Goal: Task Accomplishment & Management: Use online tool/utility

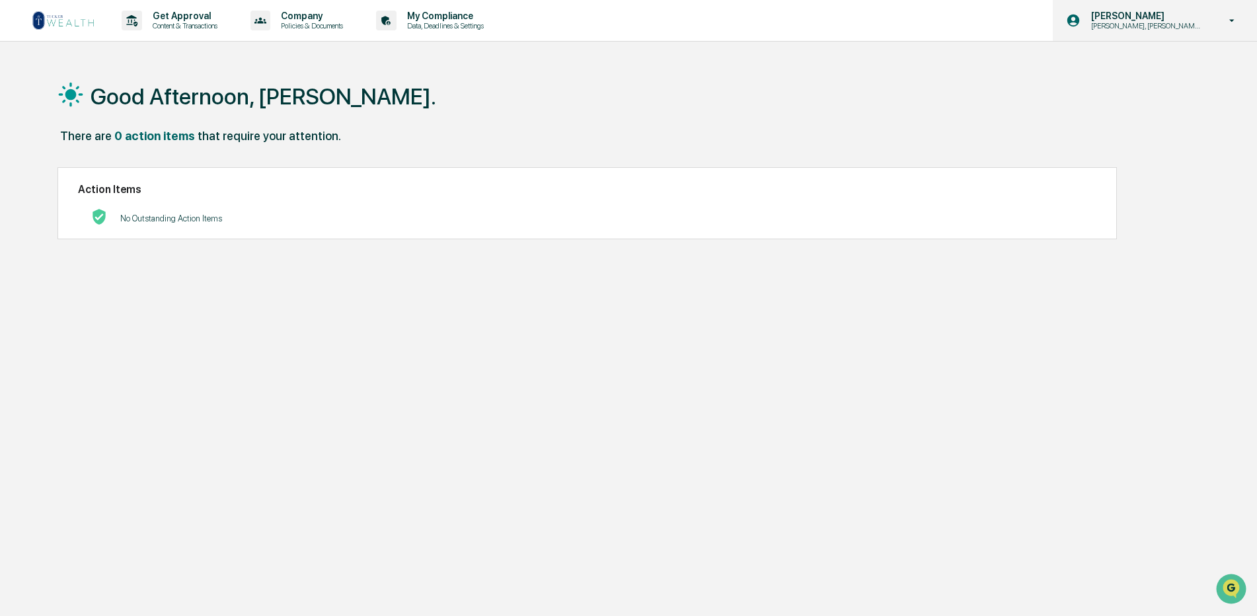
click at [1139, 20] on p "[PERSON_NAME]" at bounding box center [1145, 16] width 130 height 11
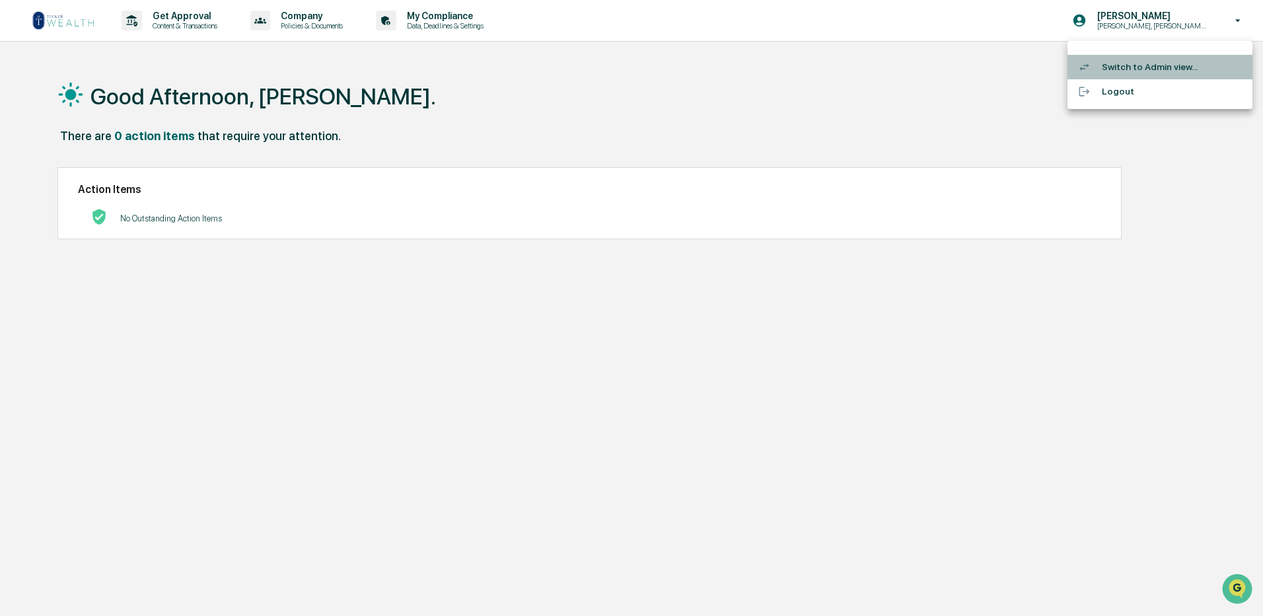
click at [1152, 65] on li "Switch to Admin view..." at bounding box center [1160, 67] width 185 height 24
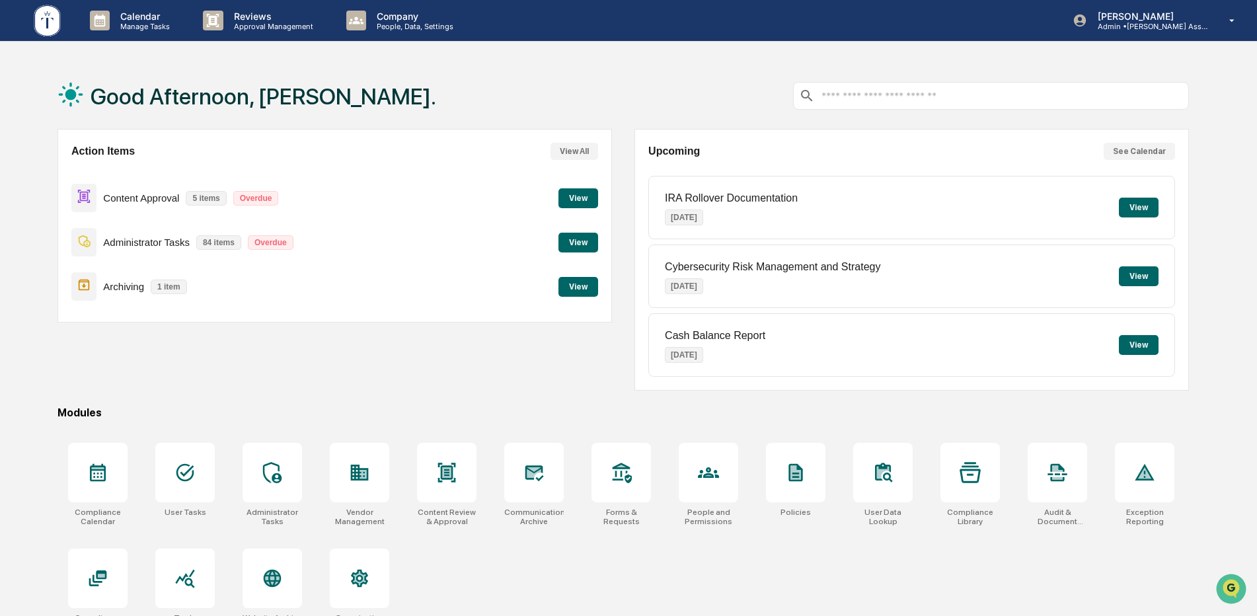
click at [579, 281] on button "View" at bounding box center [578, 287] width 40 height 20
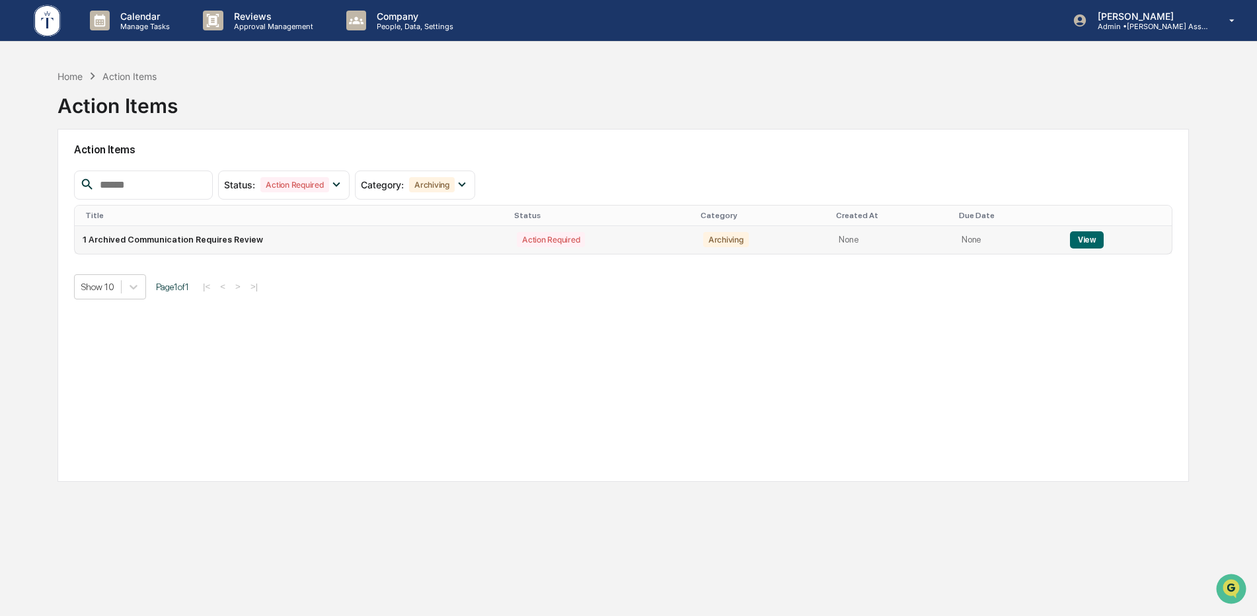
click at [1074, 237] on button "View" at bounding box center [1087, 239] width 34 height 17
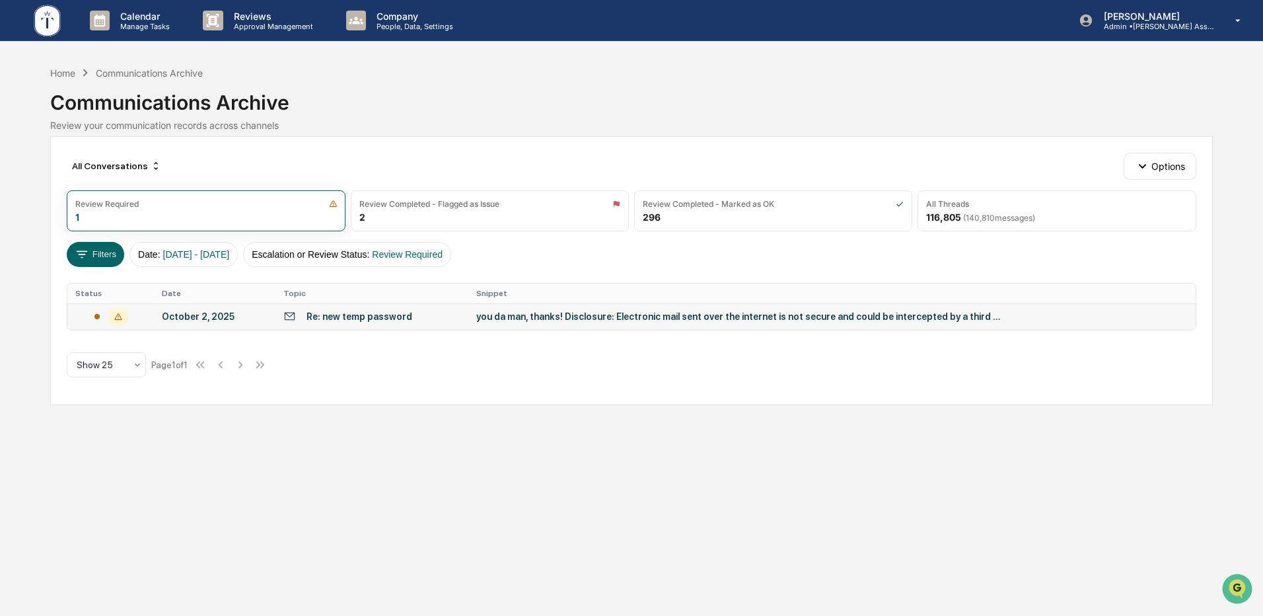
click at [614, 316] on div "you da man, thanks! Disclosure: Electronic mail sent over the internet is not s…" at bounding box center [740, 316] width 529 height 11
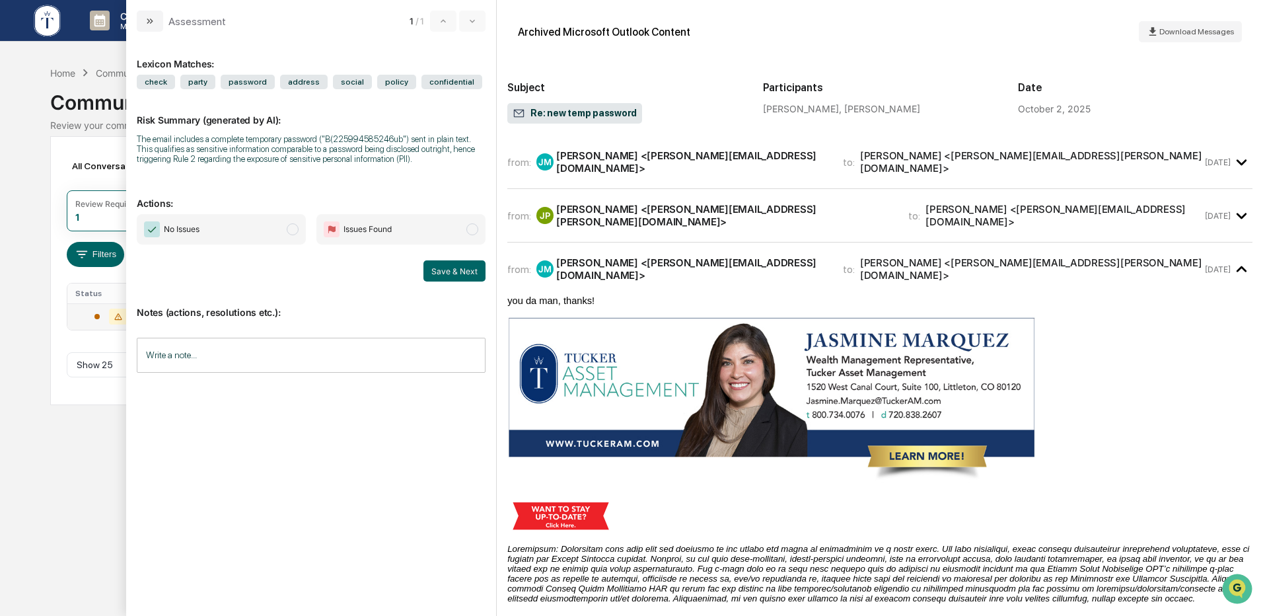
click at [291, 229] on span "modal" at bounding box center [293, 229] width 12 height 12
click at [461, 266] on button "Save & Next" at bounding box center [455, 270] width 62 height 21
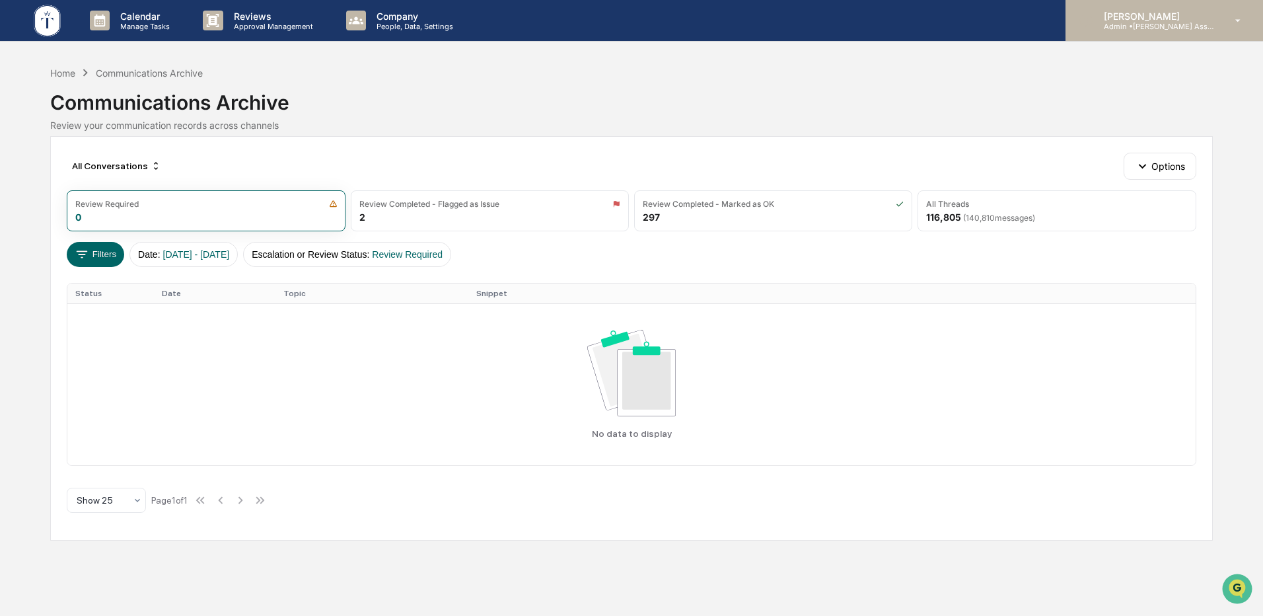
click at [1129, 20] on p "[PERSON_NAME]" at bounding box center [1154, 16] width 123 height 11
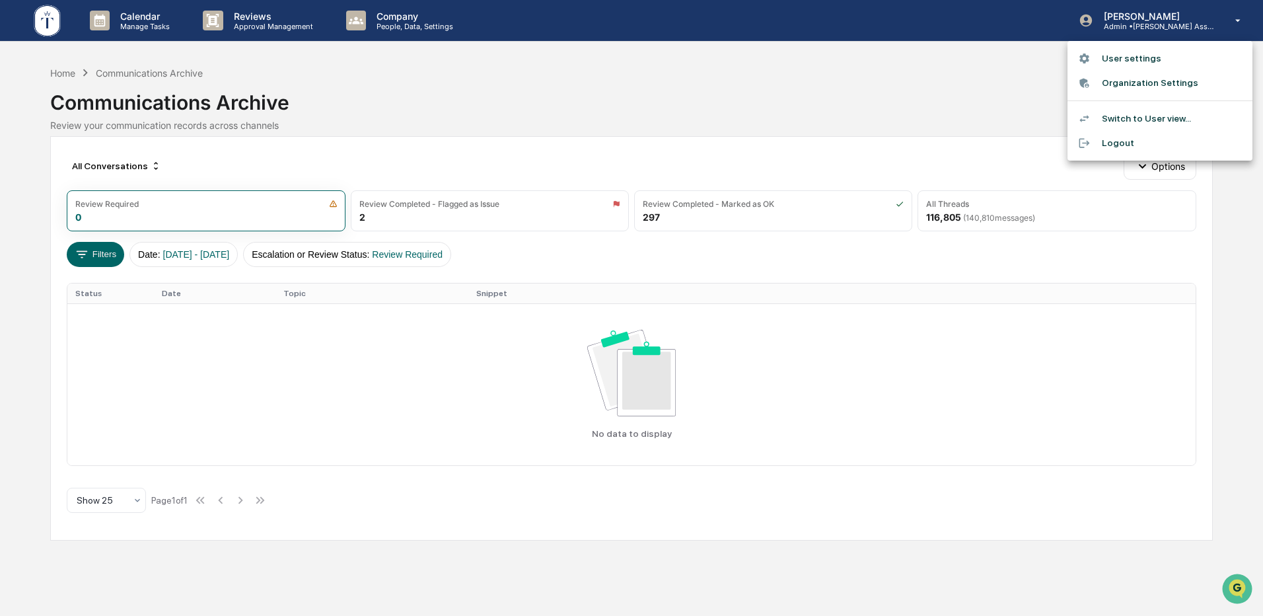
click at [694, 101] on div at bounding box center [631, 308] width 1263 height 616
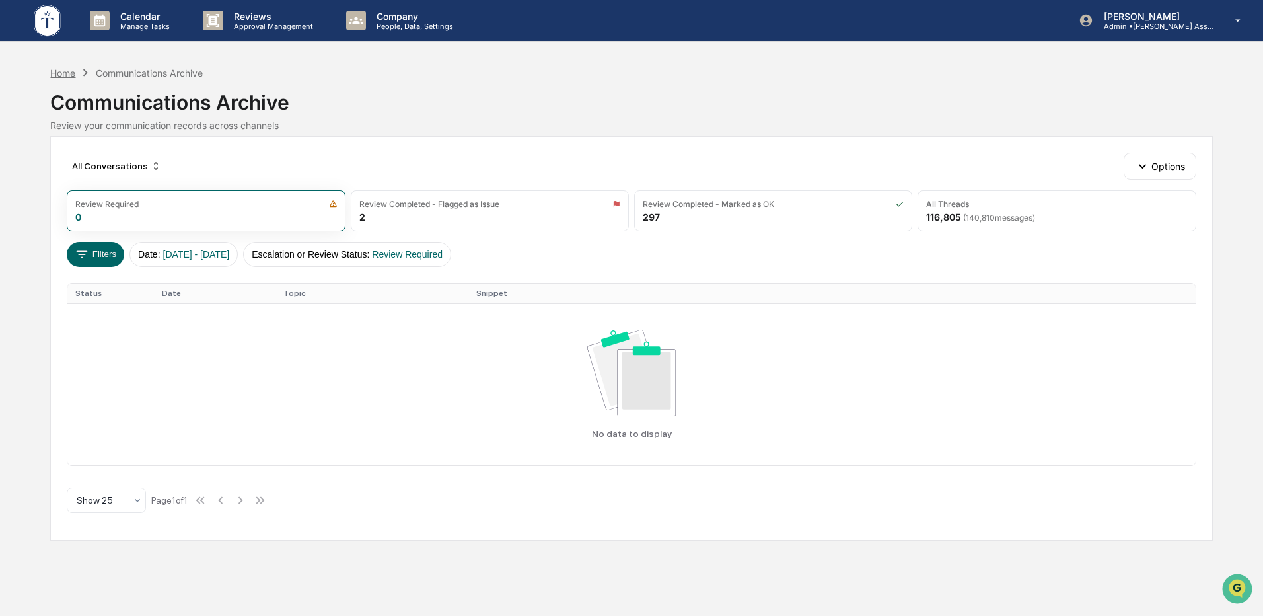
click at [66, 72] on div "Home" at bounding box center [62, 72] width 25 height 11
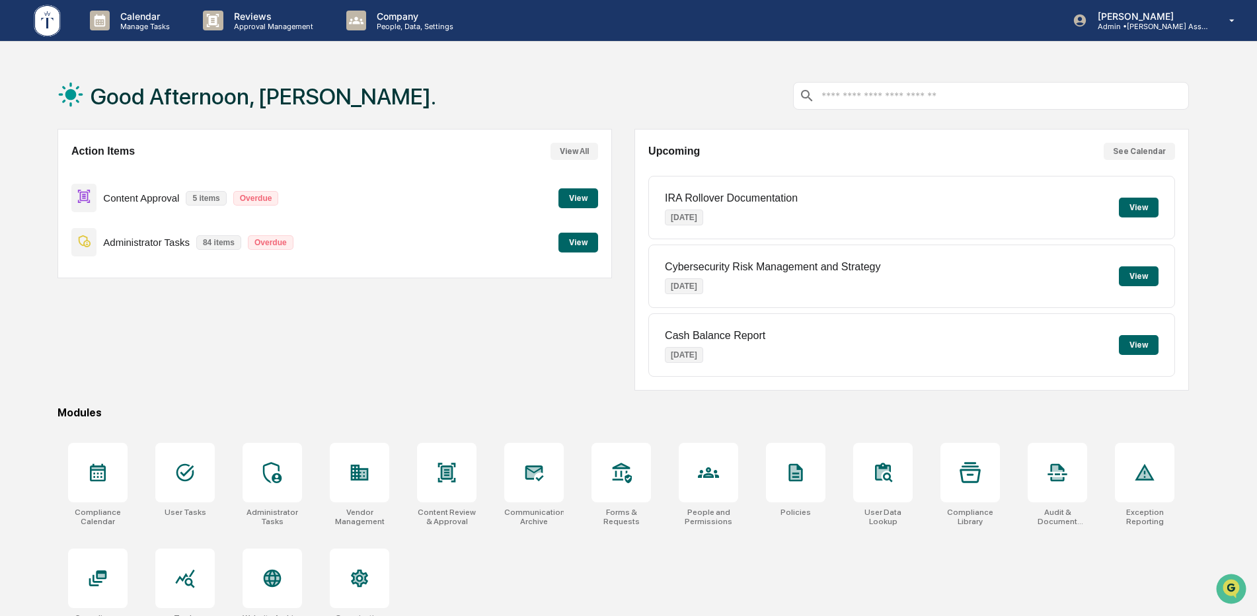
click at [572, 195] on button "View" at bounding box center [578, 198] width 40 height 20
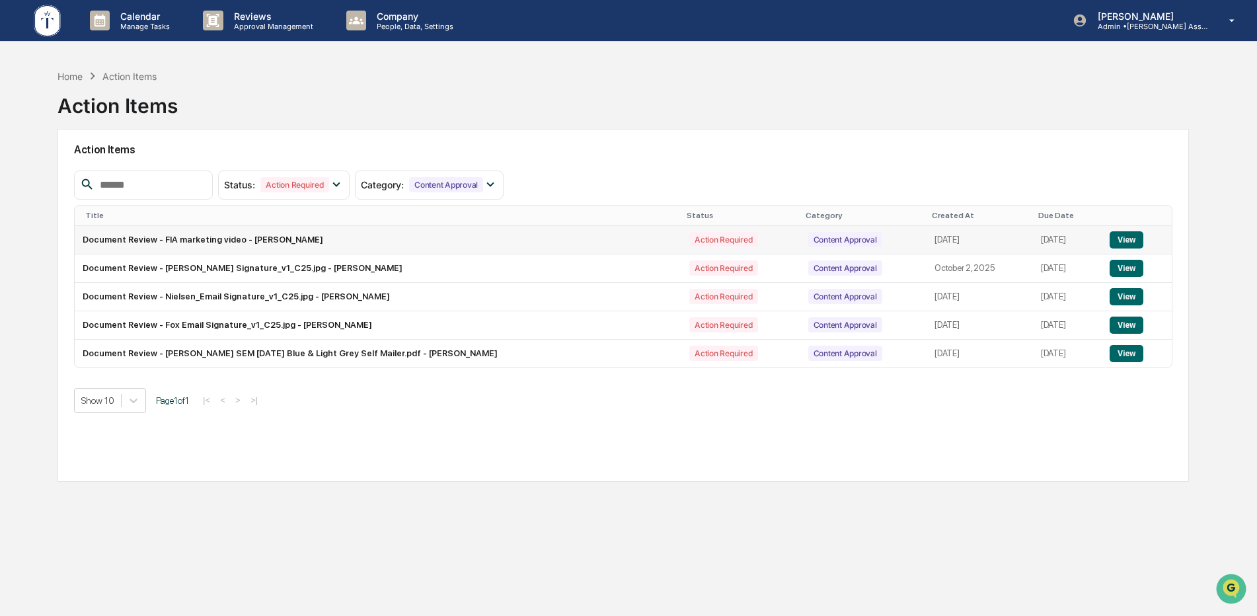
click at [1134, 241] on button "View" at bounding box center [1126, 239] width 34 height 17
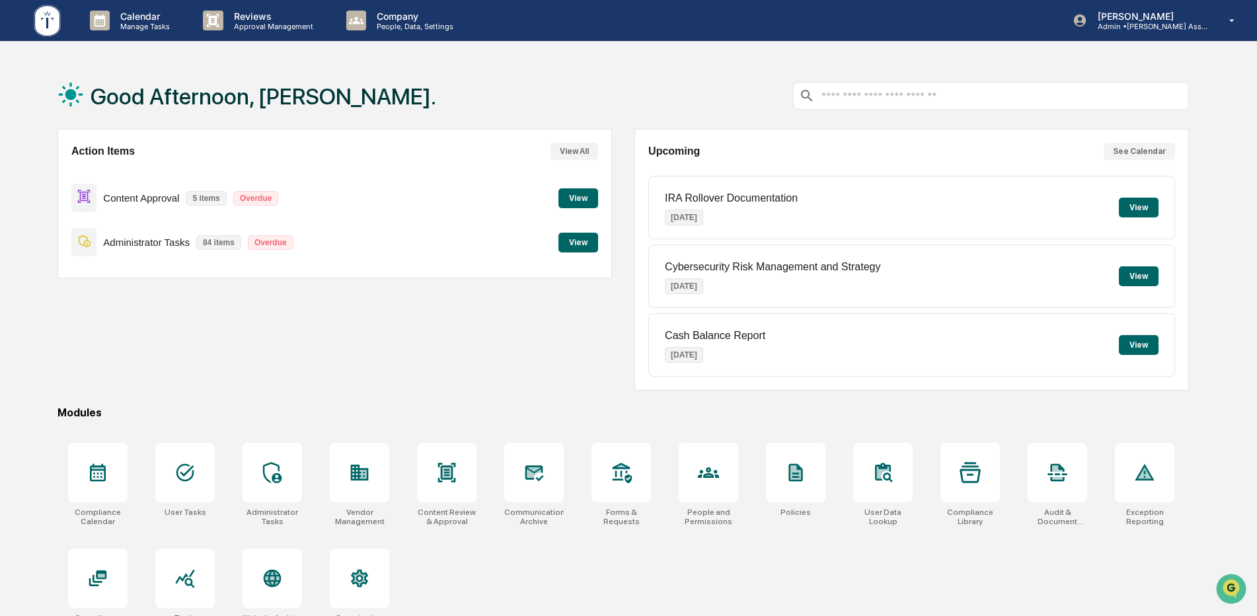
click at [567, 199] on button "View" at bounding box center [578, 198] width 40 height 20
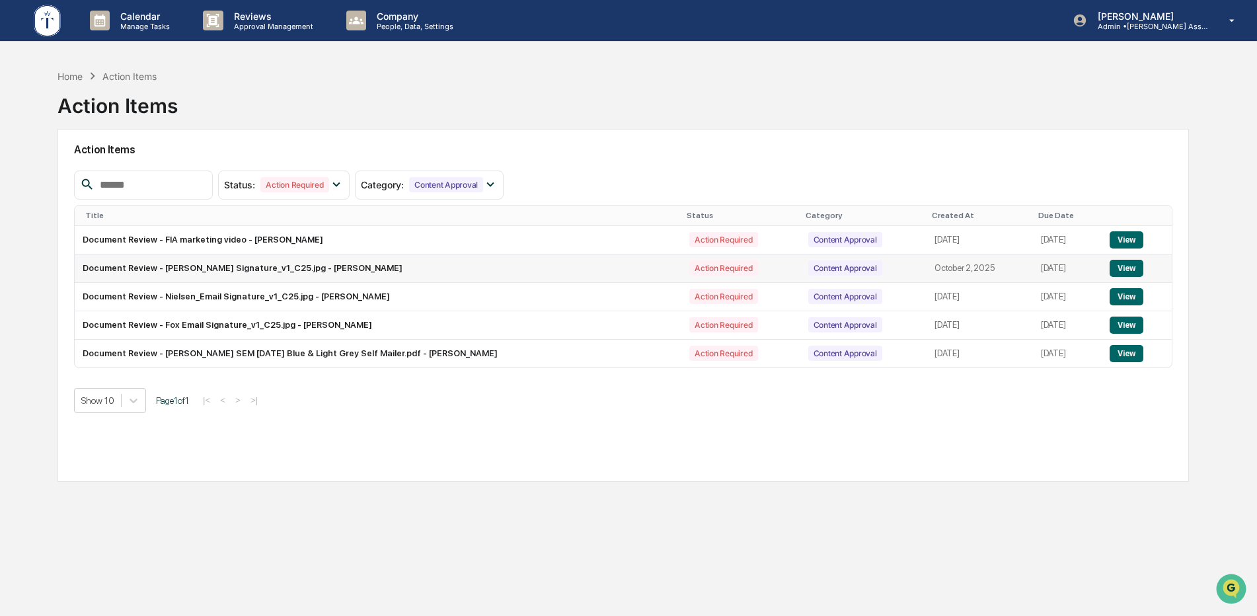
click at [1125, 272] on button "View" at bounding box center [1126, 268] width 34 height 17
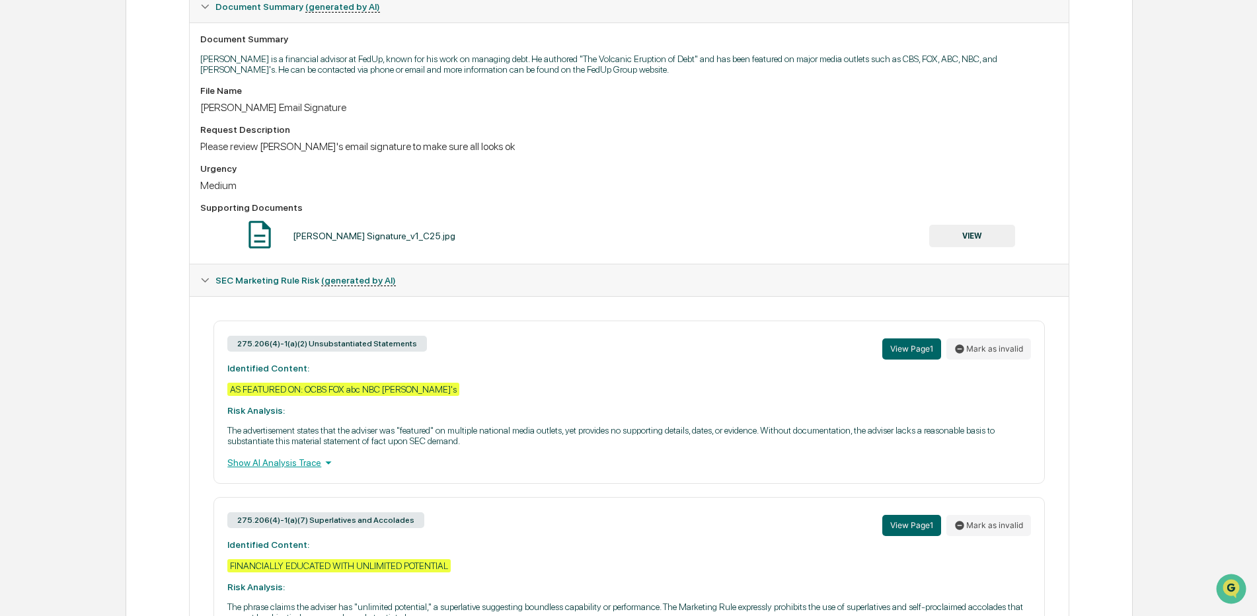
scroll to position [336, 0]
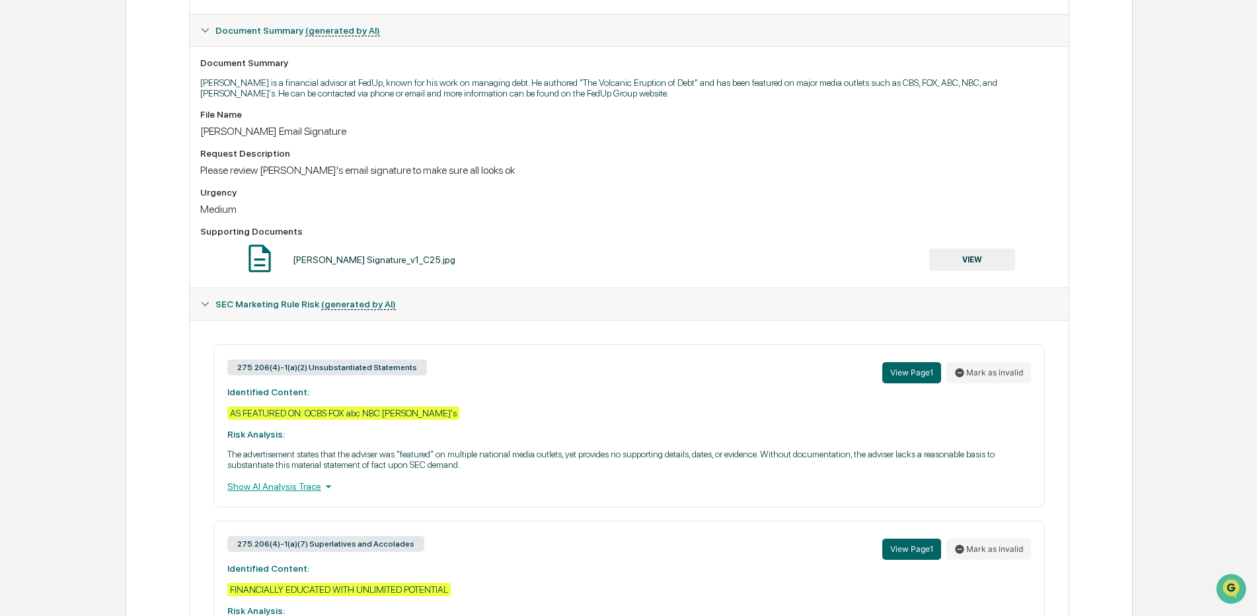
click at [990, 254] on button "VIEW" at bounding box center [972, 259] width 86 height 22
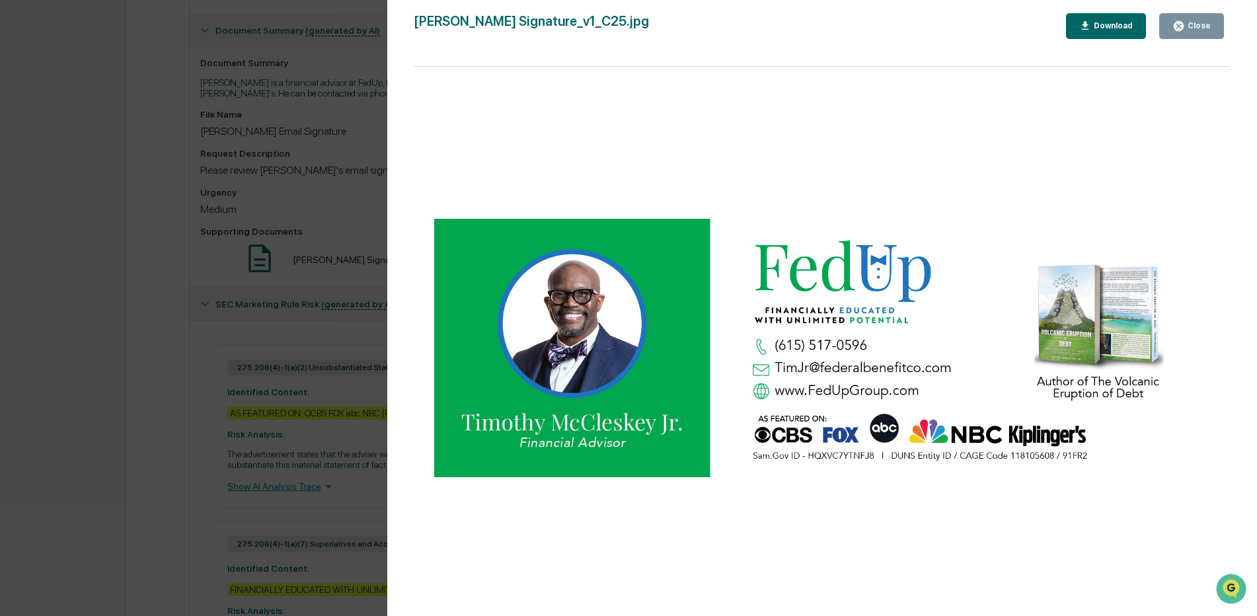
click at [1197, 28] on div "Close" at bounding box center [1198, 25] width 26 height 9
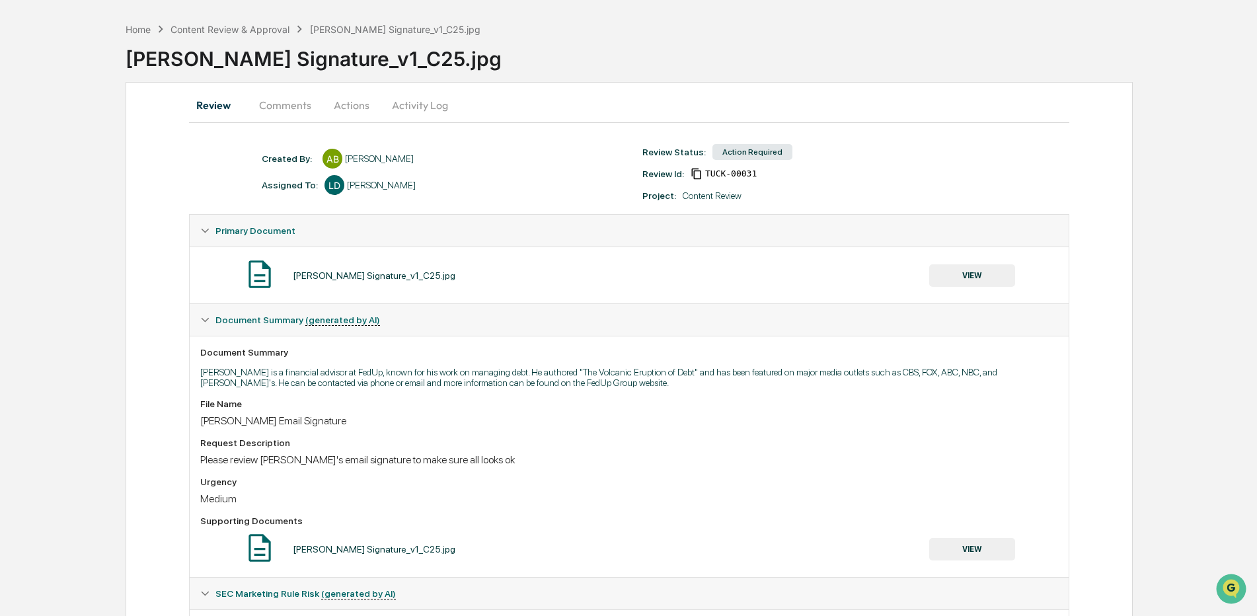
scroll to position [3, 0]
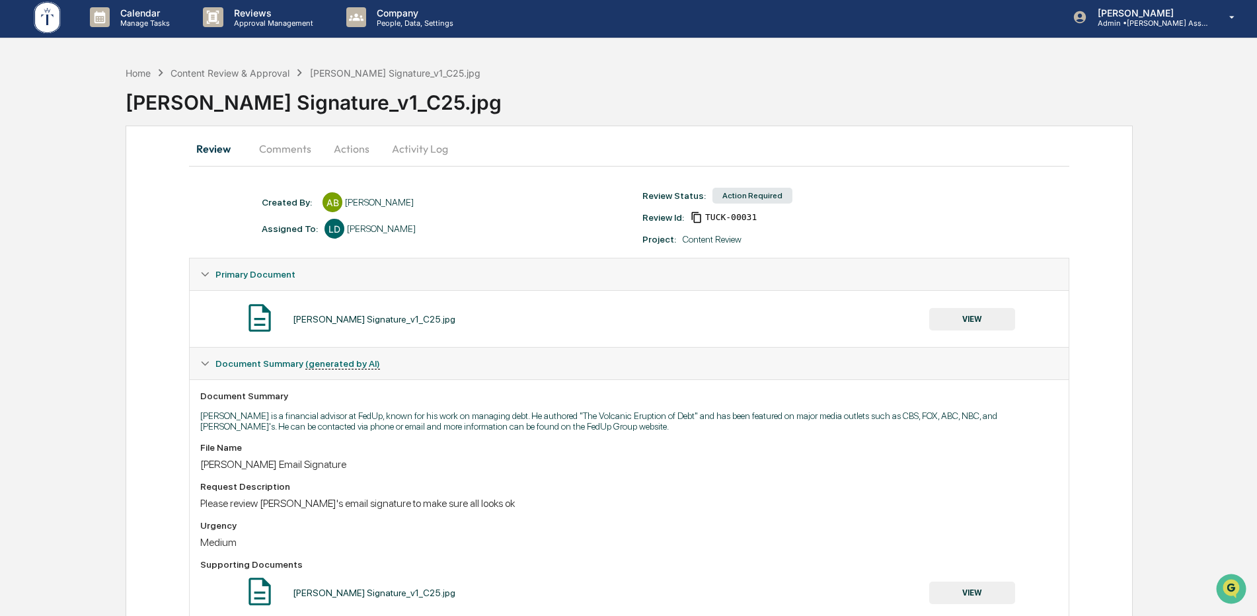
click at [284, 145] on button "Comments" at bounding box center [284, 149] width 73 height 32
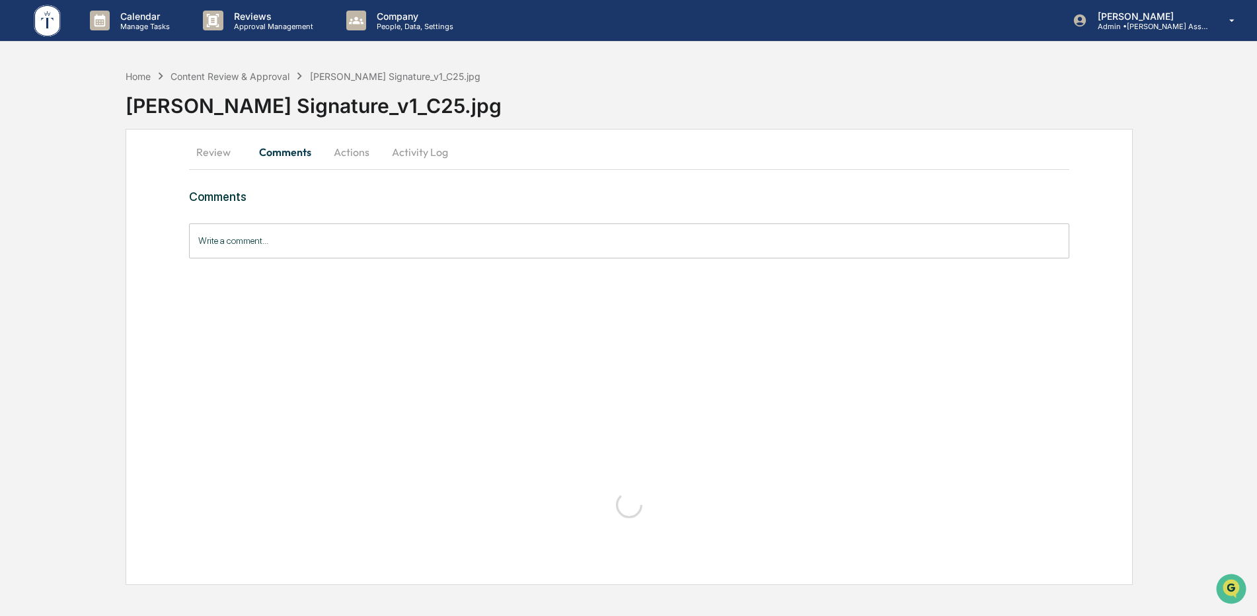
scroll to position [0, 0]
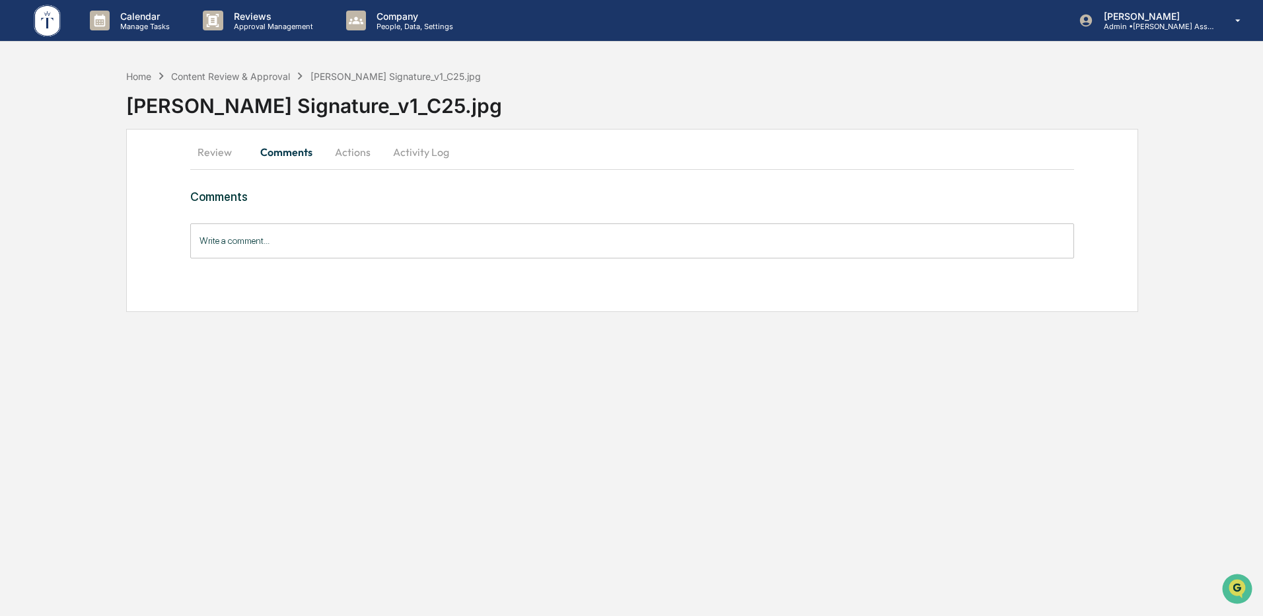
click at [350, 152] on button "Actions" at bounding box center [352, 152] width 59 height 32
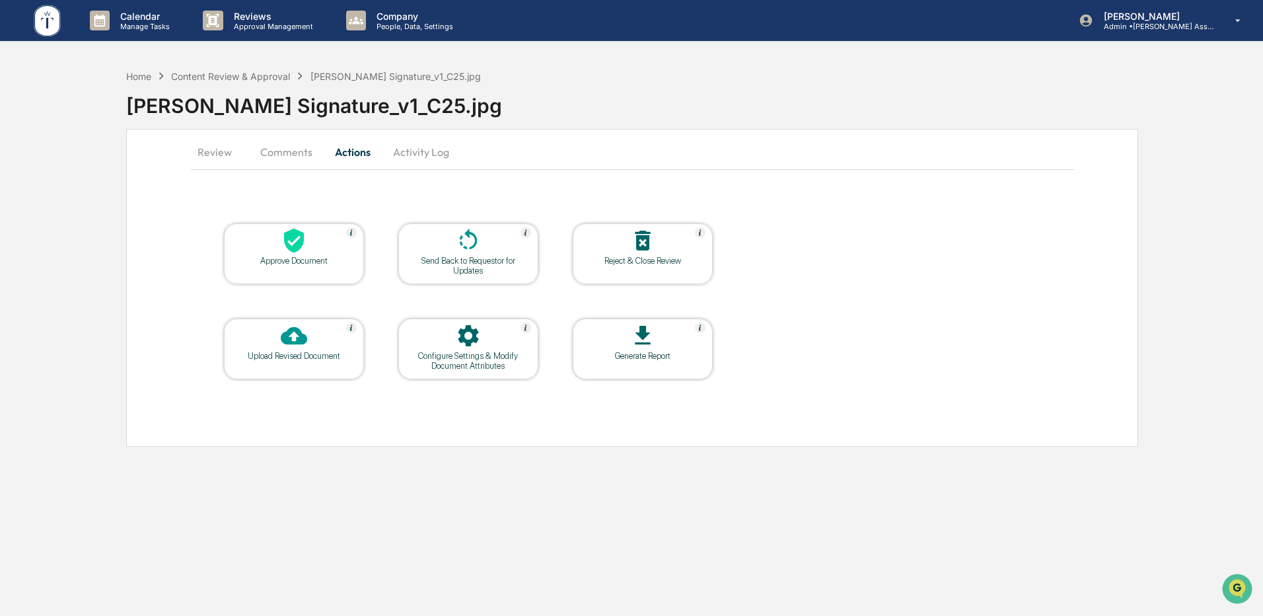
click at [290, 149] on button "Comments" at bounding box center [286, 152] width 73 height 32
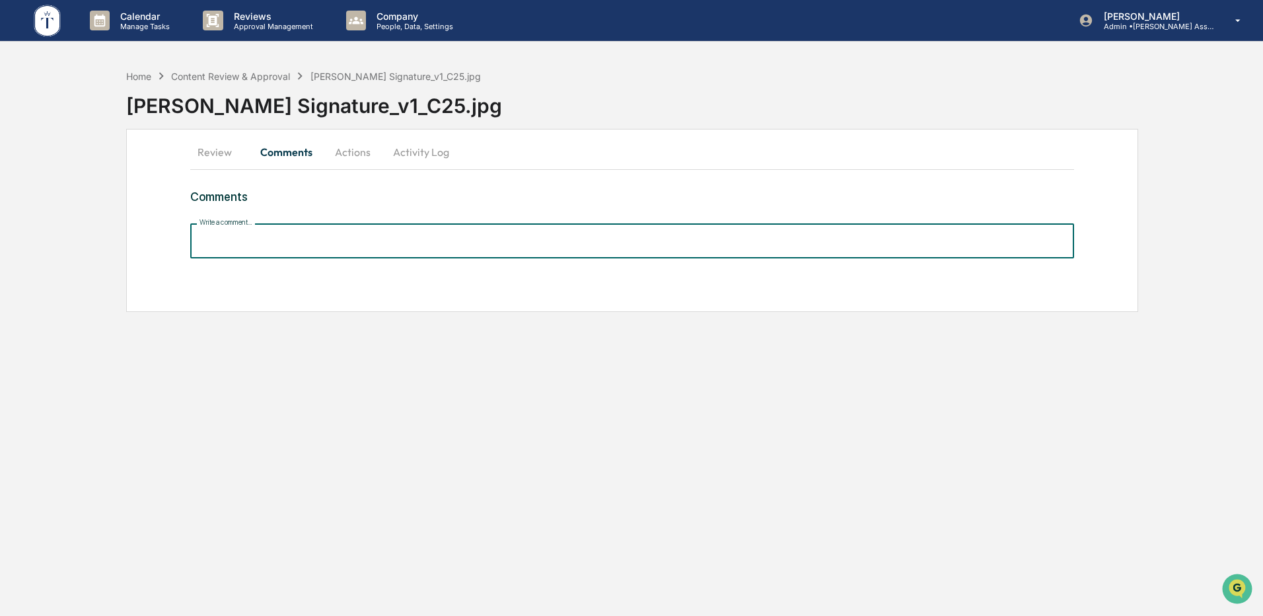
click at [299, 242] on input "Write a comment..." at bounding box center [632, 240] width 884 height 35
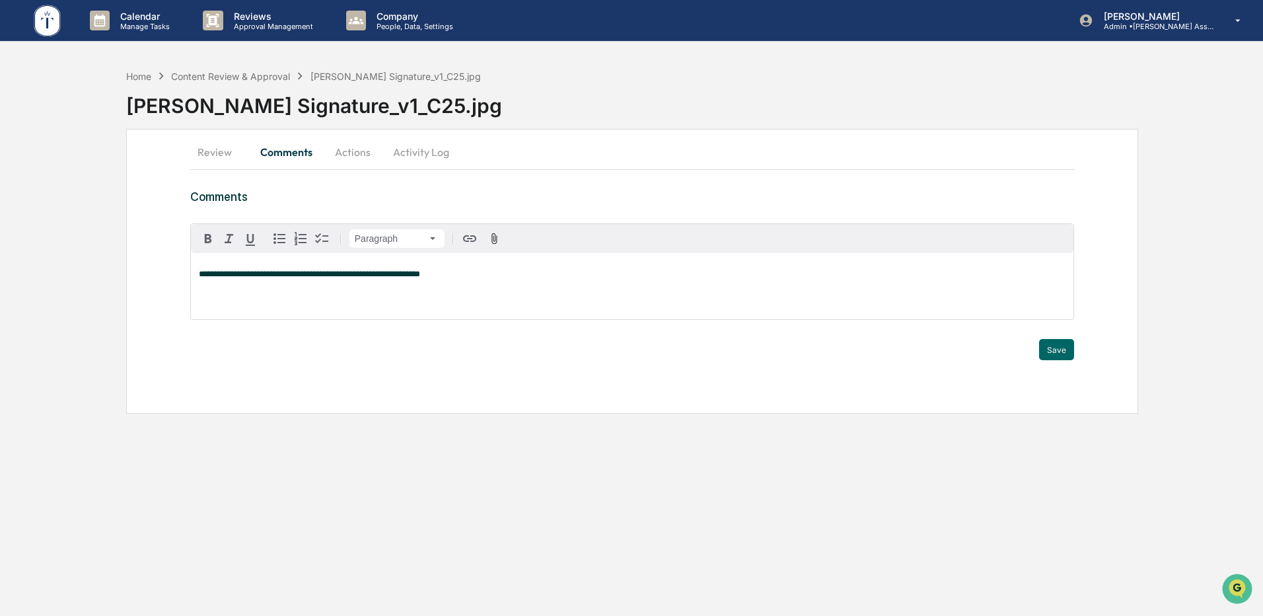
click at [205, 151] on button "Review" at bounding box center [219, 152] width 59 height 32
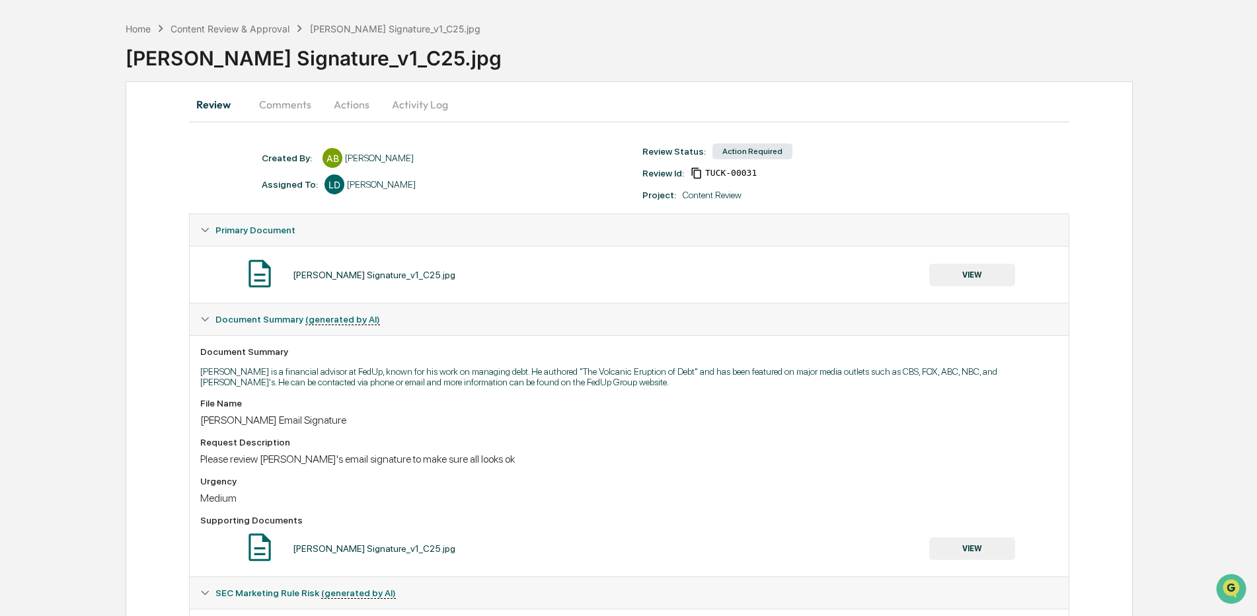
scroll to position [38, 0]
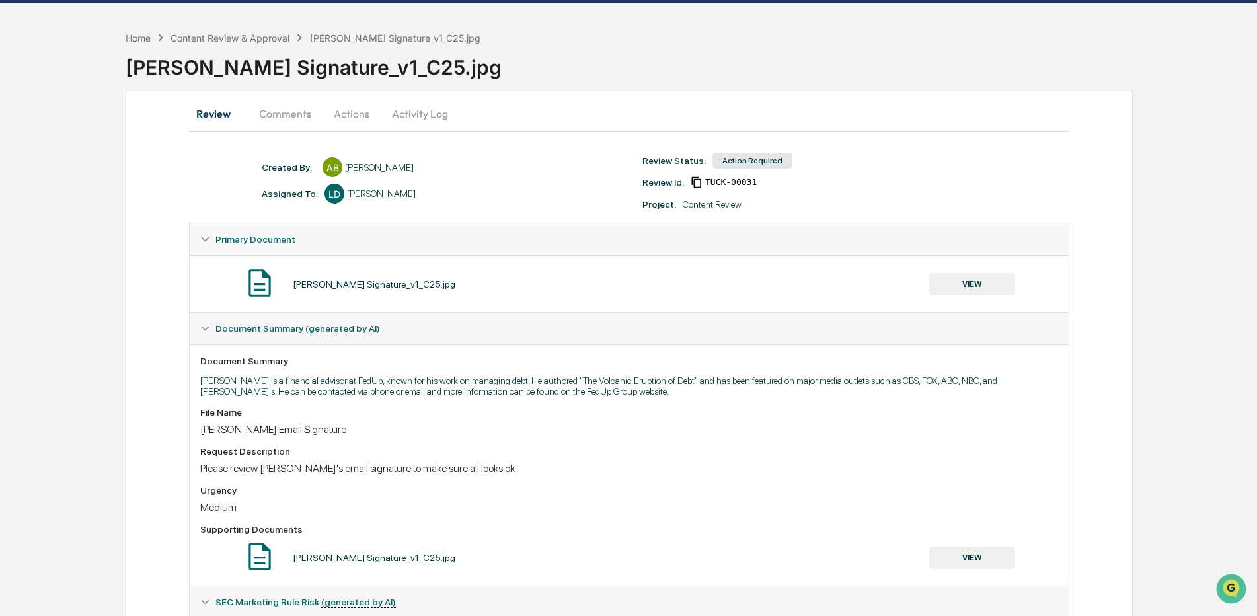
click at [270, 110] on button "Comments" at bounding box center [284, 114] width 73 height 32
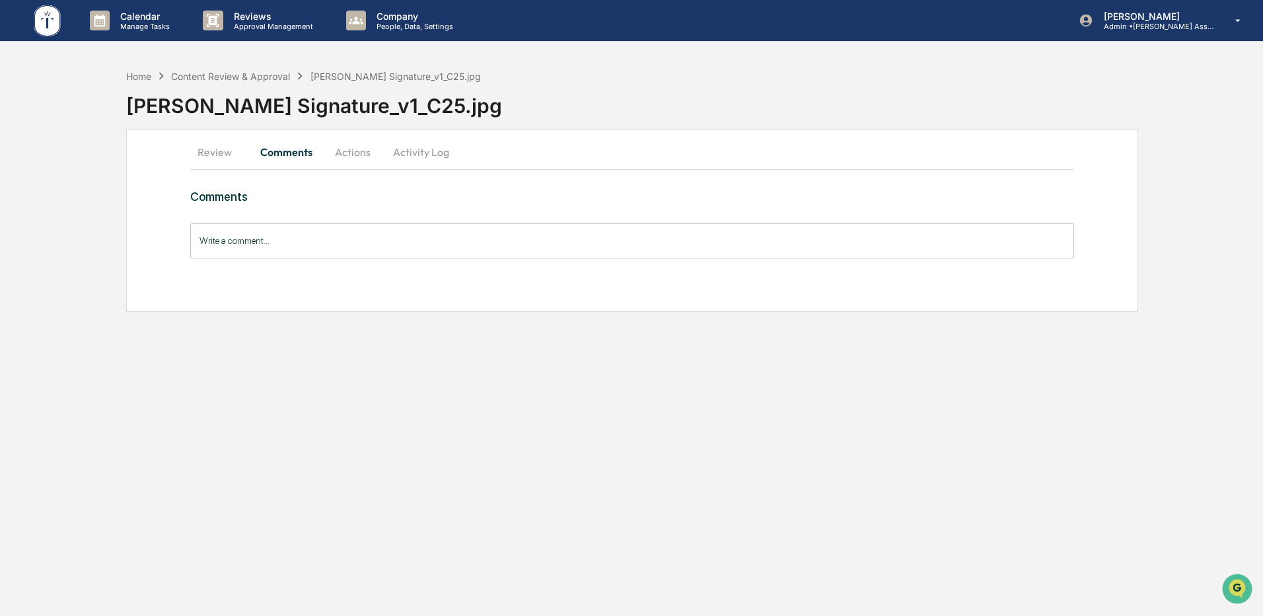
click at [242, 241] on input "Write a comment..." at bounding box center [632, 240] width 884 height 35
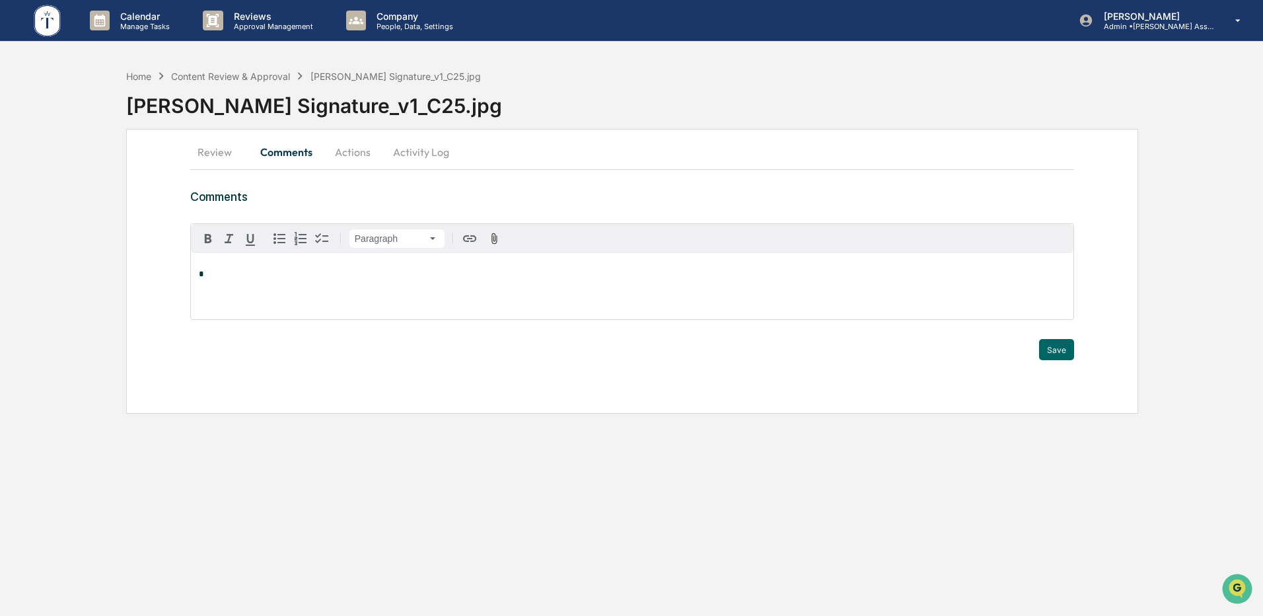
click at [360, 147] on button "Actions" at bounding box center [352, 152] width 59 height 32
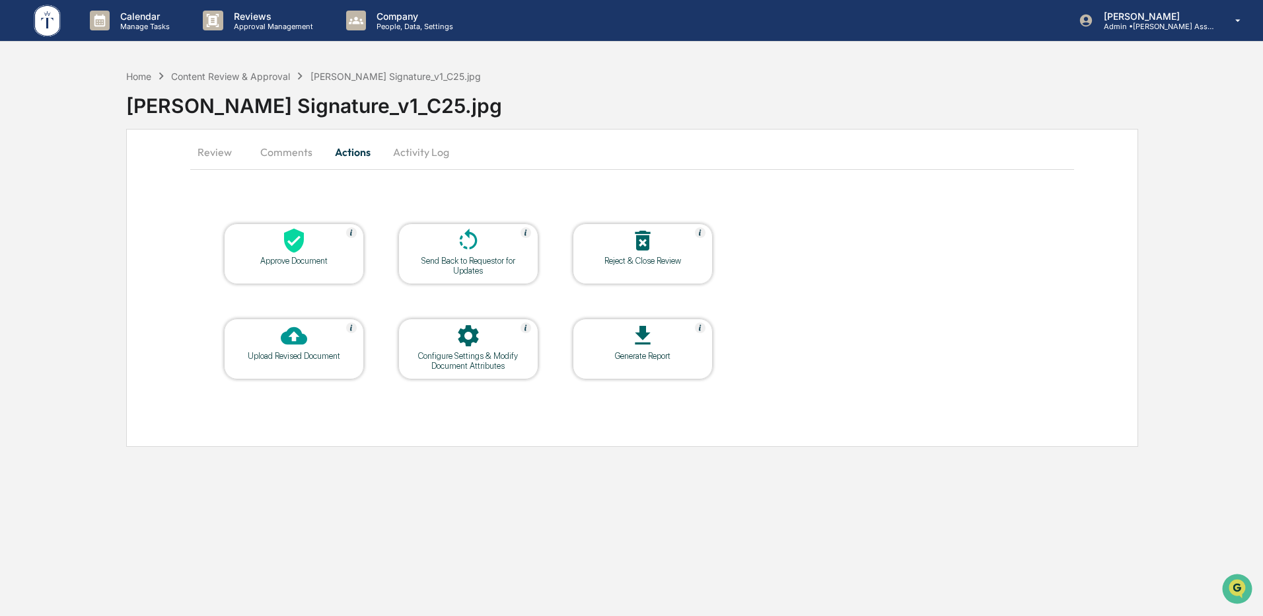
click at [293, 156] on button "Comments" at bounding box center [286, 152] width 73 height 32
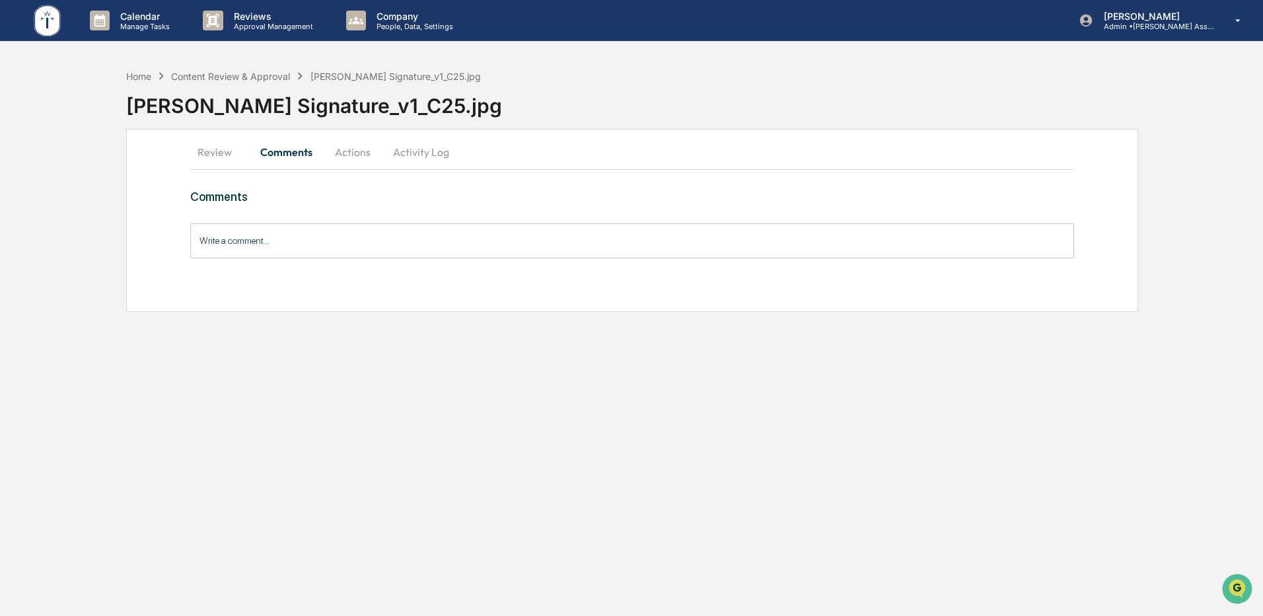
click at [222, 149] on button "Review" at bounding box center [219, 152] width 59 height 32
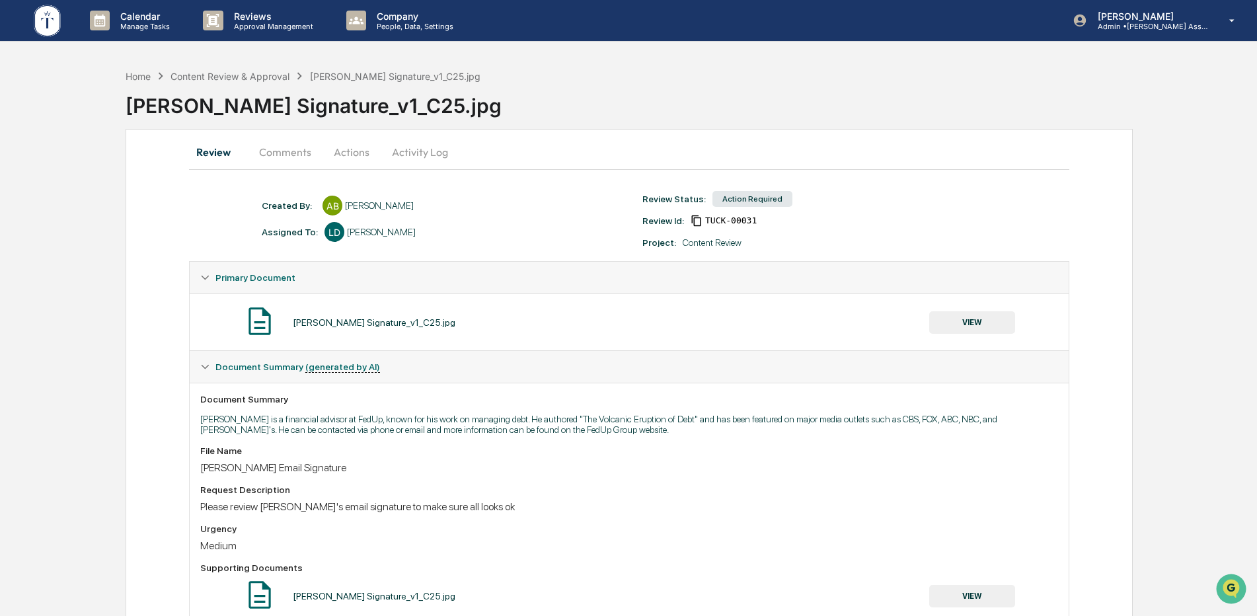
click at [294, 147] on button "Comments" at bounding box center [284, 152] width 73 height 32
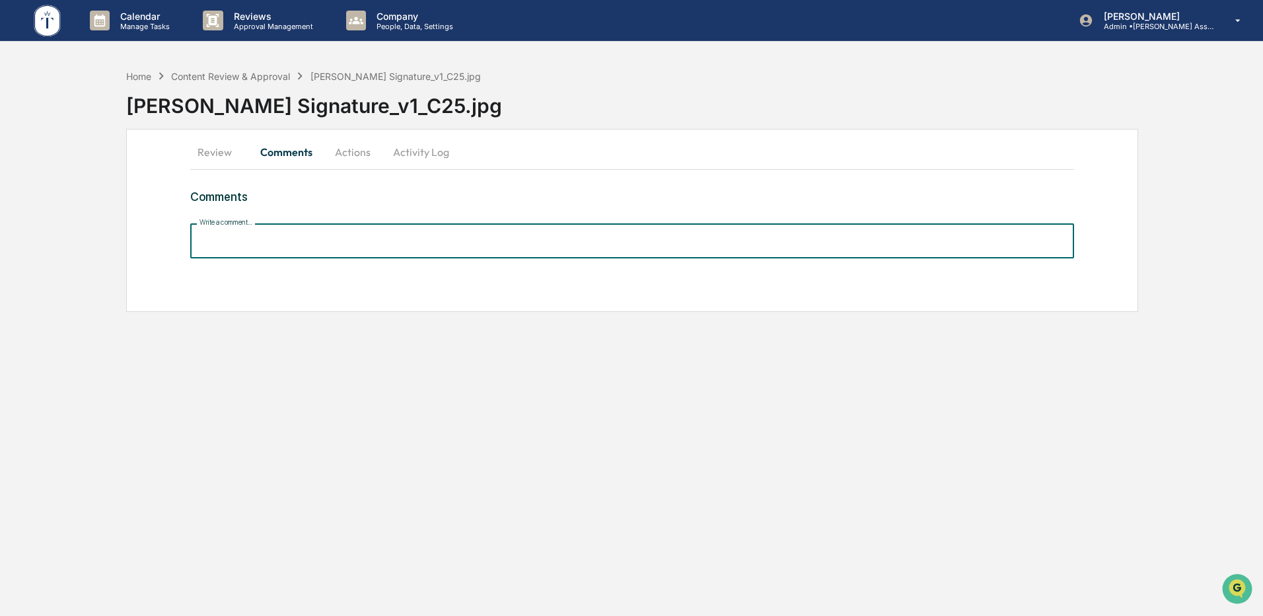
click at [328, 248] on input "Write a comment..." at bounding box center [632, 240] width 884 height 35
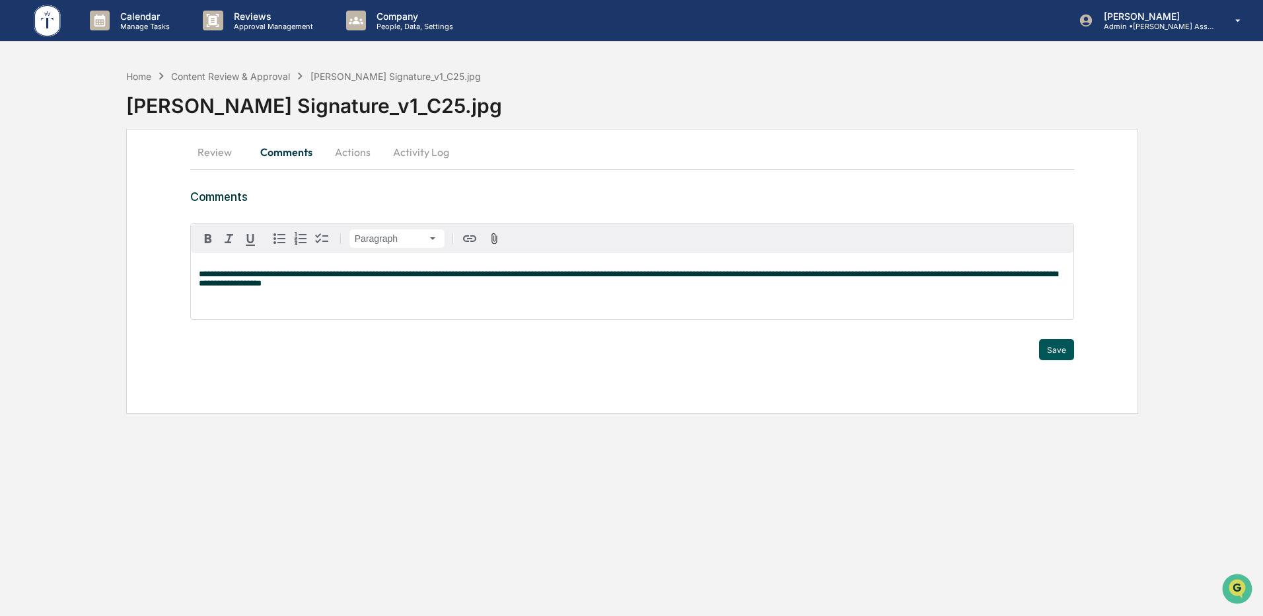
click at [1042, 352] on button "Save" at bounding box center [1056, 349] width 35 height 21
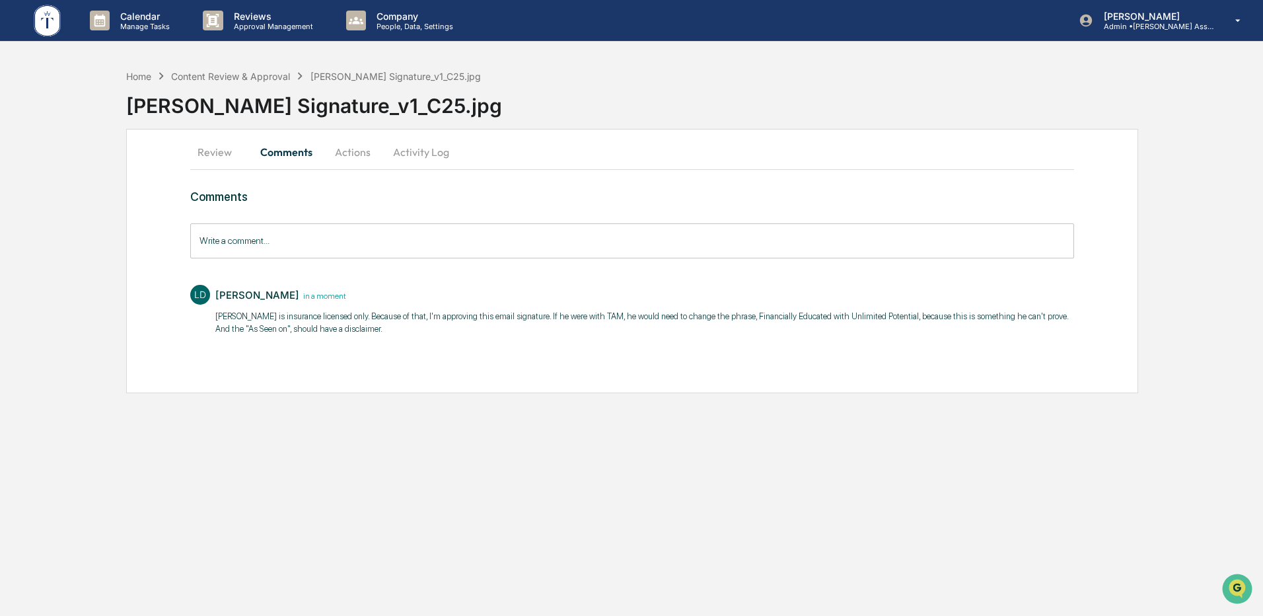
click at [361, 148] on button "Actions" at bounding box center [352, 152] width 59 height 32
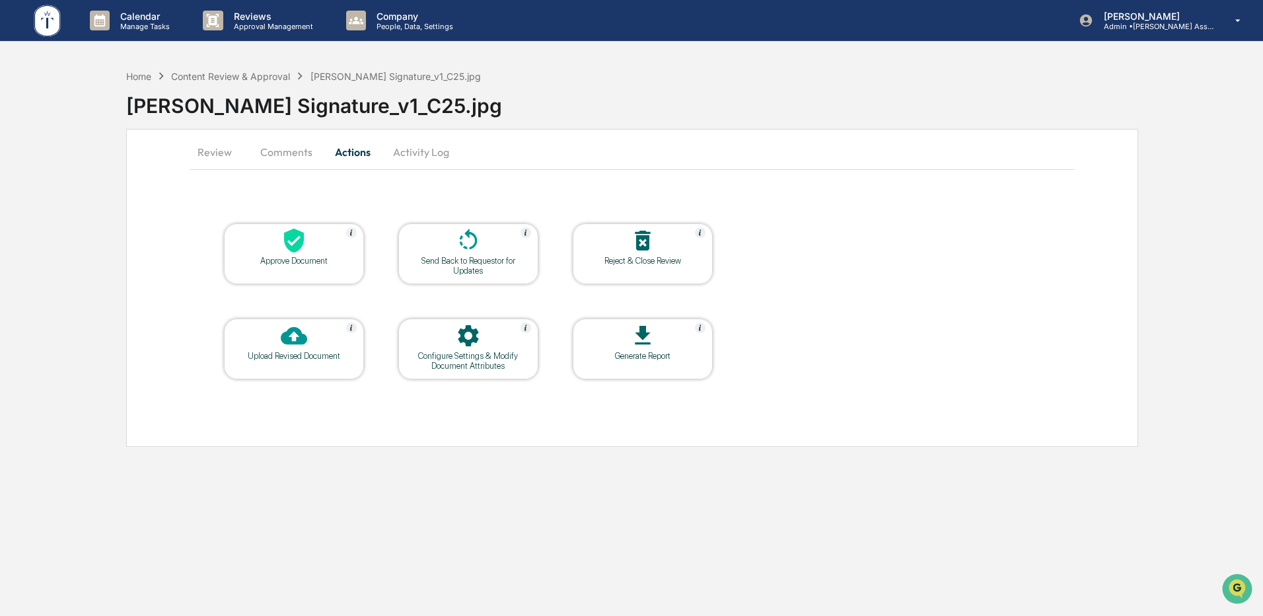
click at [317, 254] on div at bounding box center [294, 241] width 132 height 28
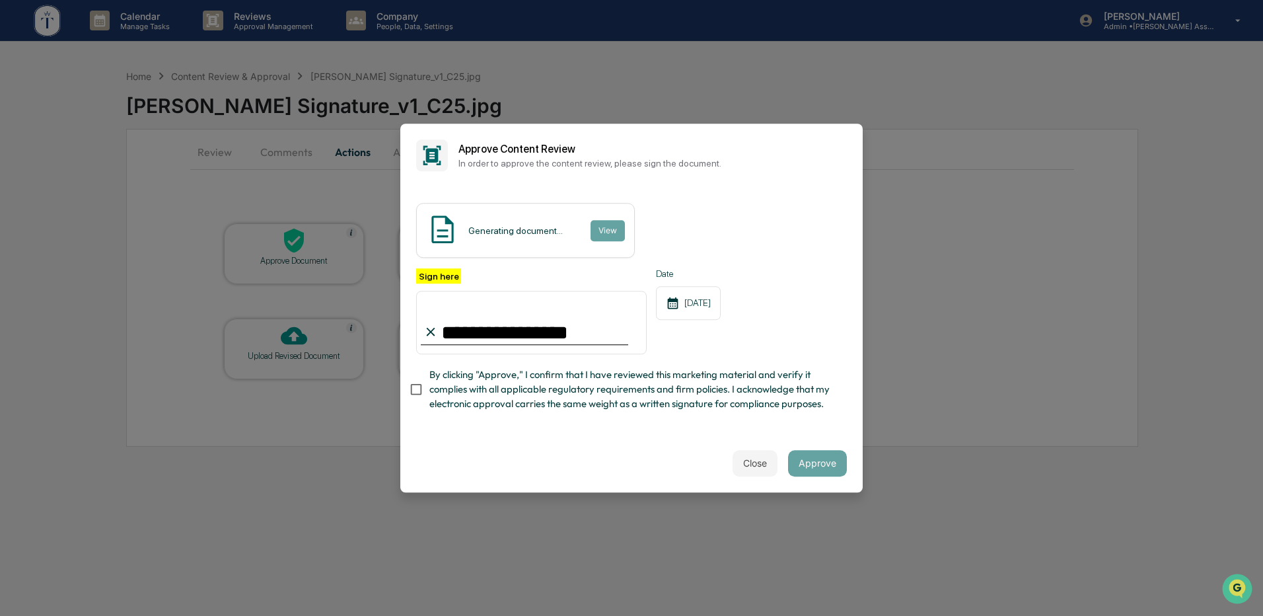
type input "**********"
click at [704, 467] on div "Close Approve" at bounding box center [631, 463] width 463 height 58
click at [566, 457] on div "Close Approve" at bounding box center [631, 463] width 463 height 58
click at [799, 466] on button "Approve" at bounding box center [817, 463] width 59 height 26
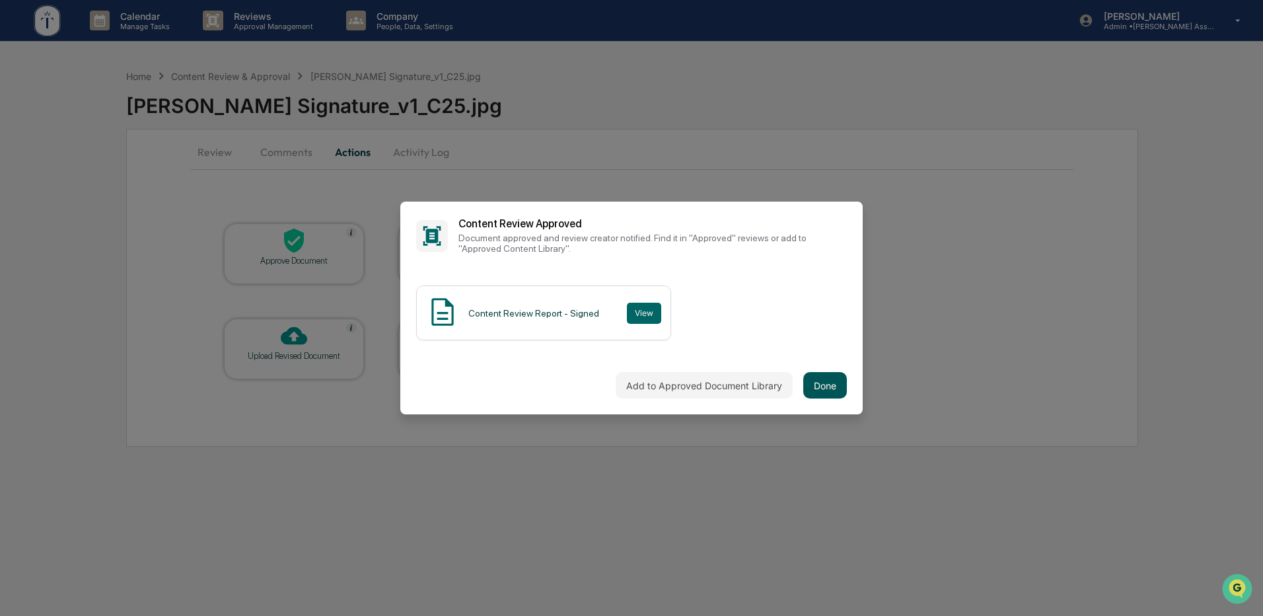
click at [831, 381] on button "Done" at bounding box center [825, 385] width 44 height 26
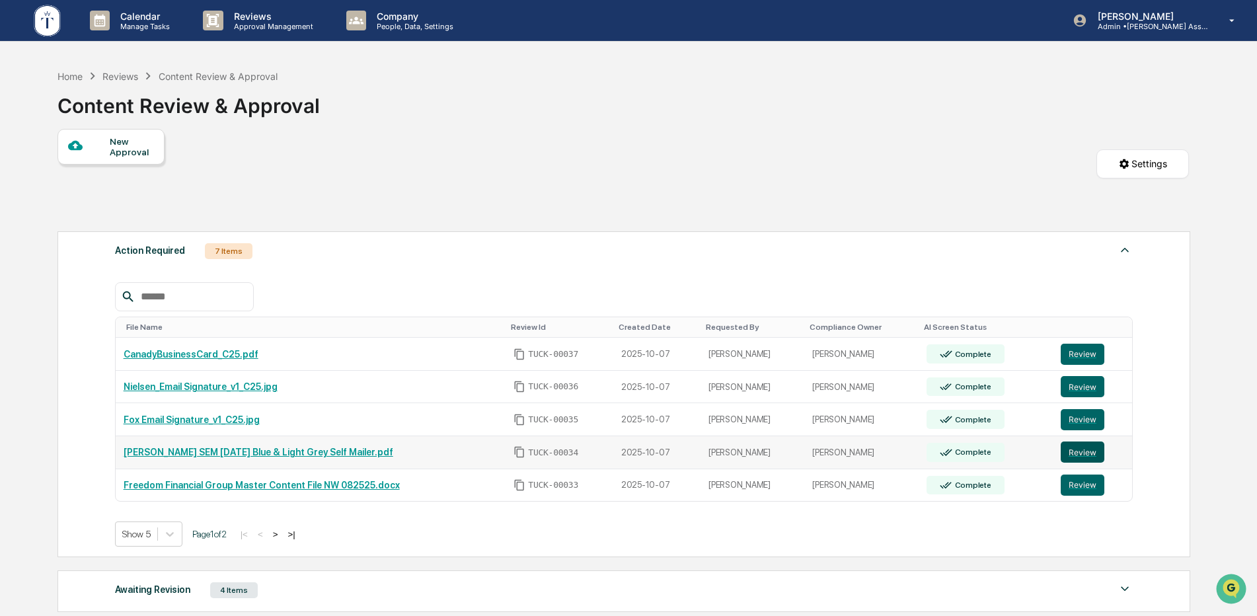
click at [1073, 448] on button "Review" at bounding box center [1082, 451] width 44 height 21
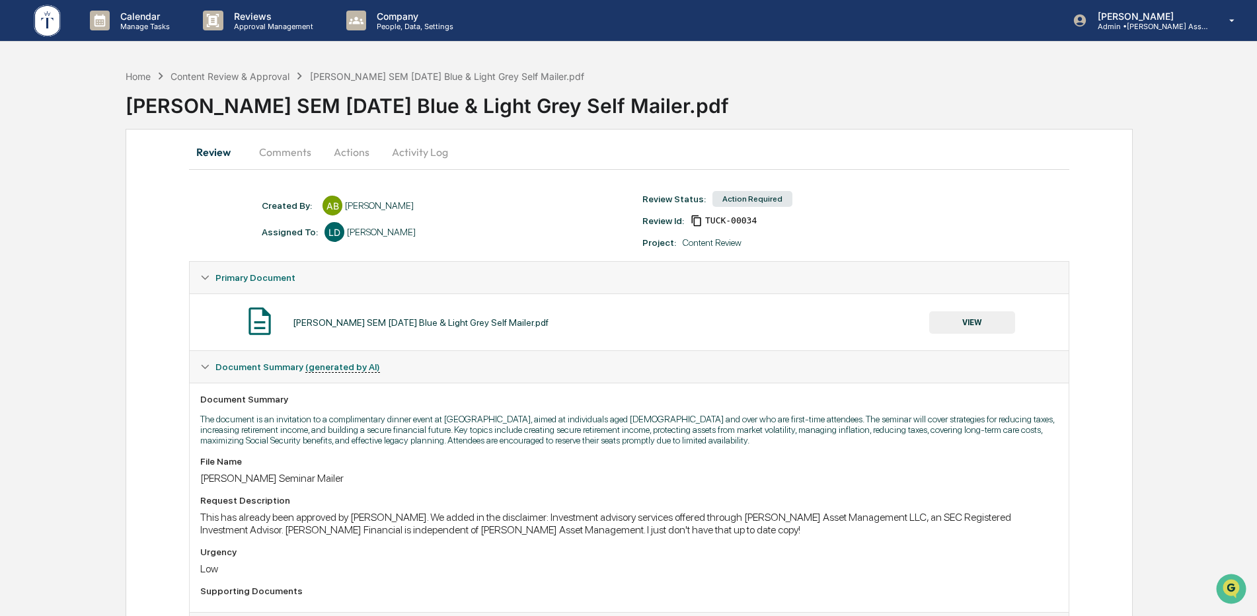
click at [346, 151] on button "Actions" at bounding box center [351, 152] width 59 height 32
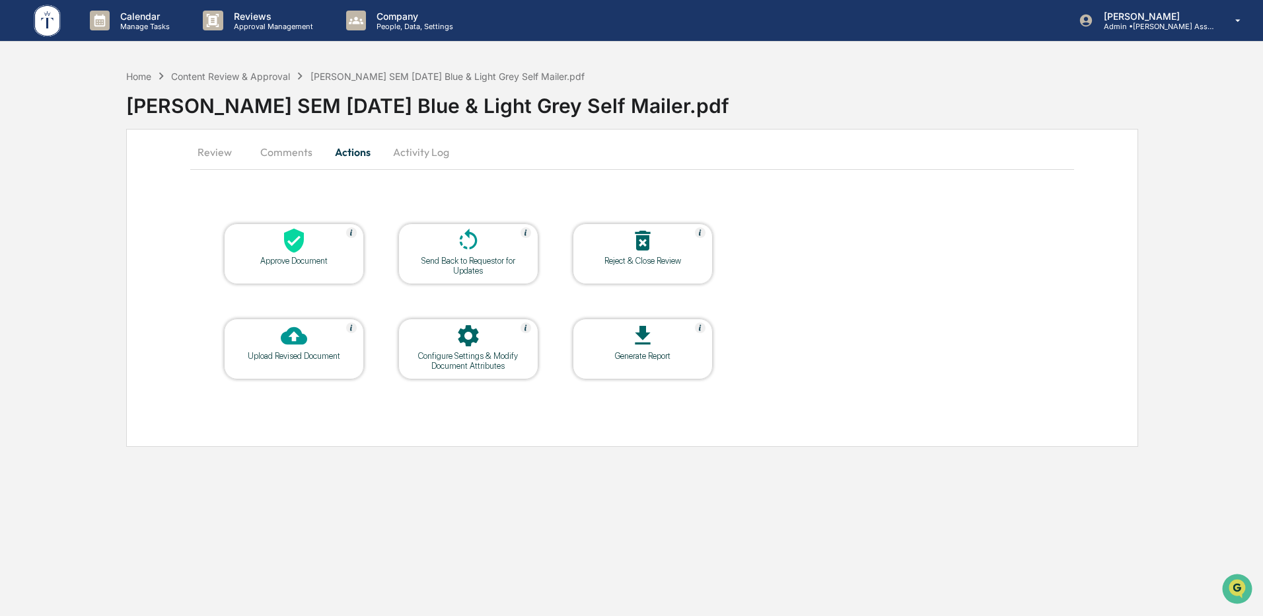
click at [296, 241] on icon at bounding box center [294, 240] width 26 height 26
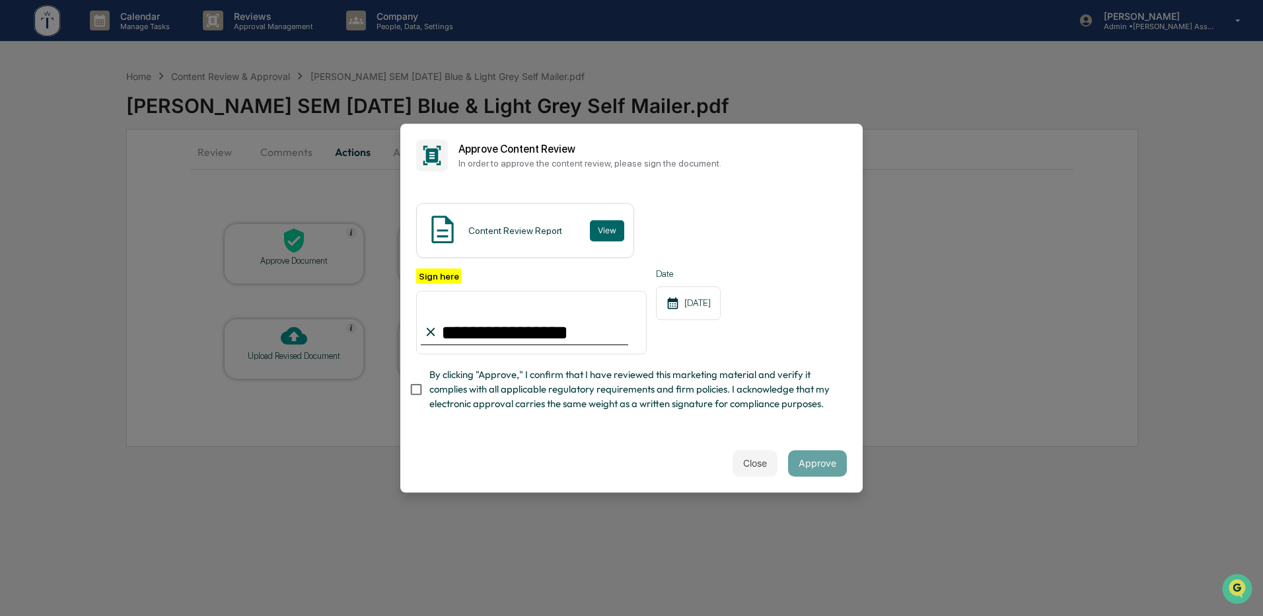
type input "**********"
click at [814, 464] on button "Approve" at bounding box center [817, 463] width 59 height 26
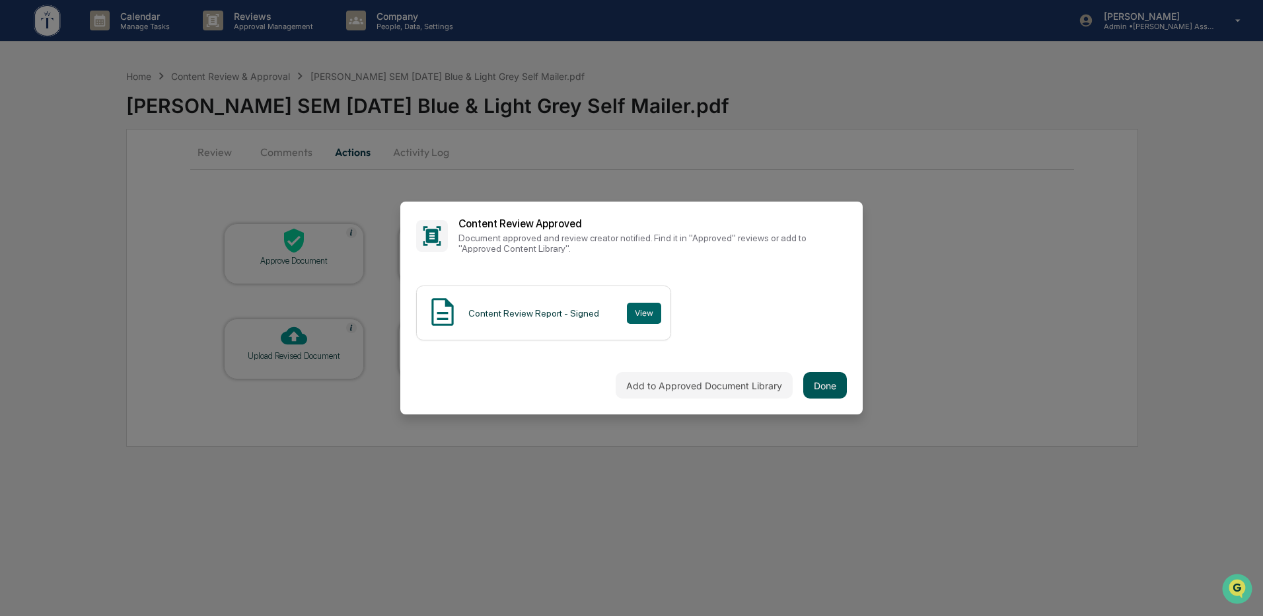
click at [829, 383] on button "Done" at bounding box center [825, 385] width 44 height 26
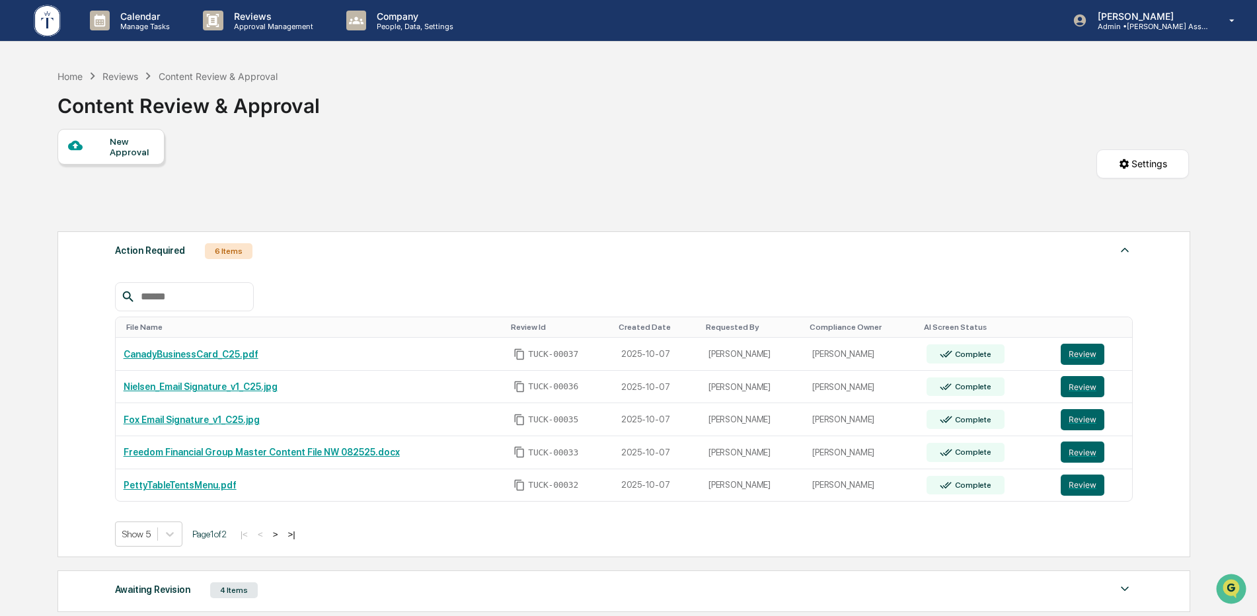
click at [281, 533] on button ">" at bounding box center [275, 534] width 13 height 11
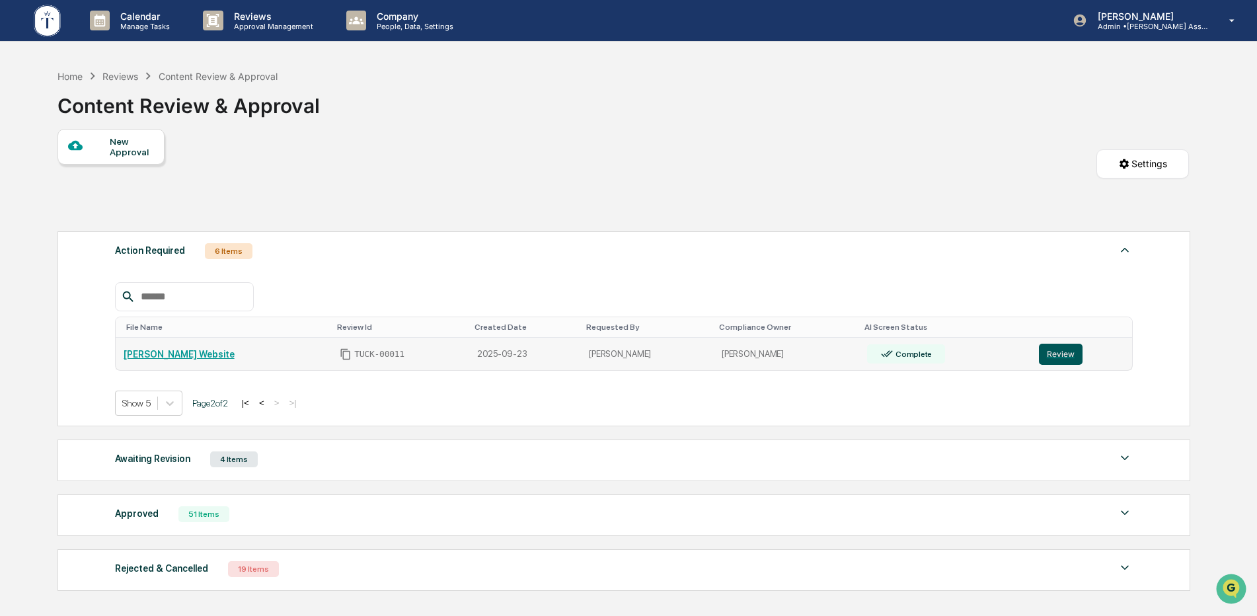
click at [1064, 355] on button "Review" at bounding box center [1061, 354] width 44 height 21
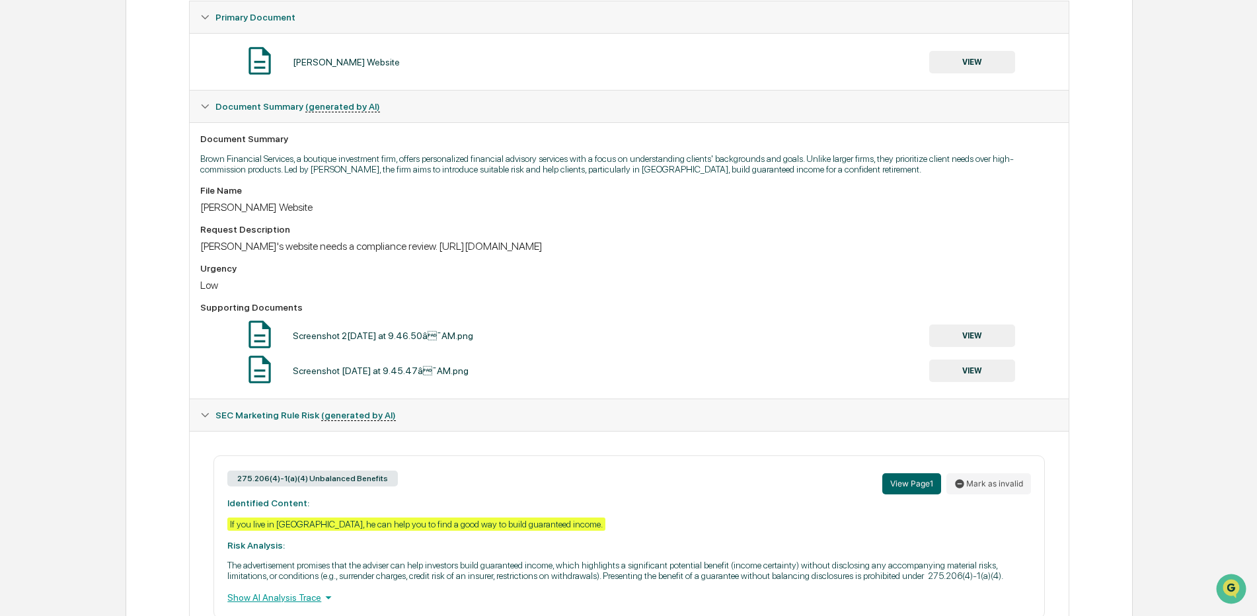
scroll to position [242, 0]
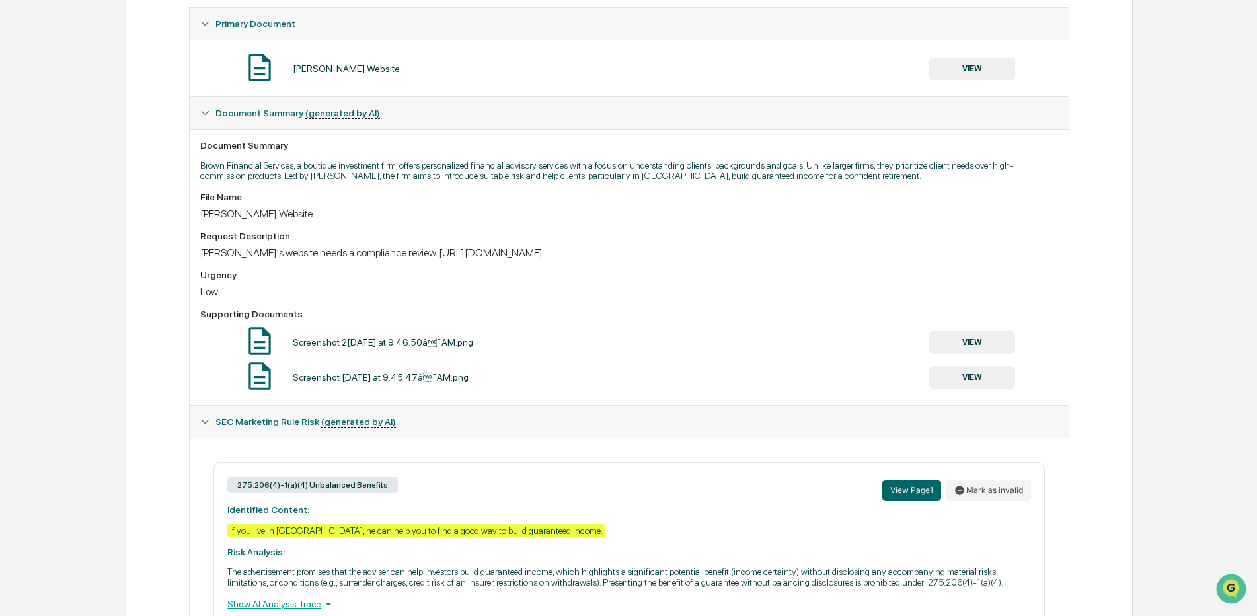
click at [978, 345] on button "VIEW" at bounding box center [972, 342] width 86 height 22
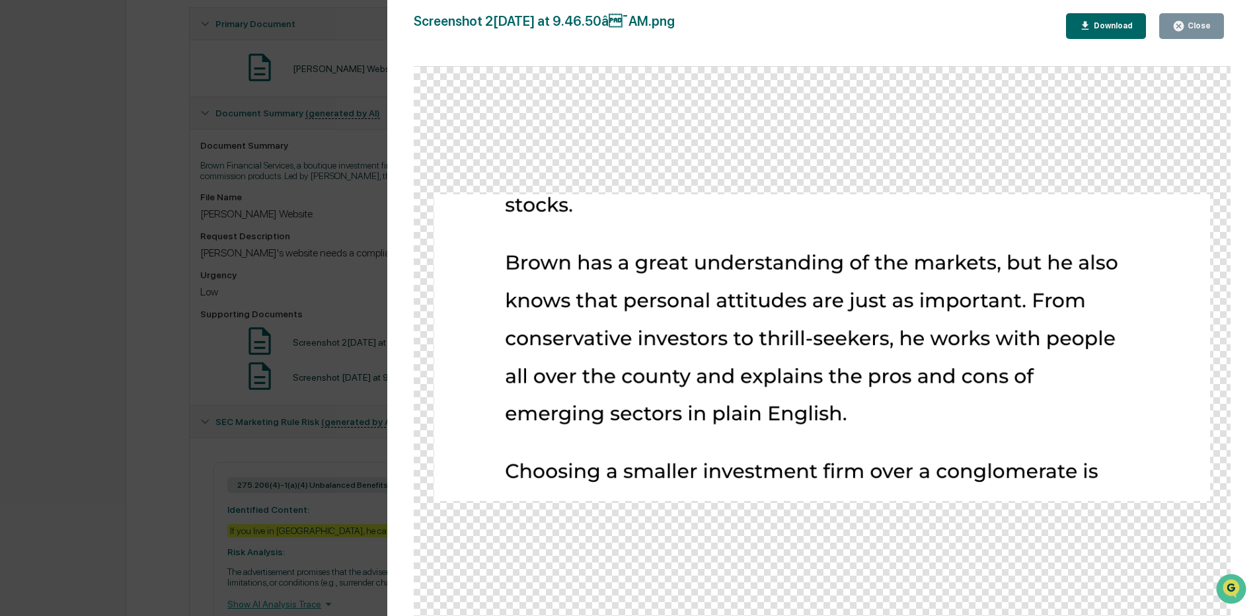
click at [1192, 27] on div "Close" at bounding box center [1198, 25] width 26 height 9
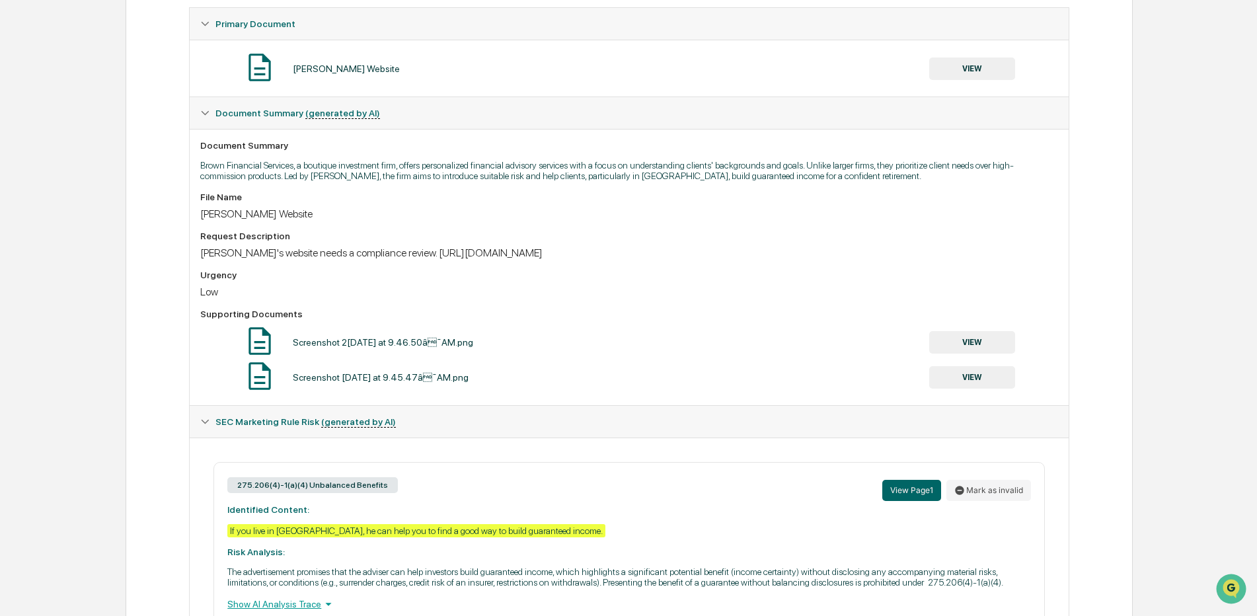
click at [979, 376] on button "VIEW" at bounding box center [972, 377] width 86 height 22
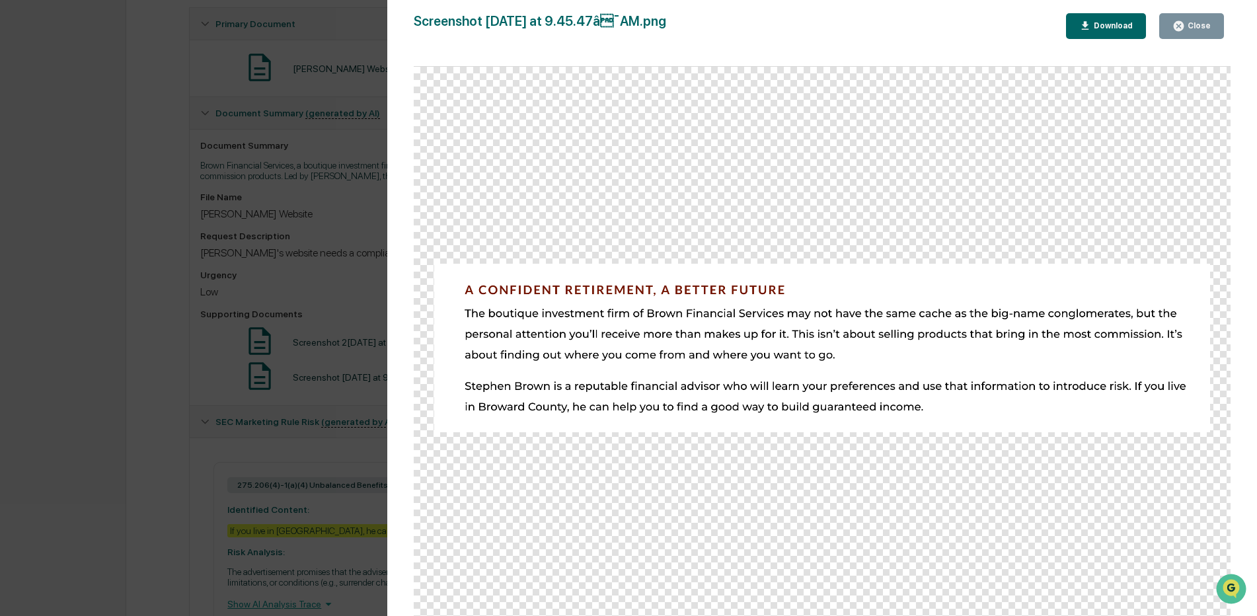
click at [1187, 26] on div "Close" at bounding box center [1198, 25] width 26 height 9
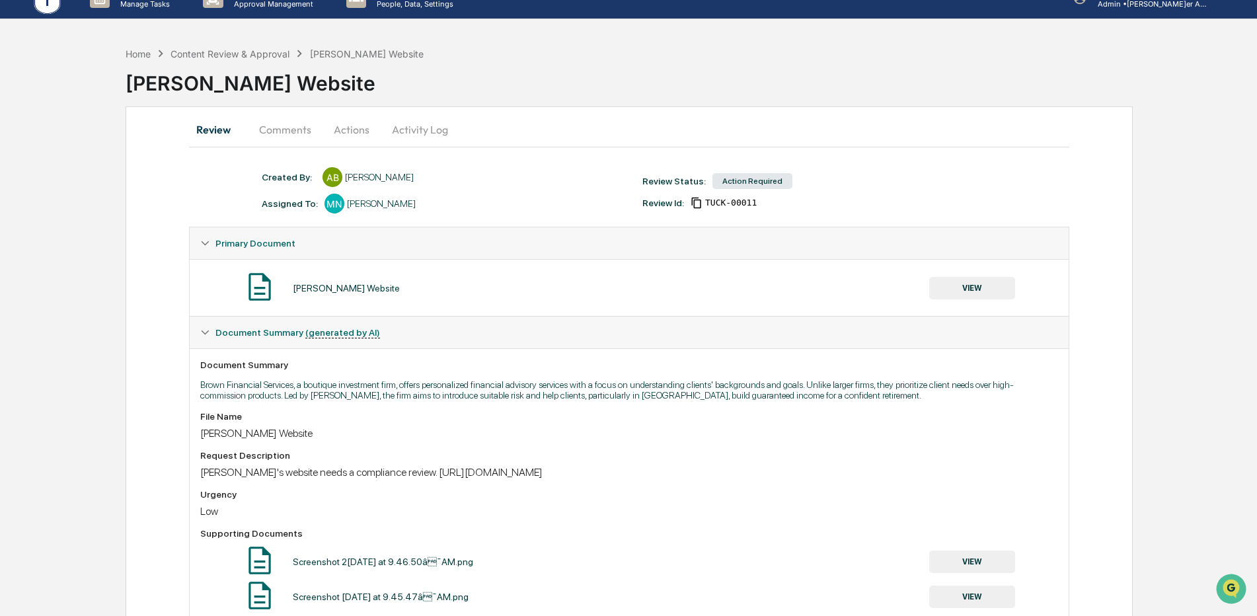
scroll to position [0, 0]
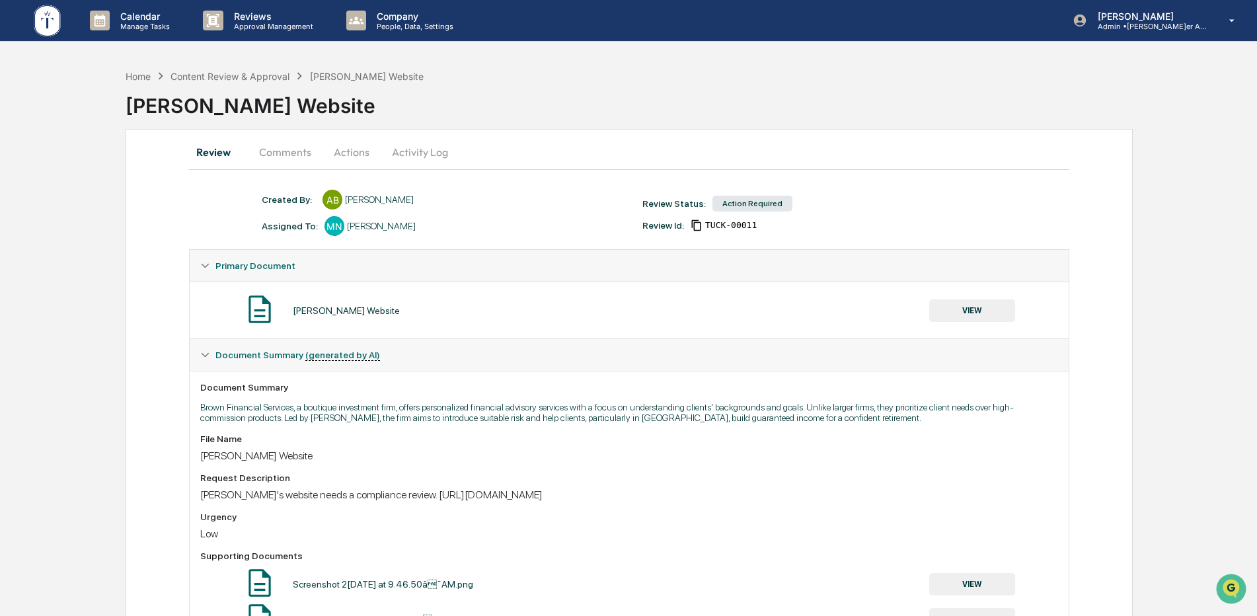
click at [290, 154] on button "Comments" at bounding box center [284, 152] width 73 height 32
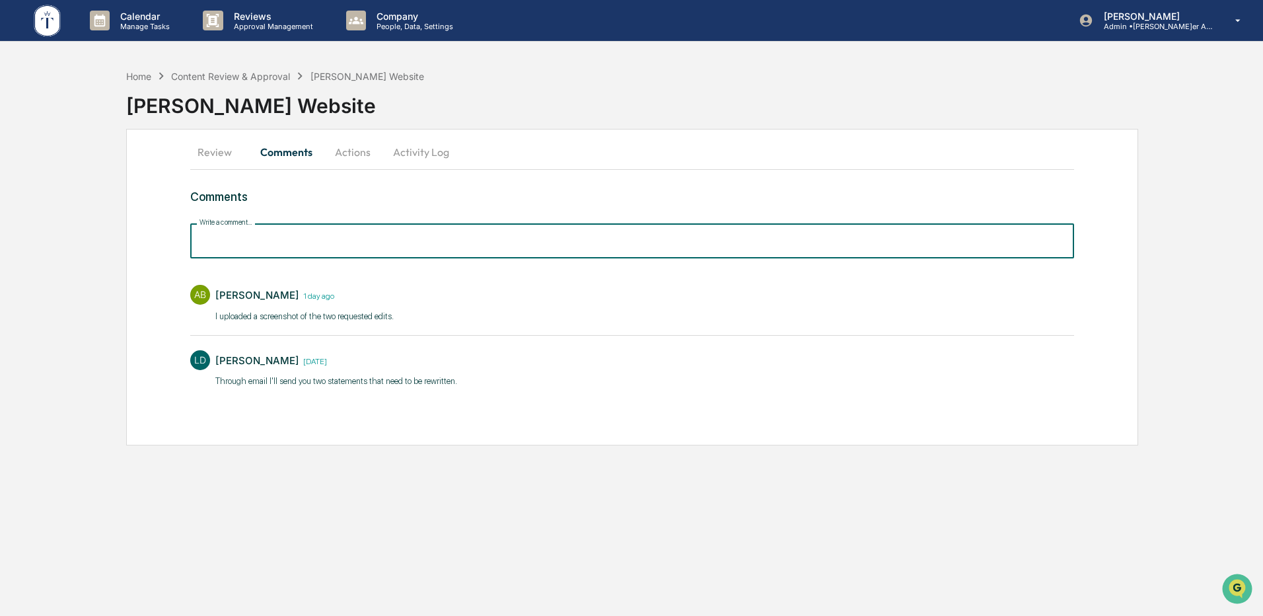
click at [374, 244] on input "Write a comment..." at bounding box center [632, 240] width 884 height 35
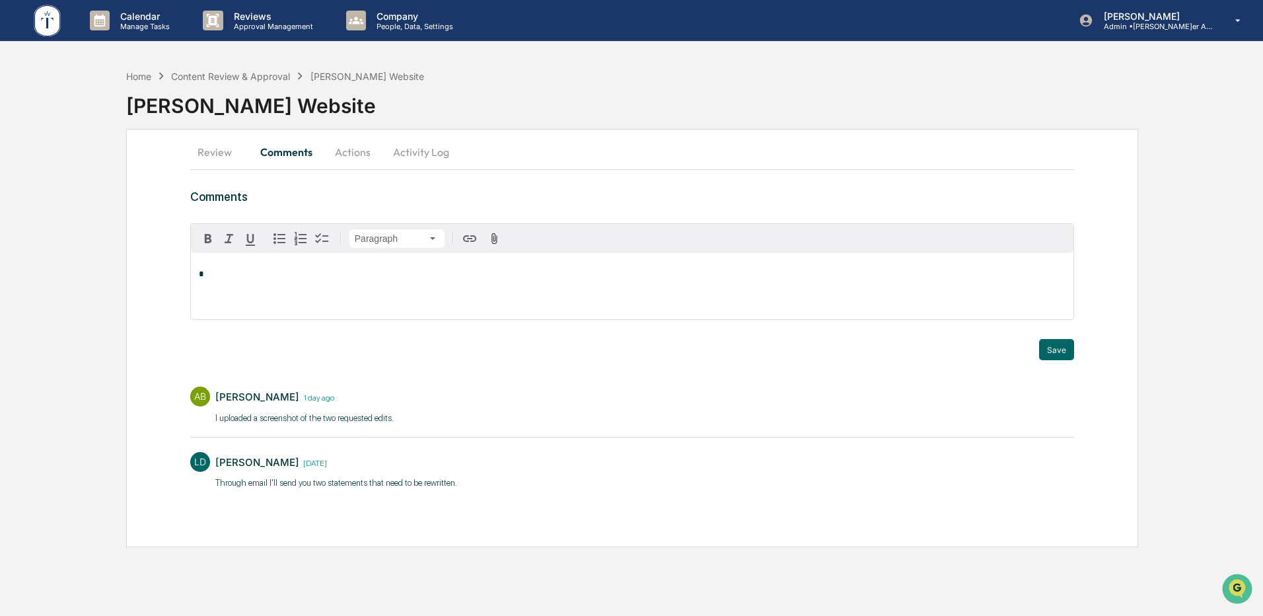
click at [221, 151] on button "Review" at bounding box center [219, 152] width 59 height 32
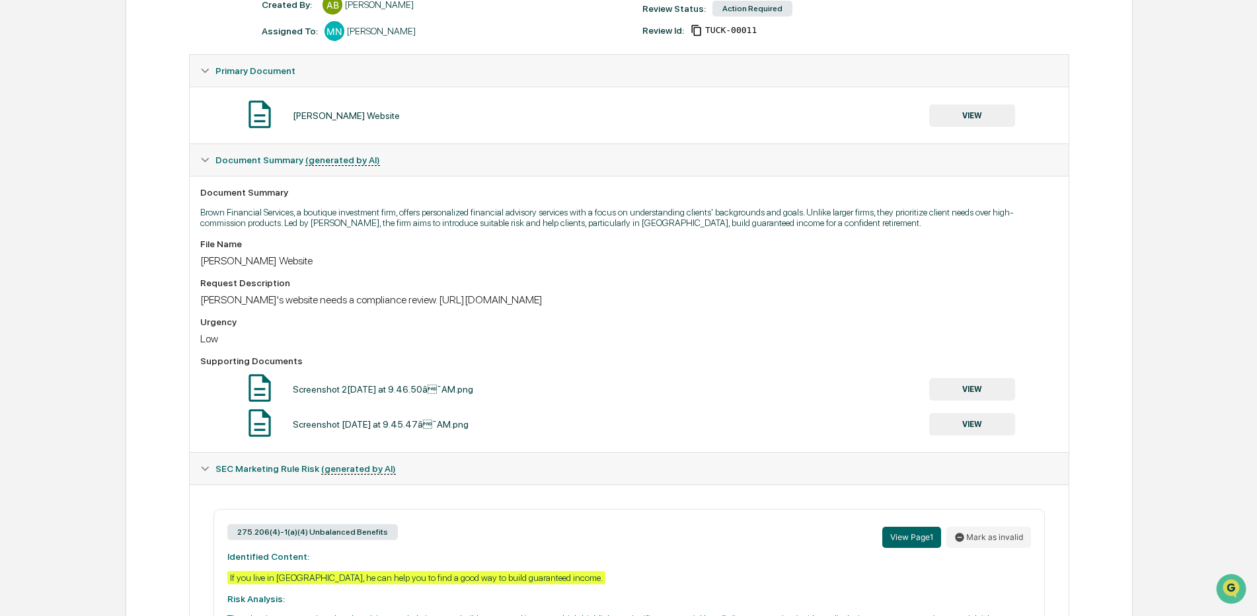
scroll to position [229, 0]
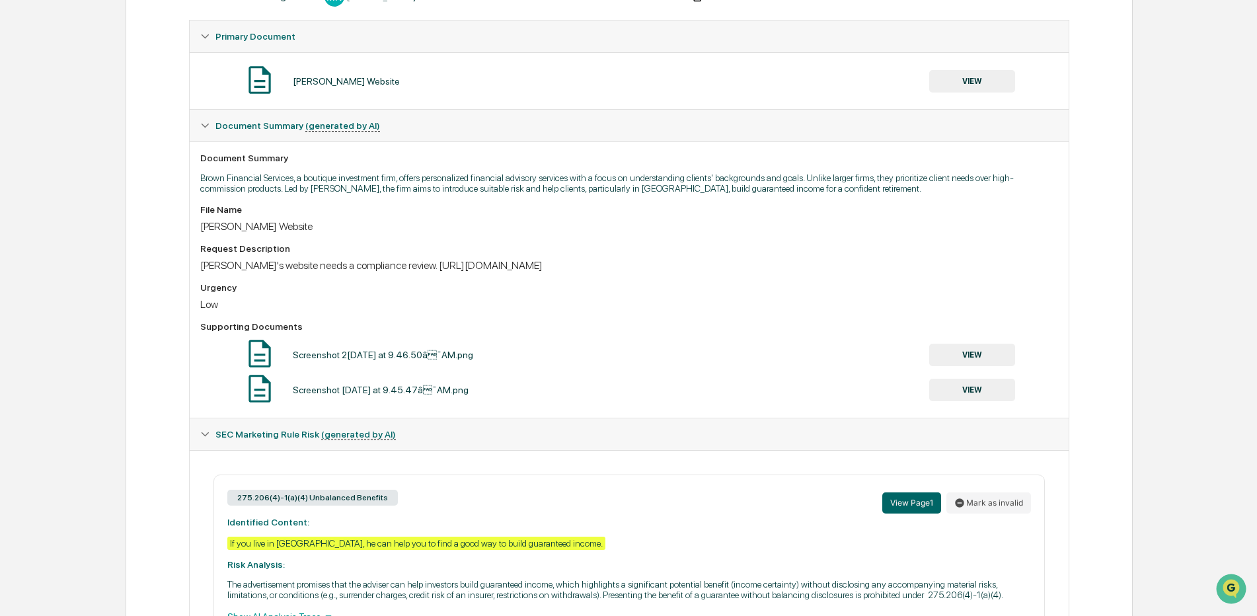
click at [951, 350] on button "VIEW" at bounding box center [972, 355] width 86 height 22
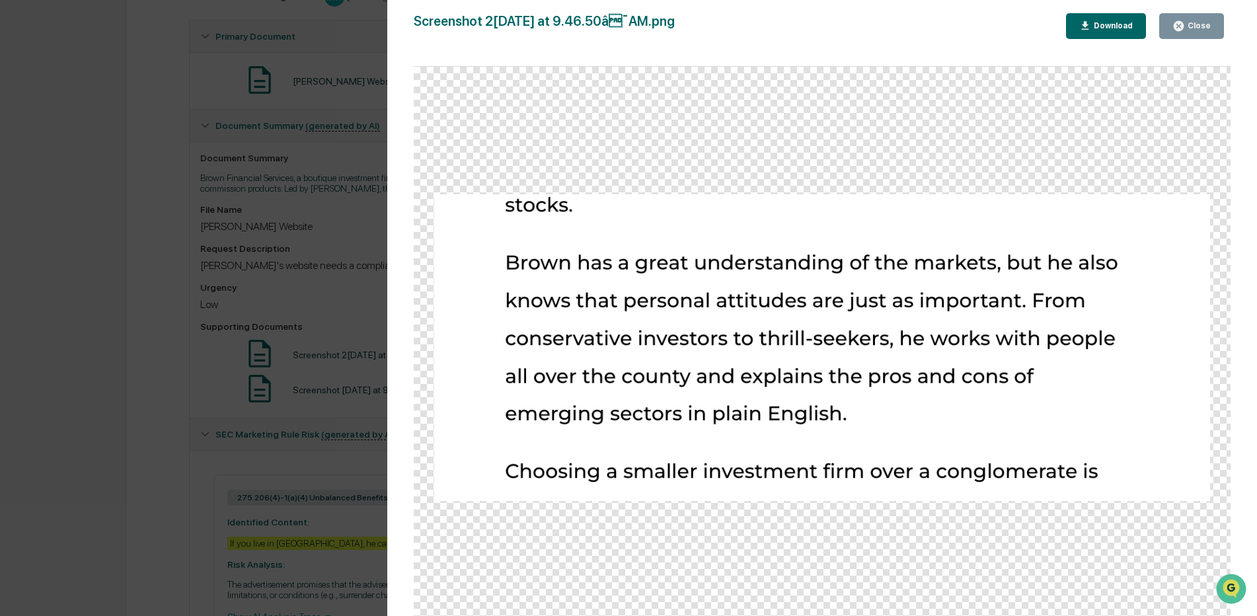
click at [1179, 26] on icon "button" at bounding box center [1178, 26] width 10 height 10
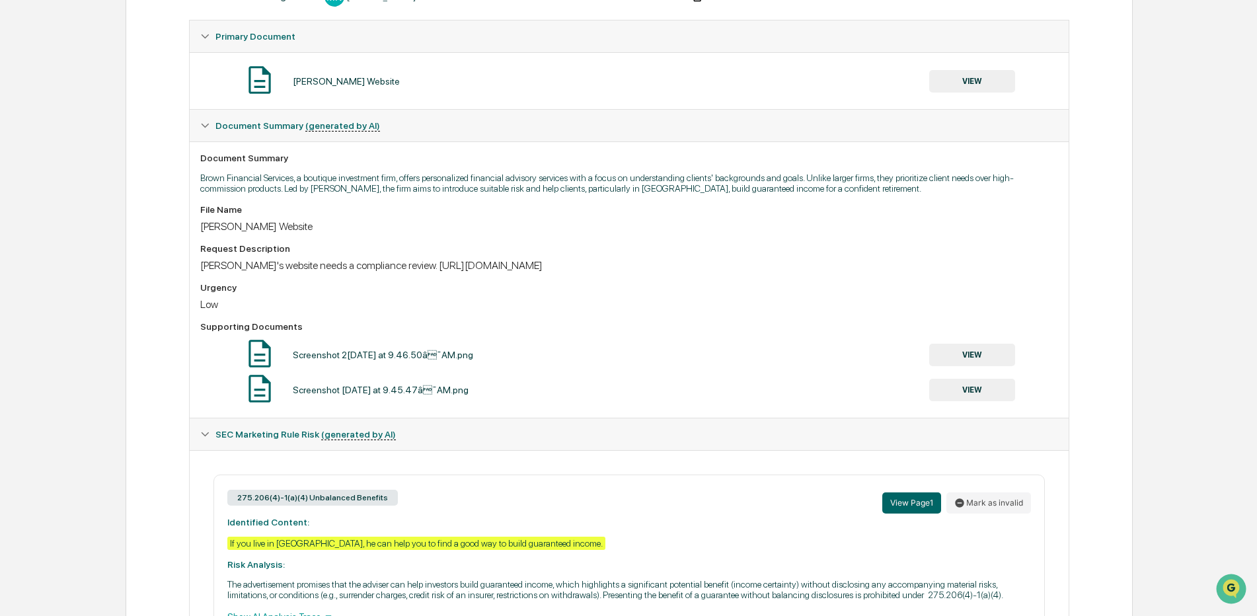
click at [984, 390] on button "VIEW" at bounding box center [972, 390] width 86 height 22
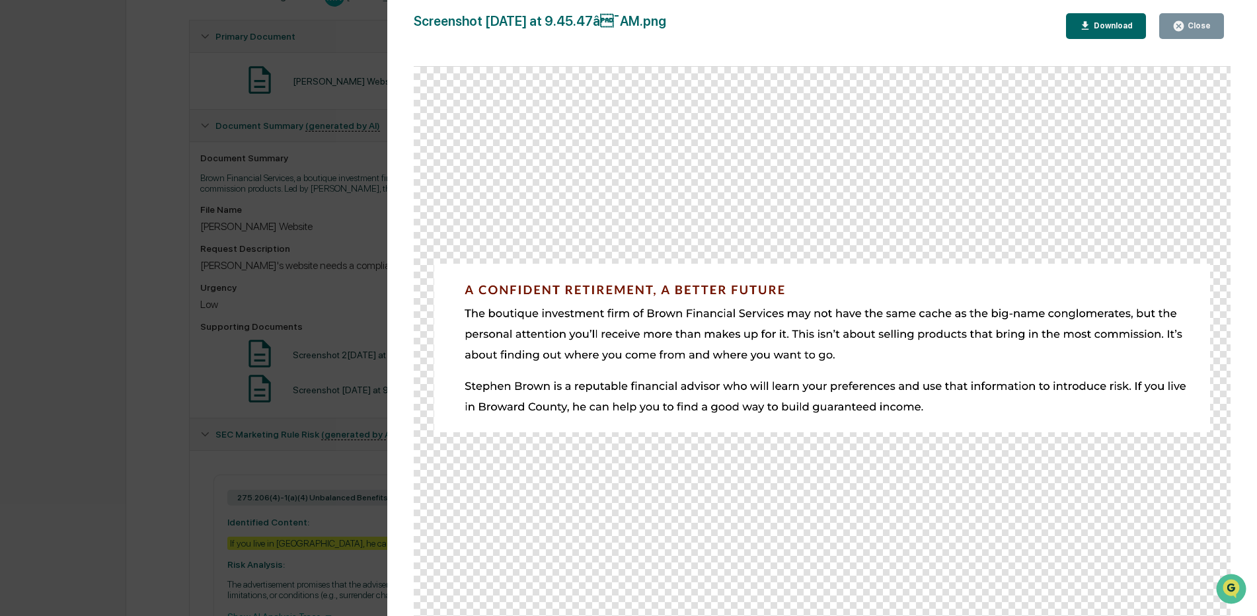
click at [1176, 21] on icon "button" at bounding box center [1178, 26] width 13 height 13
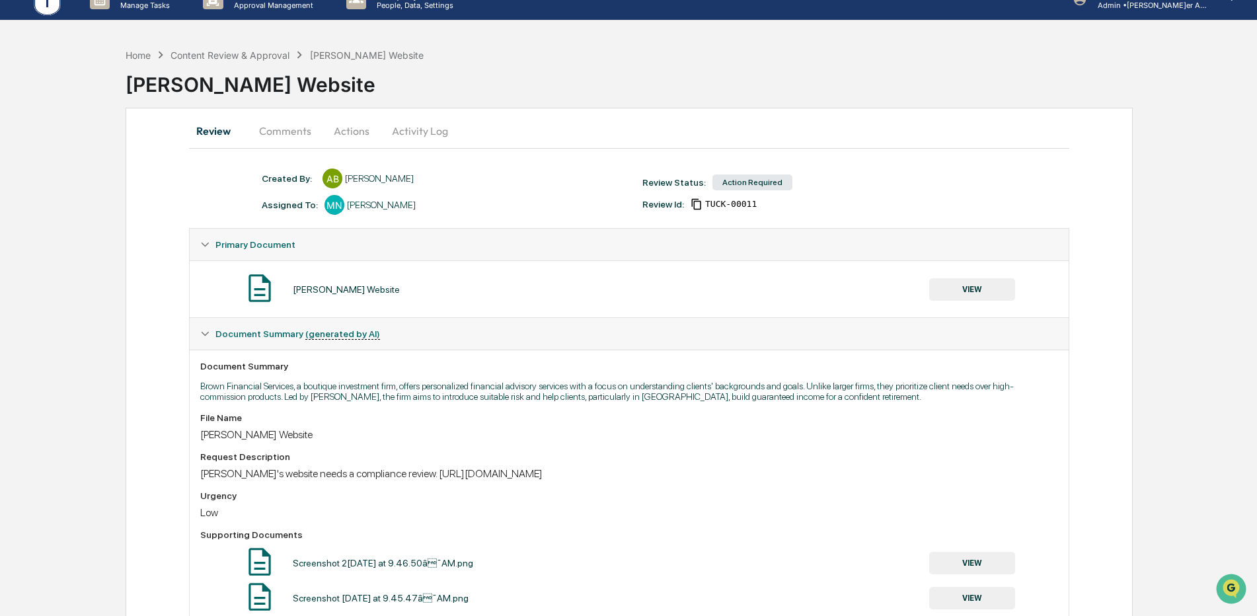
scroll to position [56, 0]
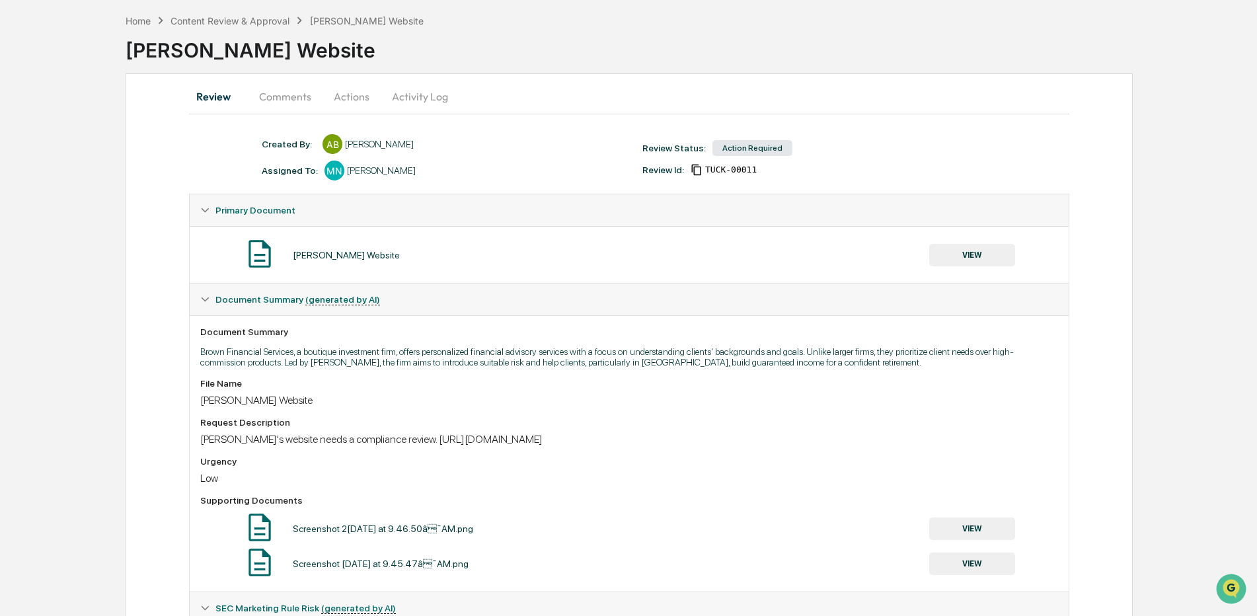
click at [348, 93] on button "Actions" at bounding box center [351, 97] width 59 height 32
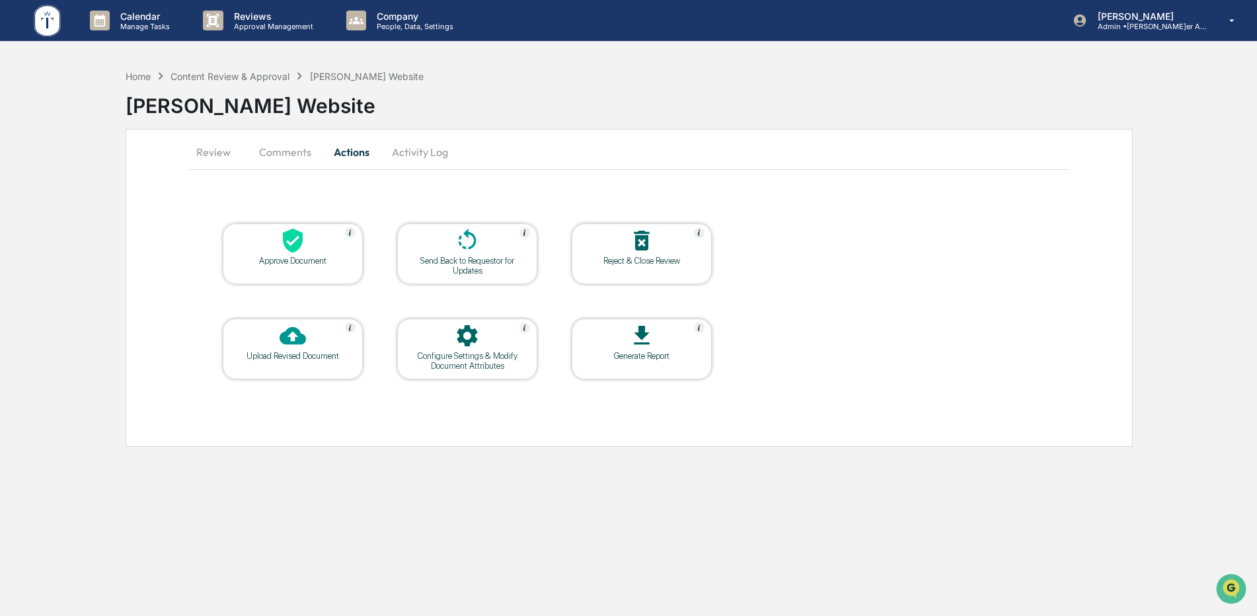
scroll to position [0, 0]
click at [304, 247] on icon at bounding box center [294, 240] width 26 height 26
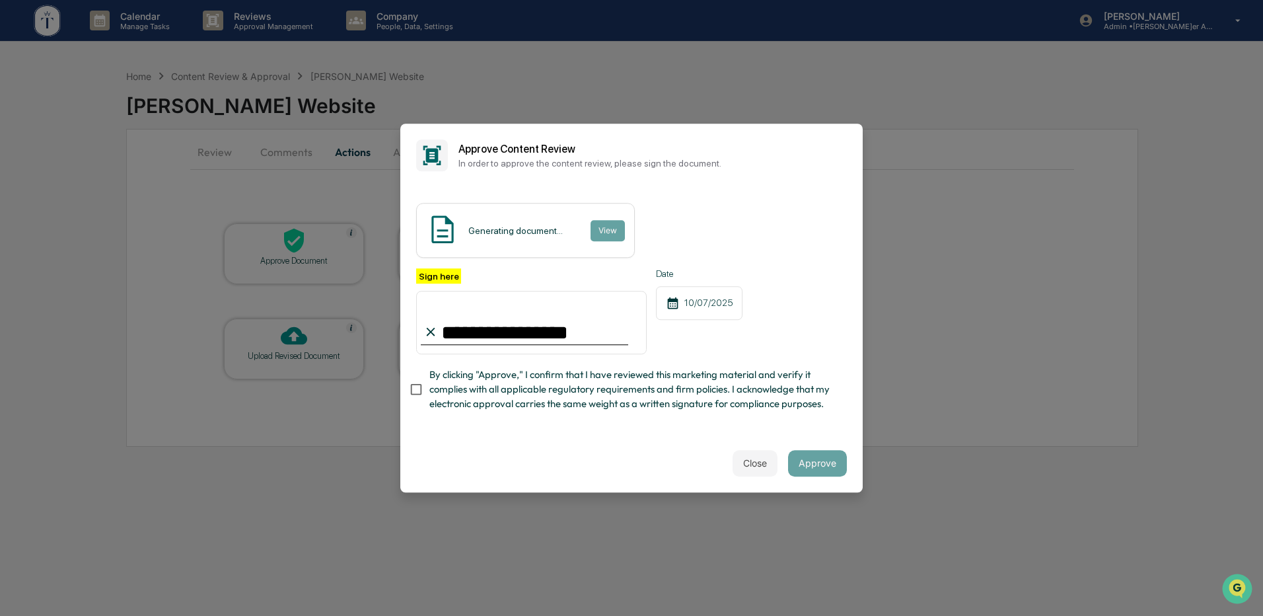
type input "**********"
click at [657, 466] on div "Close Approve" at bounding box center [631, 463] width 463 height 58
click at [564, 424] on div "**********" at bounding box center [631, 310] width 463 height 247
click at [822, 468] on button "Approve" at bounding box center [817, 463] width 59 height 26
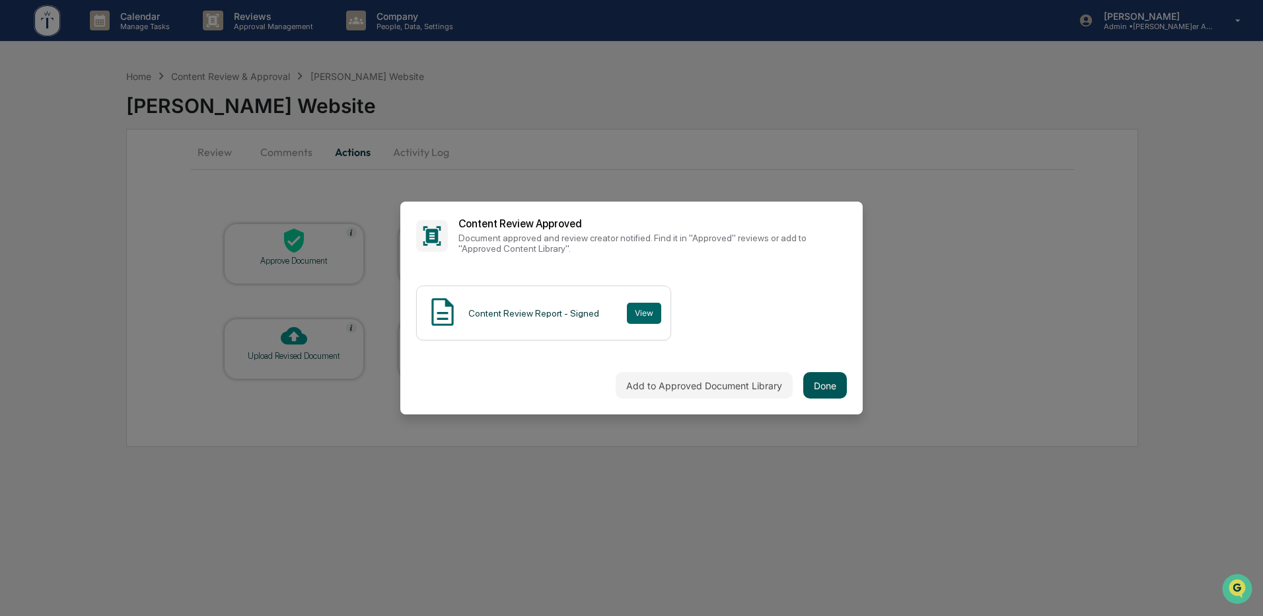
click at [823, 372] on button "Done" at bounding box center [825, 385] width 44 height 26
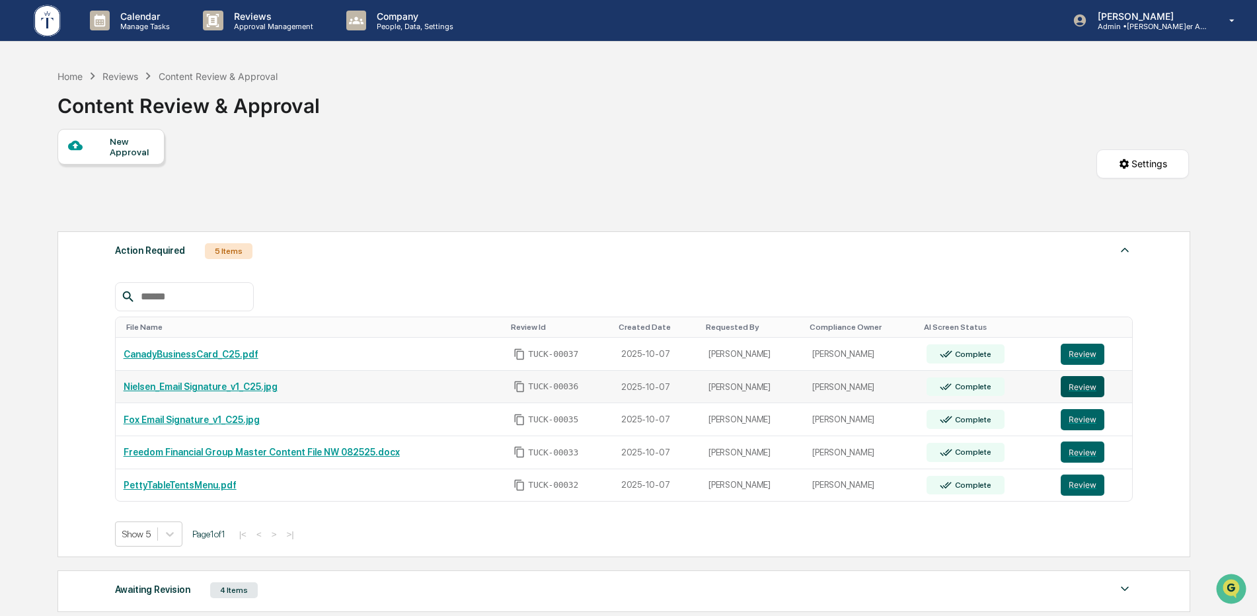
click at [1080, 384] on button "Review" at bounding box center [1082, 386] width 44 height 21
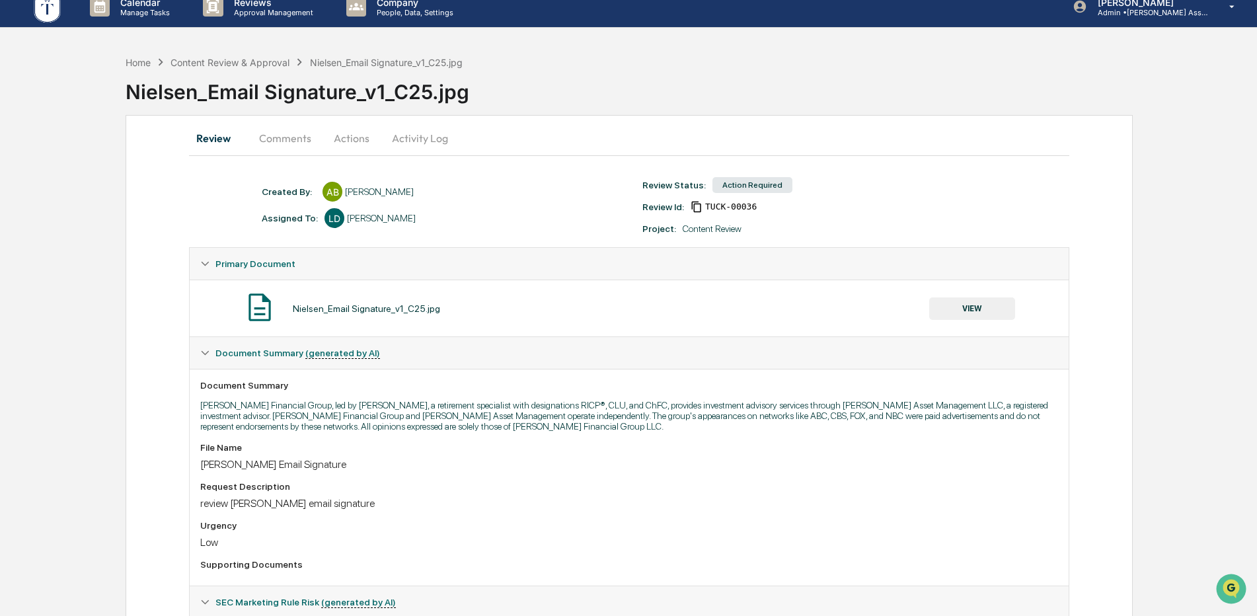
scroll to position [13, 0]
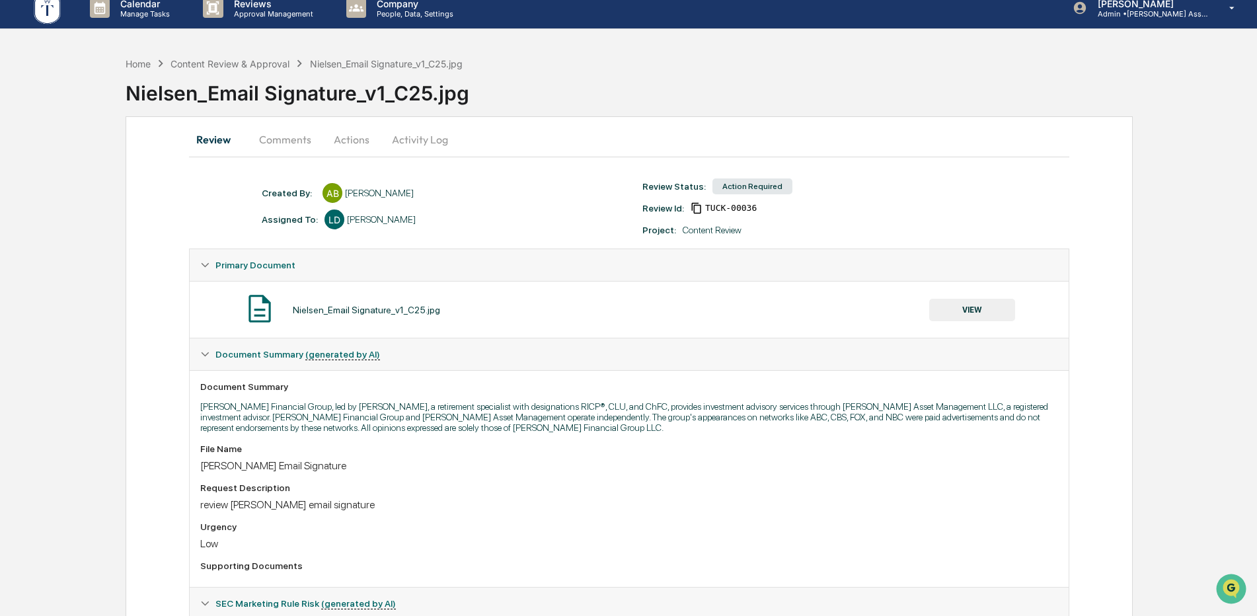
click at [985, 310] on button "VIEW" at bounding box center [972, 310] width 86 height 22
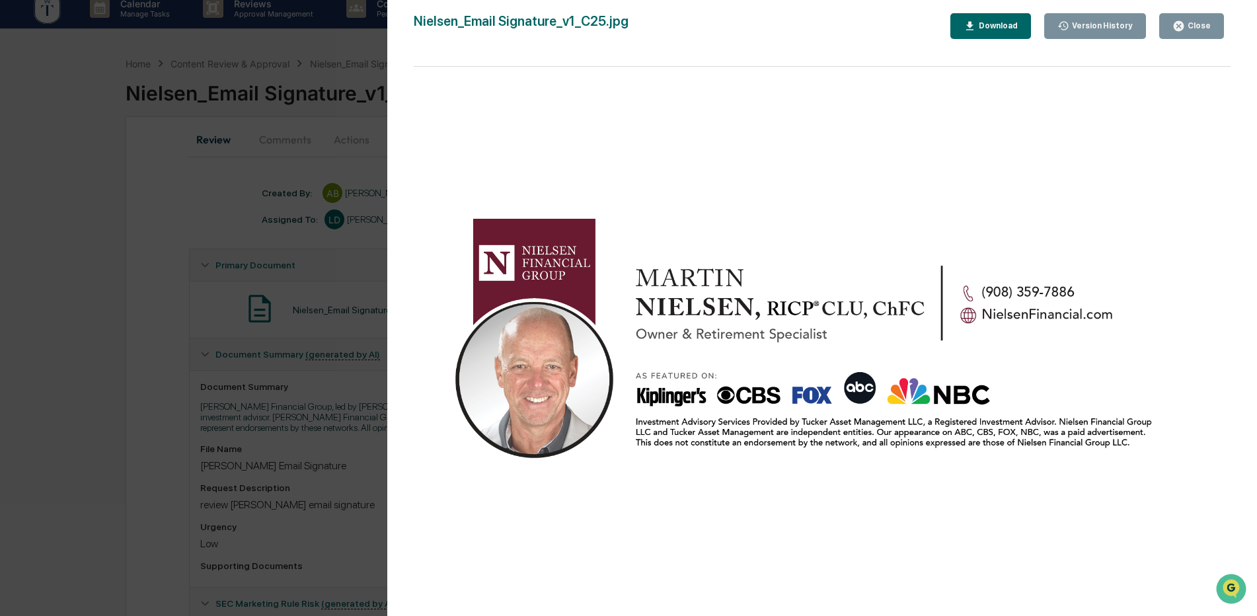
click at [1210, 24] on button "Close" at bounding box center [1191, 26] width 65 height 26
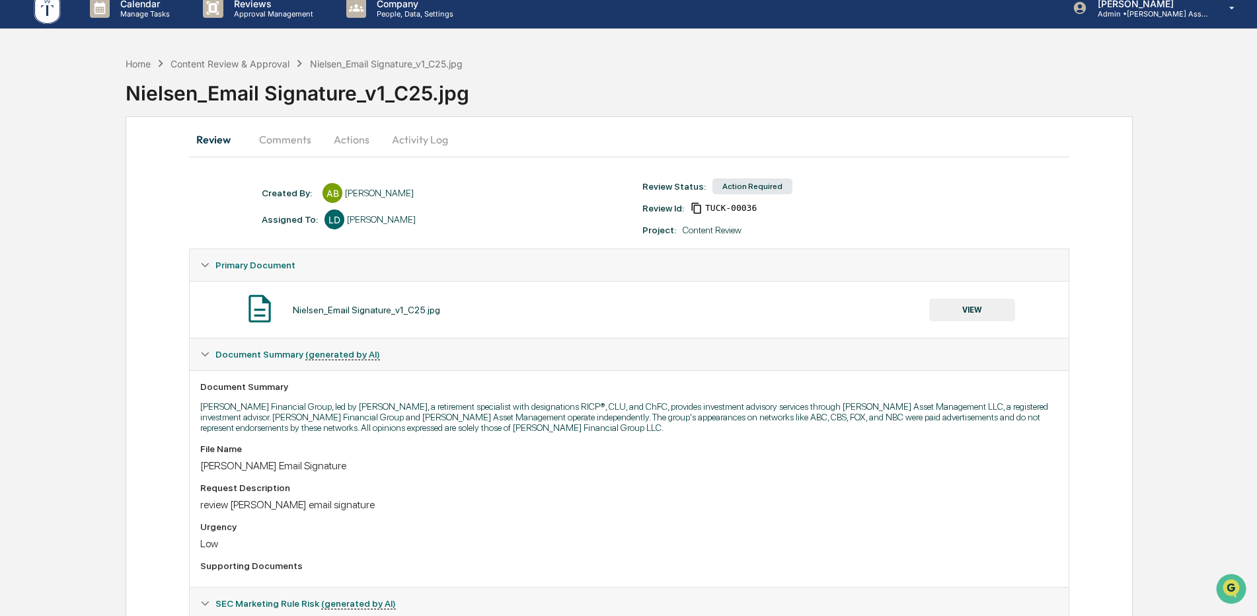
click at [360, 143] on button "Actions" at bounding box center [351, 140] width 59 height 32
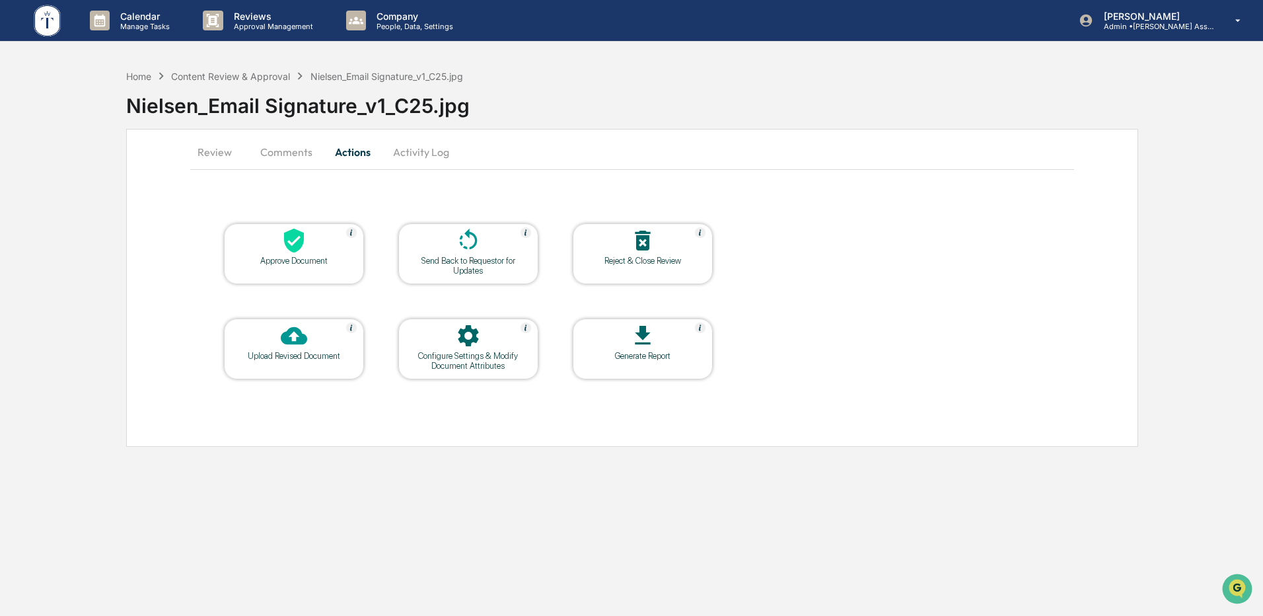
click at [299, 241] on icon at bounding box center [294, 241] width 20 height 24
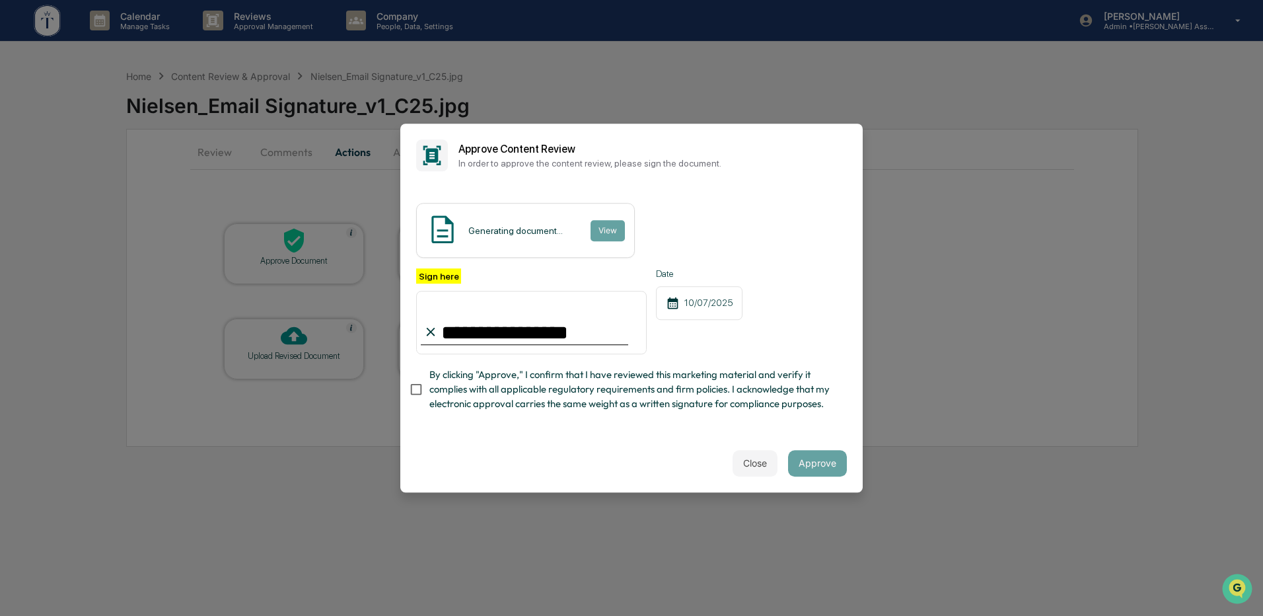
type input "**********"
click at [804, 471] on button "Approve" at bounding box center [817, 463] width 59 height 26
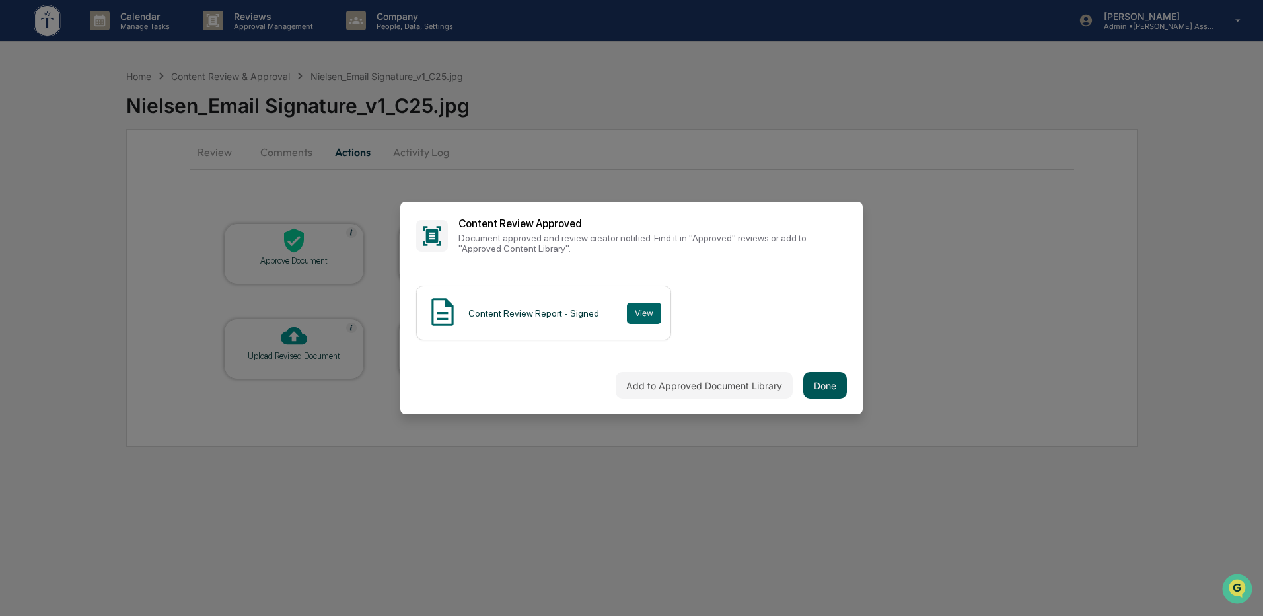
click at [819, 377] on button "Done" at bounding box center [825, 385] width 44 height 26
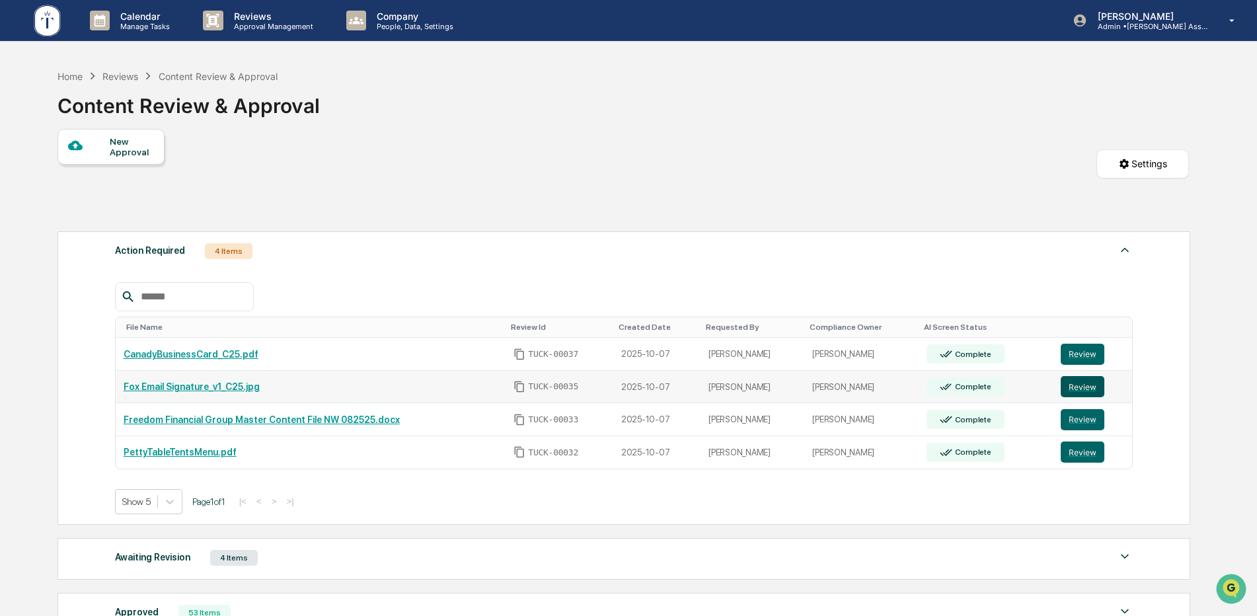
click at [1075, 390] on button "Review" at bounding box center [1082, 386] width 44 height 21
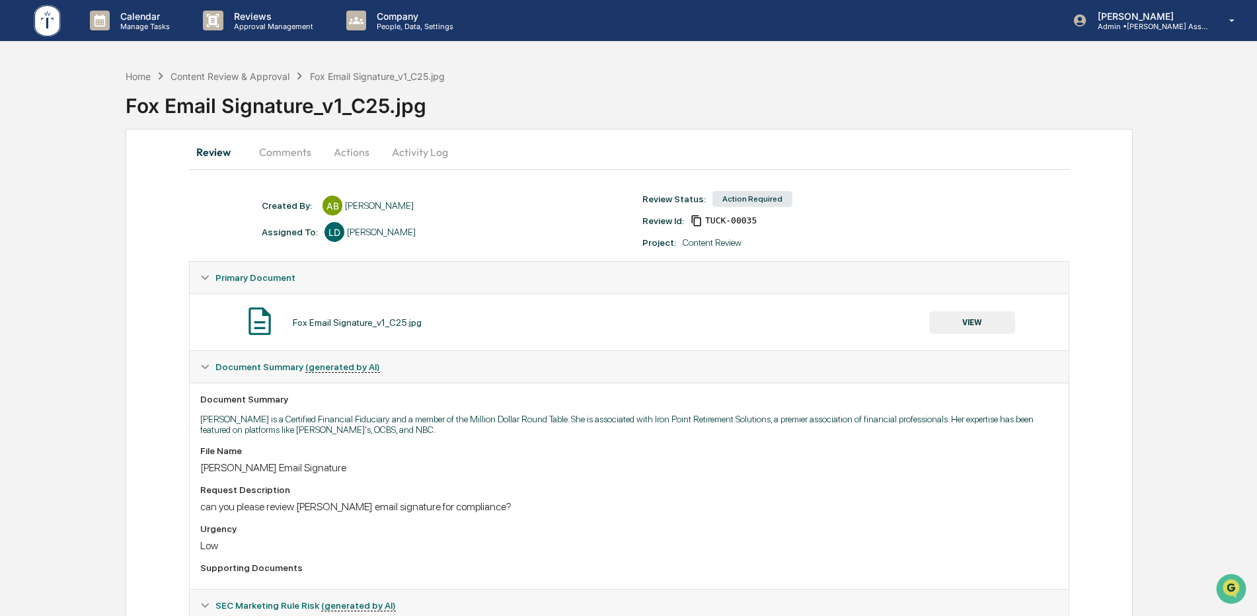
click at [963, 325] on button "VIEW" at bounding box center [972, 322] width 86 height 22
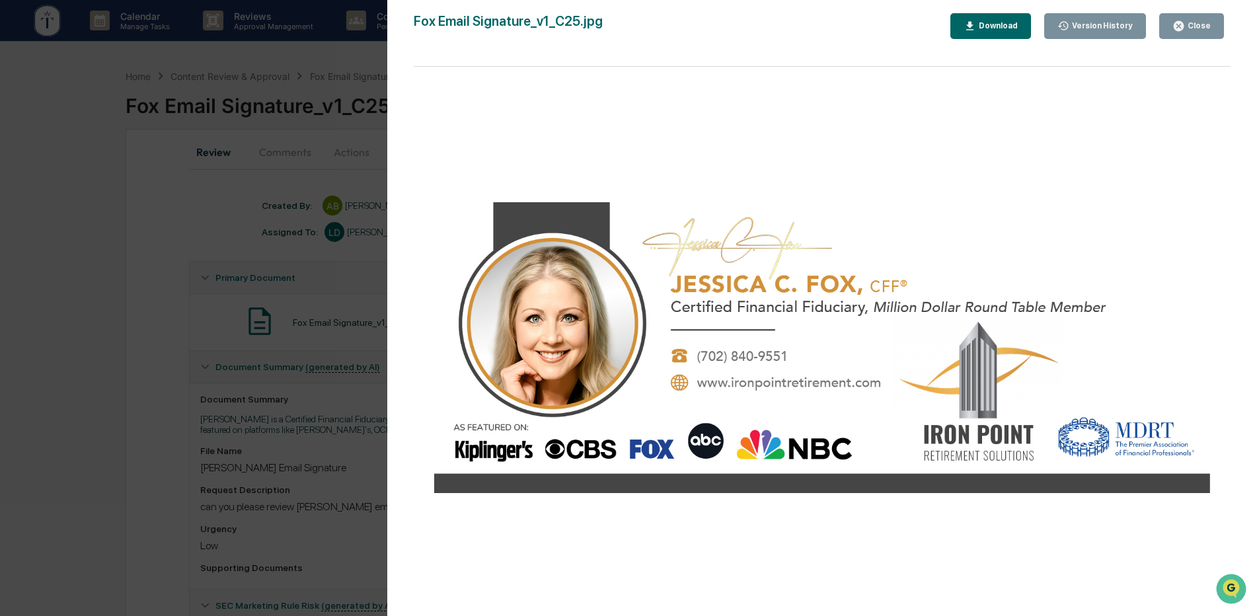
scroll to position [251, 0]
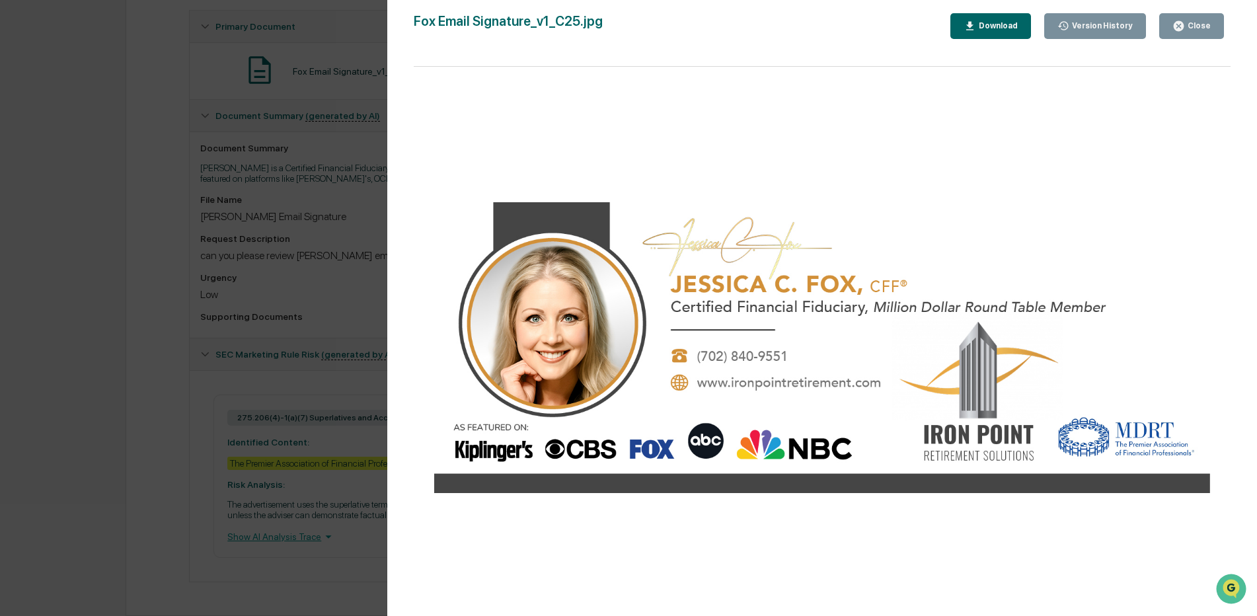
drag, startPoint x: 1197, startPoint y: 23, endPoint x: 1194, endPoint y: 36, distance: 12.8
click at [1197, 24] on div "Close" at bounding box center [1198, 25] width 26 height 9
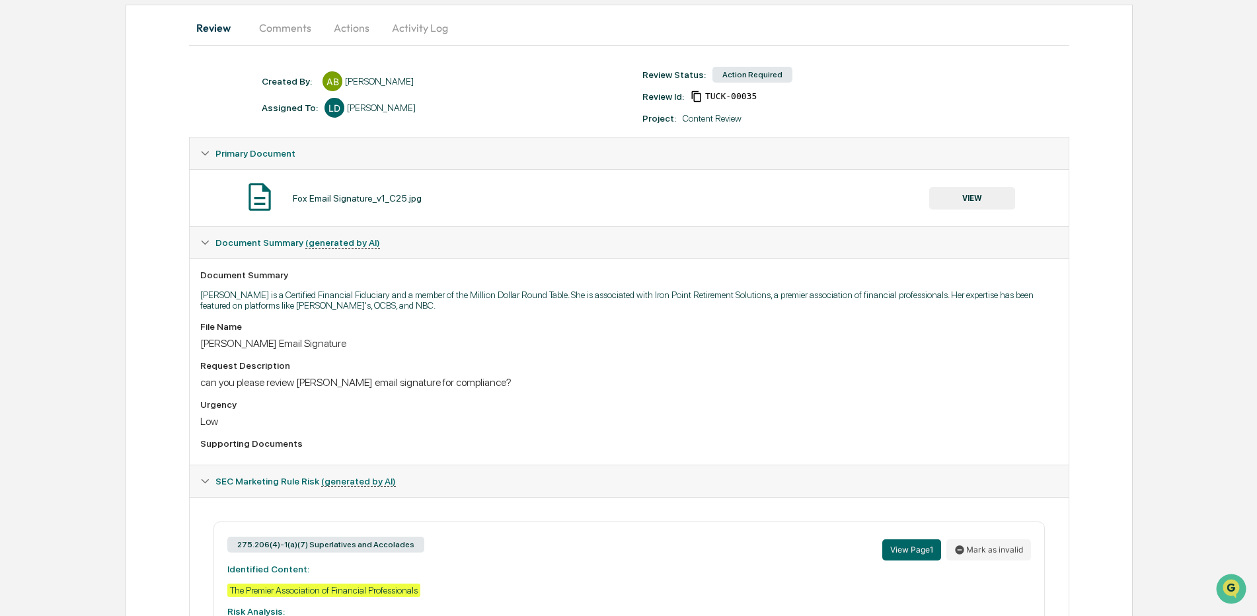
scroll to position [82, 0]
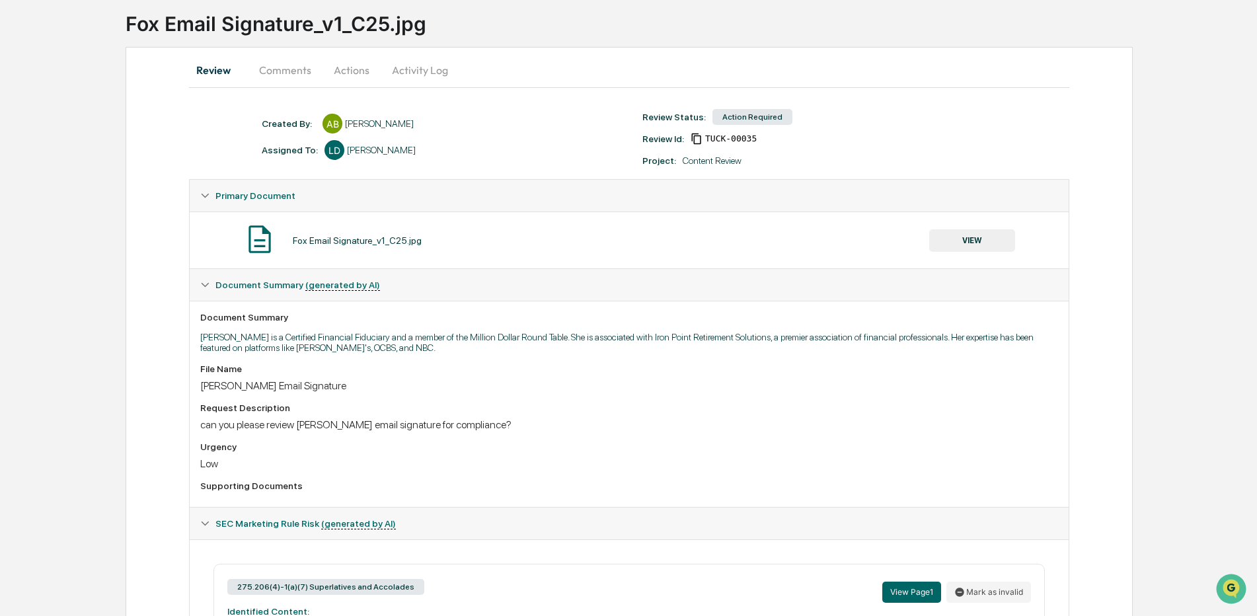
click at [352, 71] on button "Actions" at bounding box center [351, 70] width 59 height 32
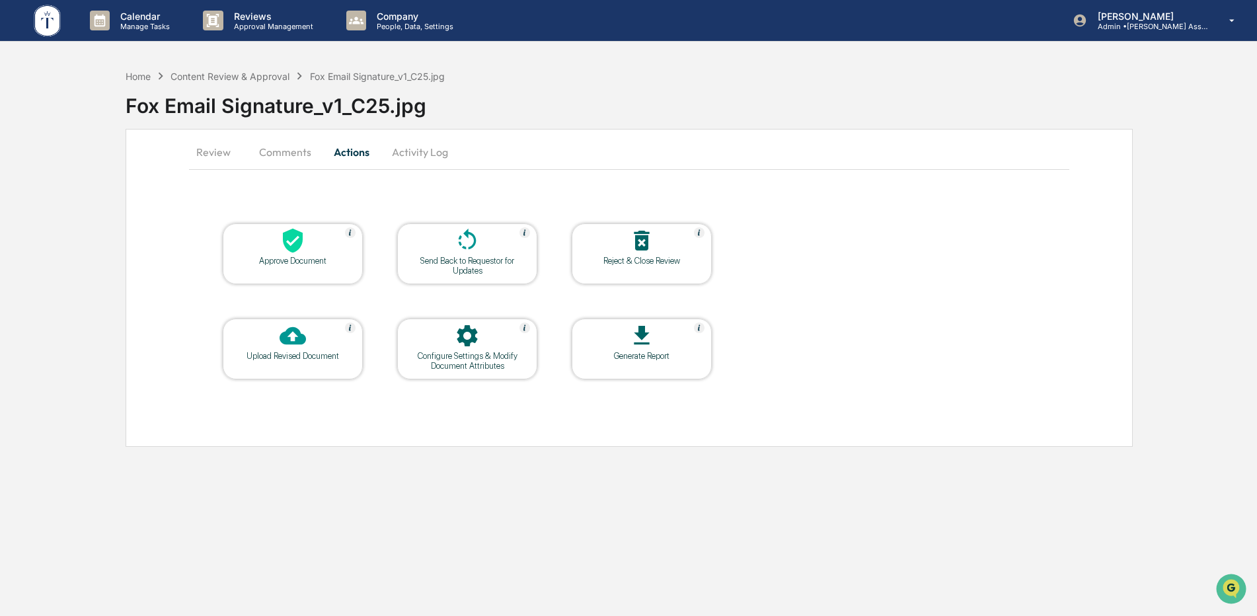
scroll to position [0, 0]
click at [309, 237] on div at bounding box center [294, 241] width 132 height 28
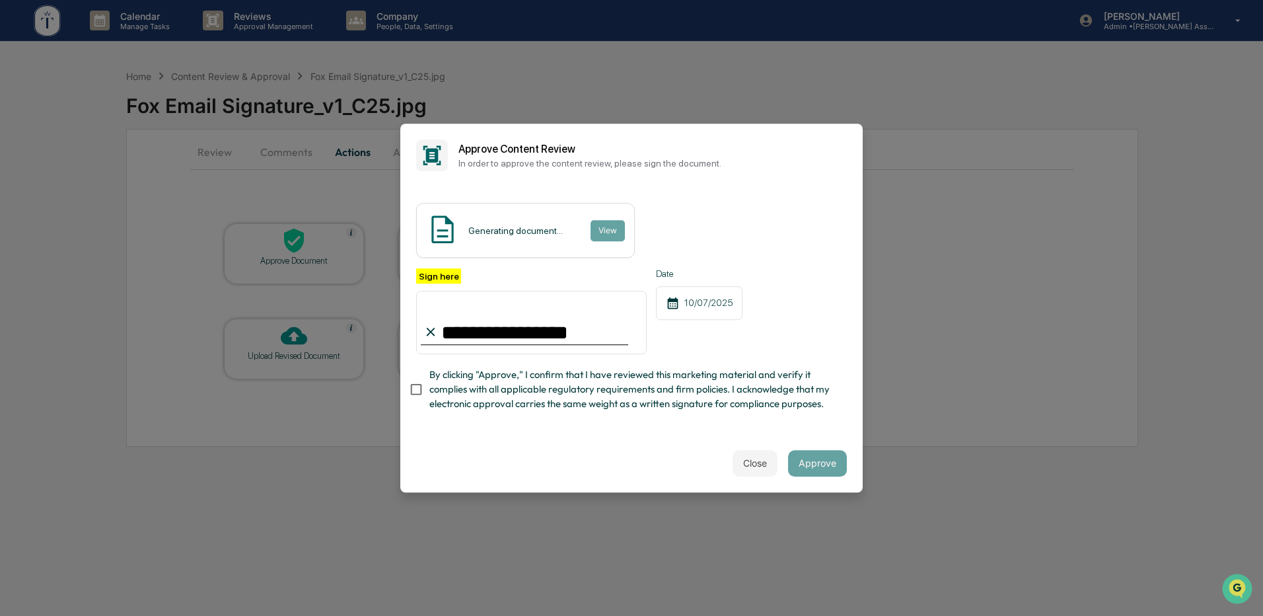
type input "**********"
click at [824, 467] on button "Approve" at bounding box center [817, 463] width 59 height 26
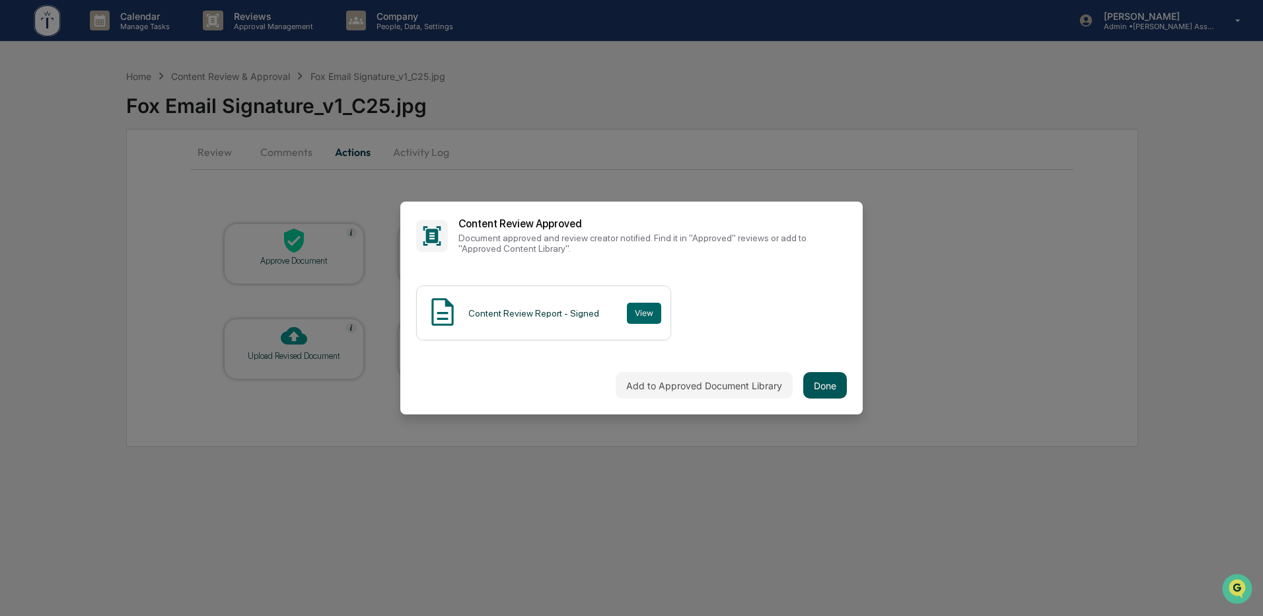
click at [809, 383] on button "Done" at bounding box center [825, 385] width 44 height 26
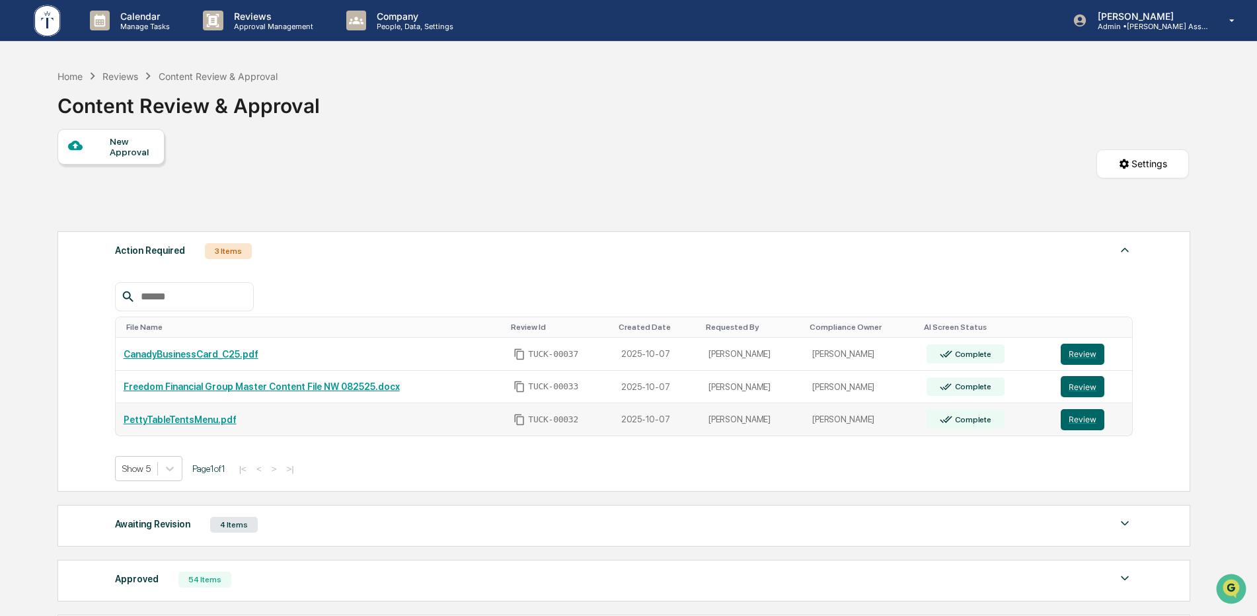
click at [181, 420] on link "PettyTableTentsMenu.pdf" at bounding box center [180, 419] width 113 height 11
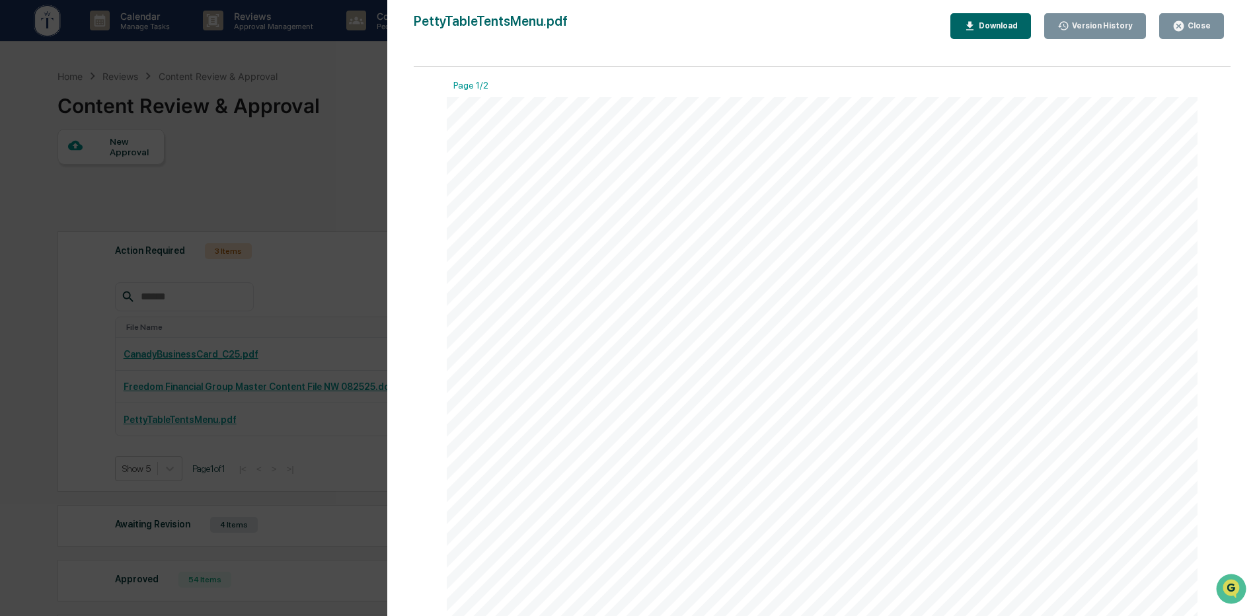
click at [1190, 20] on div "Close" at bounding box center [1191, 26] width 38 height 13
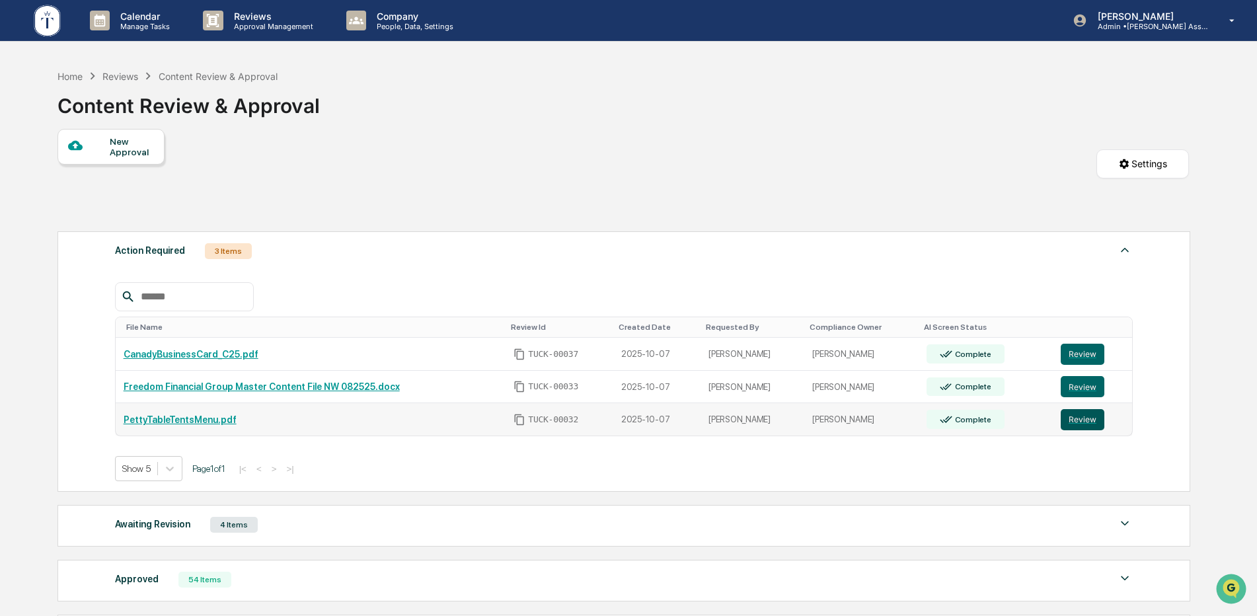
click at [1062, 422] on button "Review" at bounding box center [1082, 419] width 44 height 21
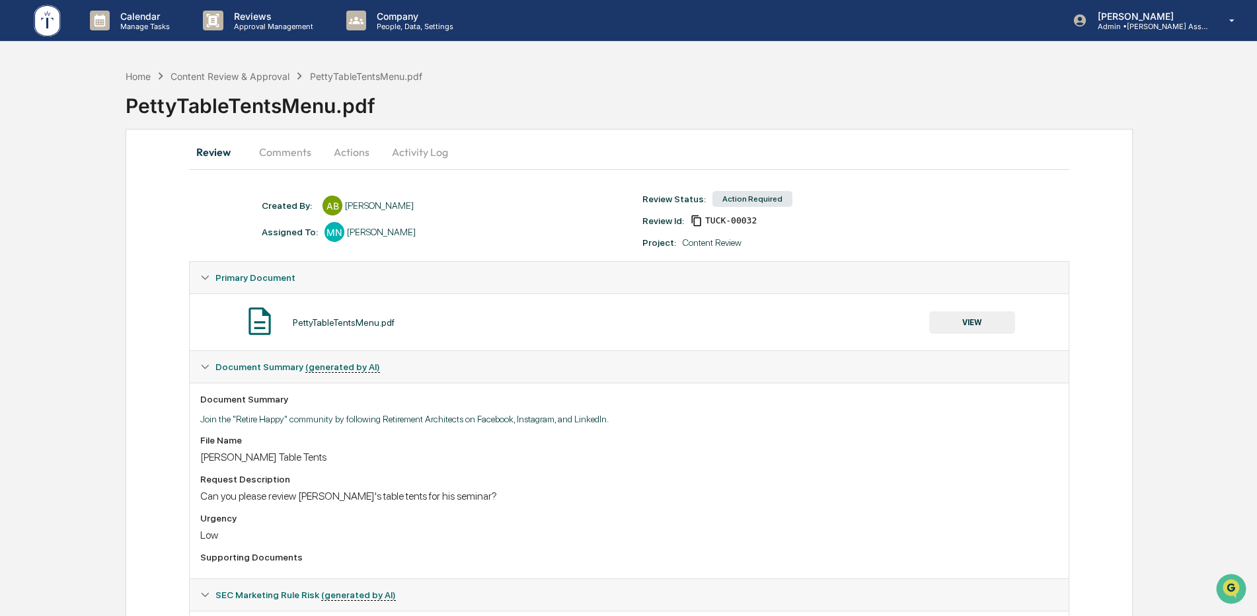
click at [341, 152] on button "Actions" at bounding box center [351, 152] width 59 height 32
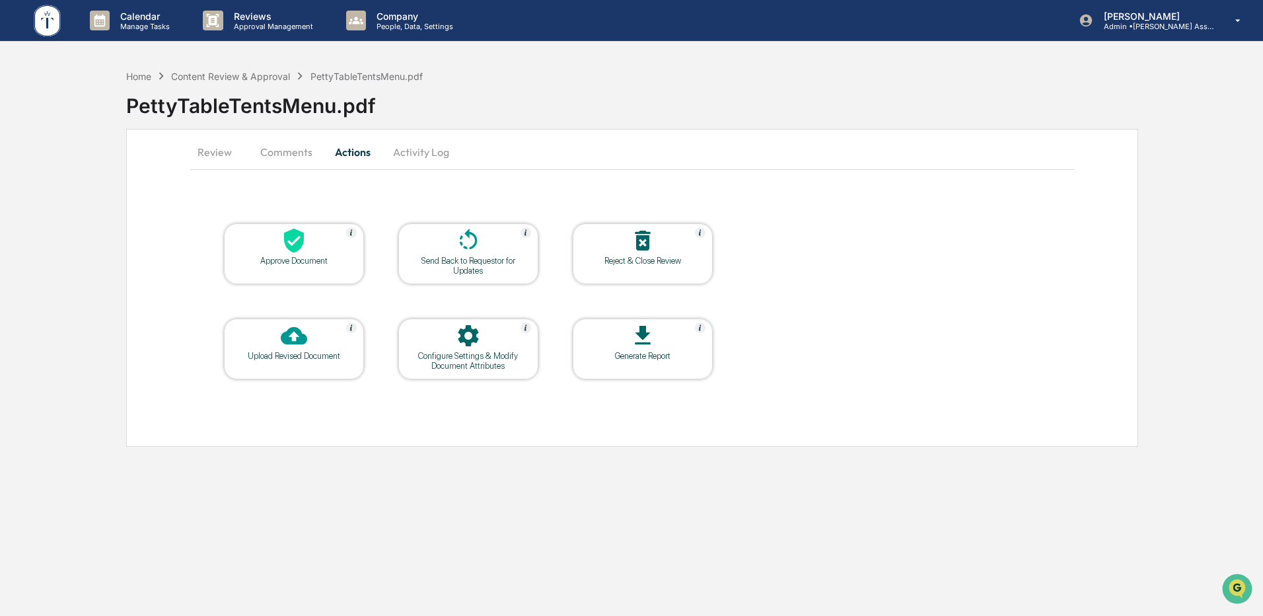
click at [296, 248] on icon at bounding box center [294, 241] width 20 height 24
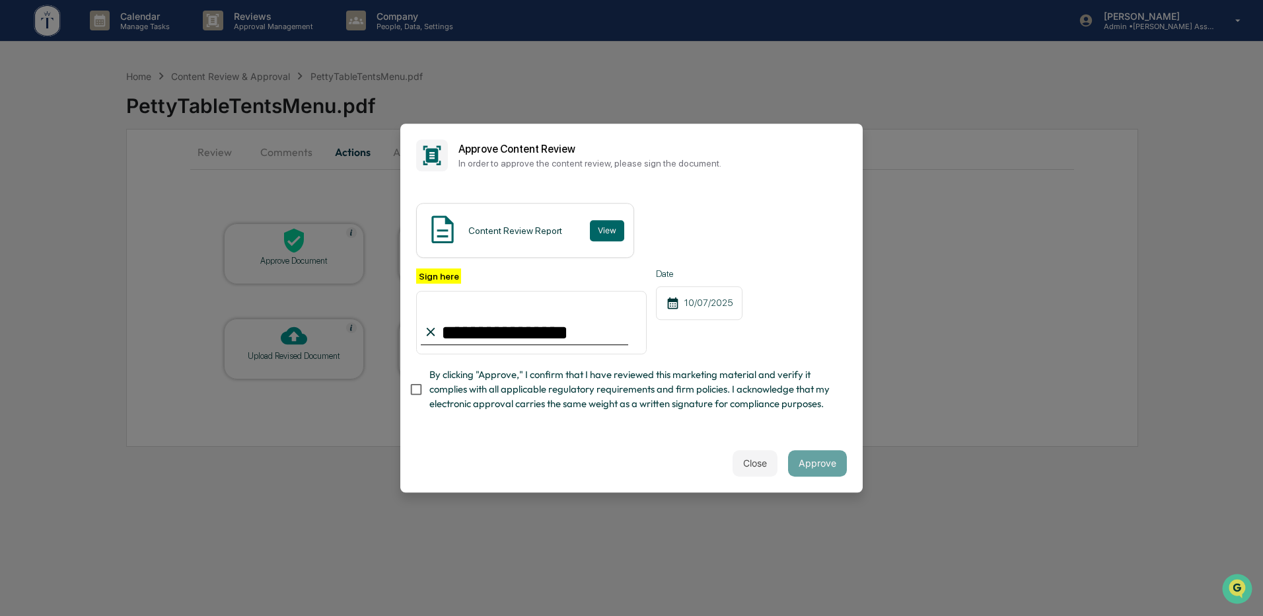
type input "**********"
click at [816, 476] on button "Approve" at bounding box center [817, 463] width 59 height 26
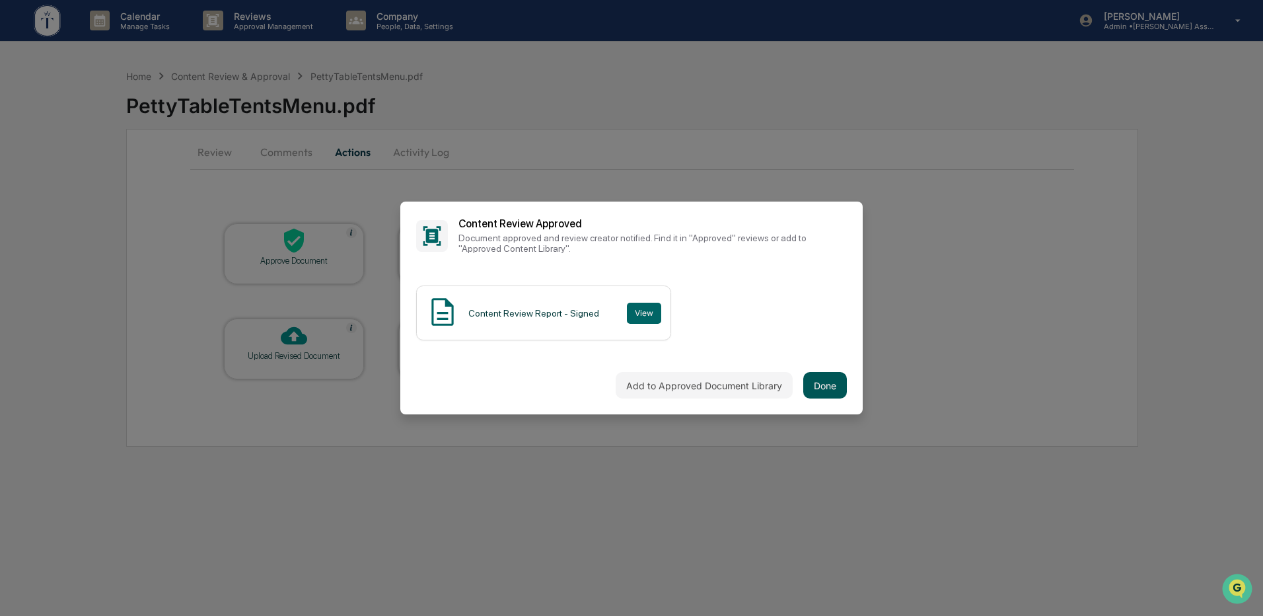
click at [814, 387] on button "Done" at bounding box center [825, 385] width 44 height 26
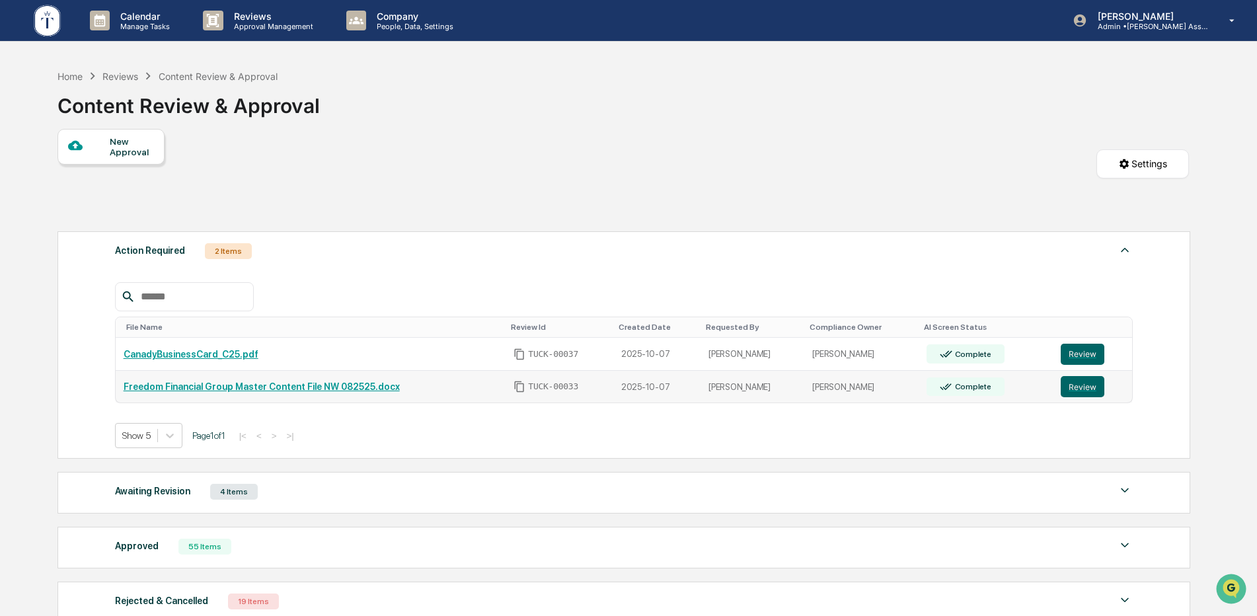
click at [265, 389] on link "Freedom Financial Group Master Content File NW 082525.docx" at bounding box center [262, 386] width 276 height 11
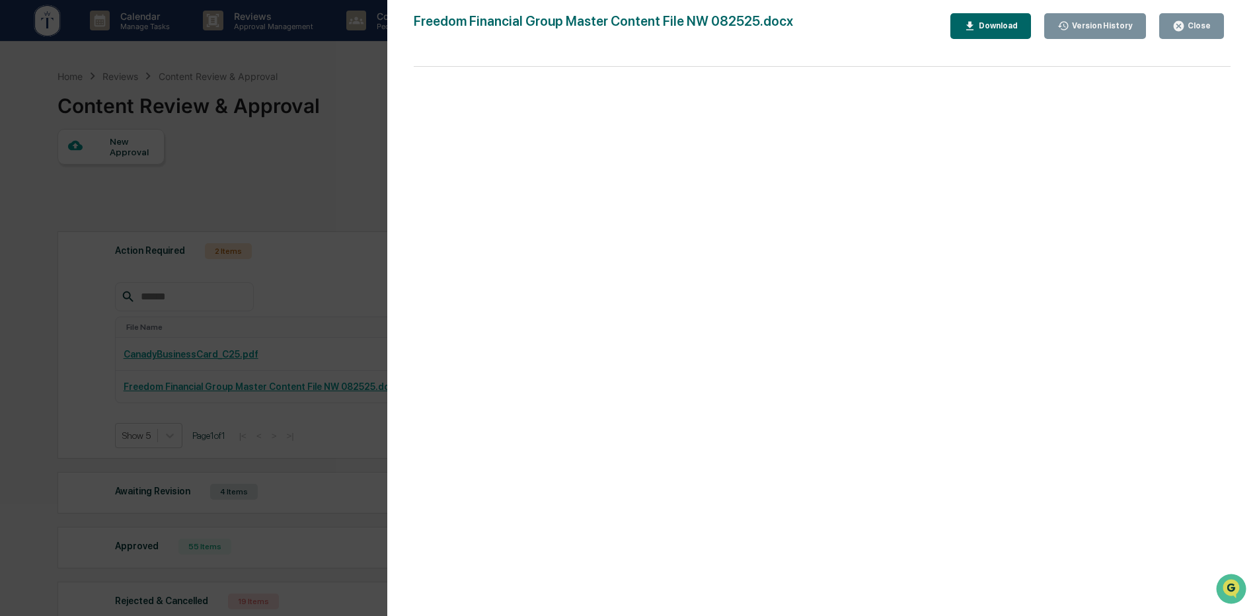
click at [1172, 24] on button "Close" at bounding box center [1191, 26] width 65 height 26
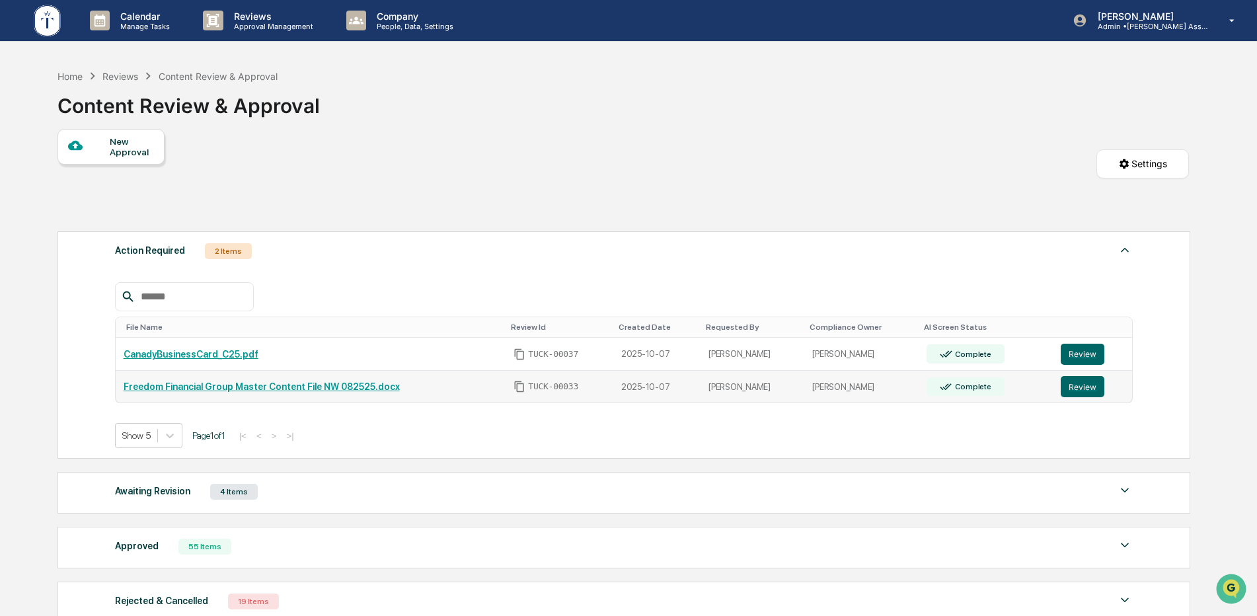
click at [256, 389] on link "Freedom Financial Group Master Content File NW 082525.docx" at bounding box center [262, 386] width 276 height 11
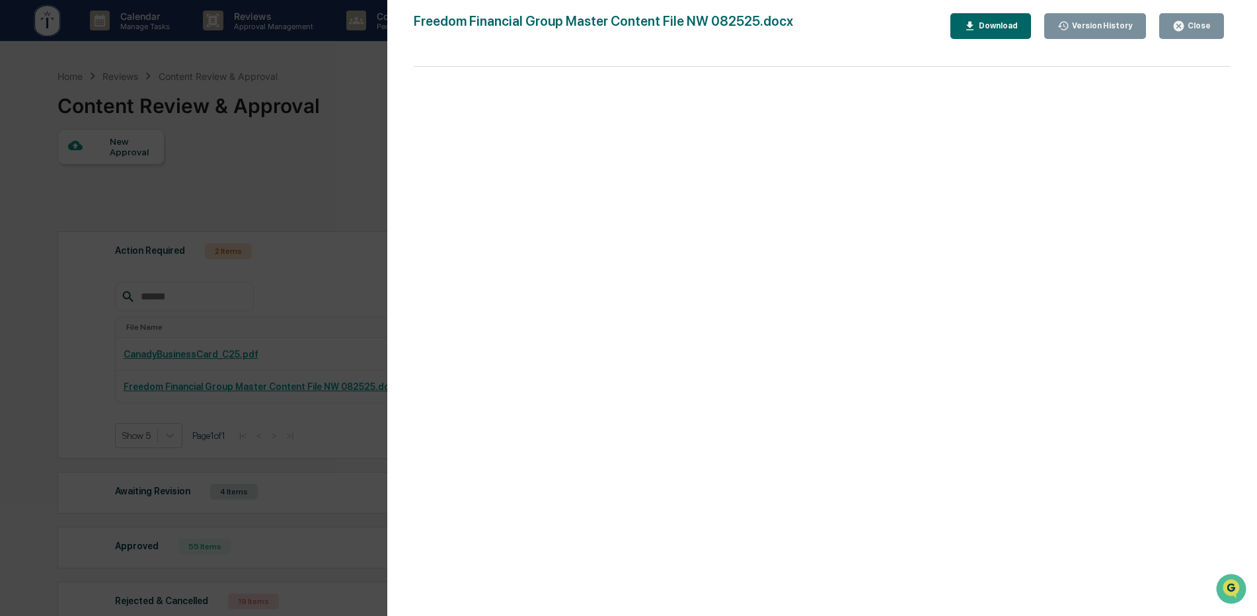
click at [1171, 15] on button "Close" at bounding box center [1191, 26] width 65 height 26
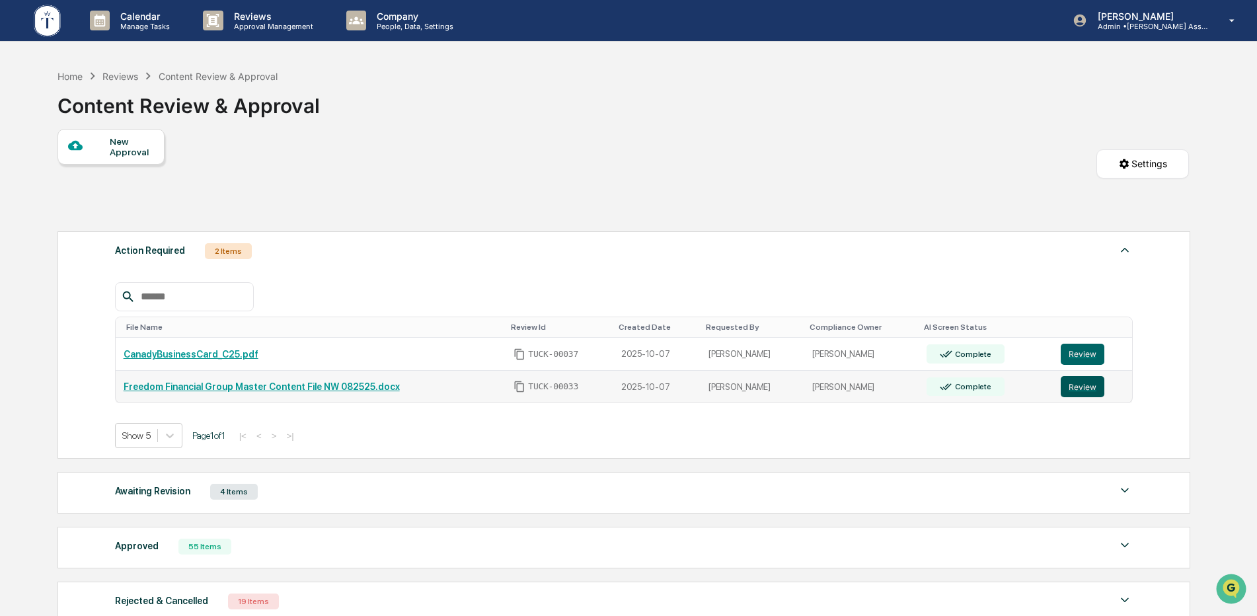
click at [1076, 385] on button "Review" at bounding box center [1082, 386] width 44 height 21
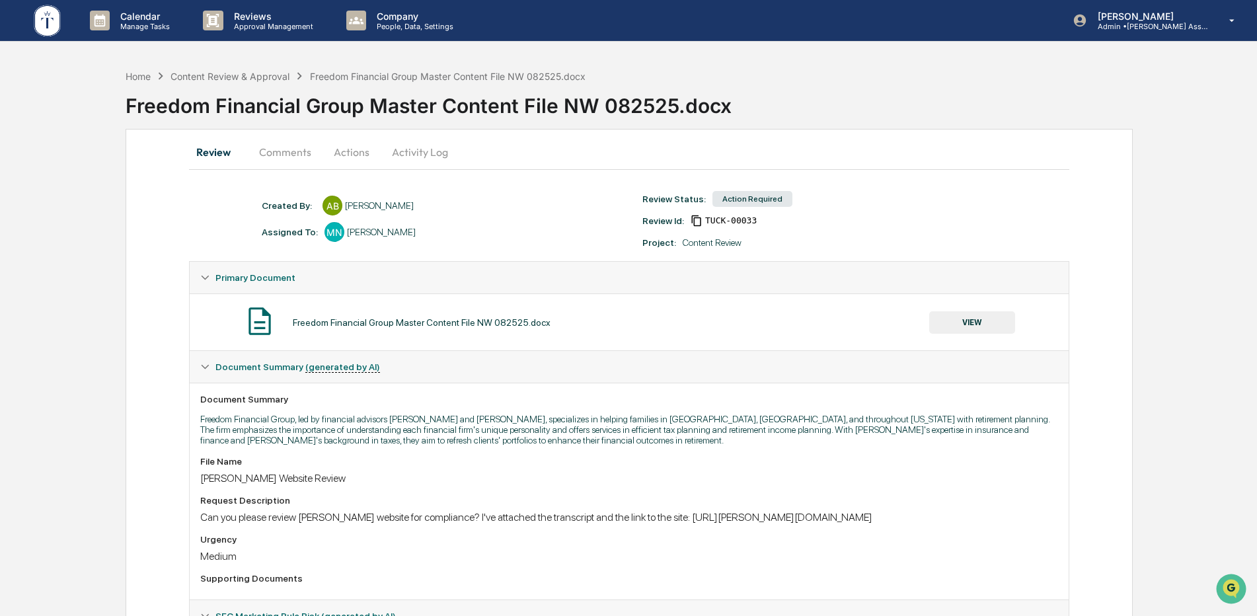
drag, startPoint x: 871, startPoint y: 517, endPoint x: 695, endPoint y: 526, distance: 176.0
click at [695, 526] on div "File Name Rich Rodriguez Website Review Request Description Can you please revi…" at bounding box center [628, 522] width 857 height 133
copy div "https://rodriguez.tuckeradvisorscm.com/"
click at [291, 148] on button "Comments" at bounding box center [284, 152] width 73 height 32
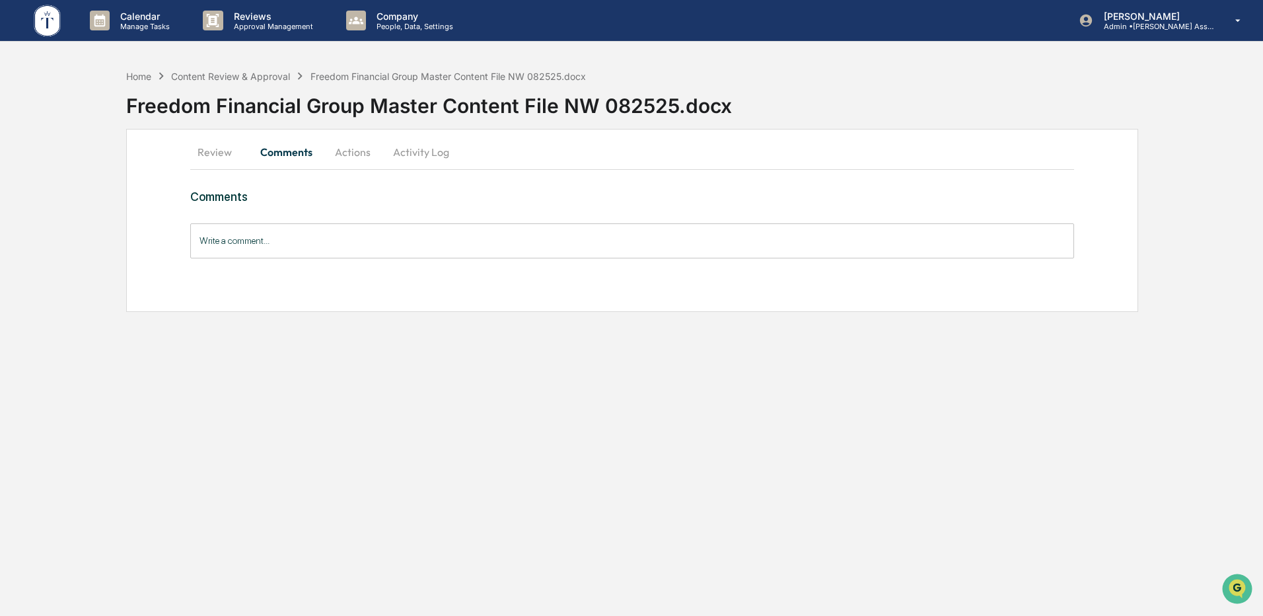
click at [217, 149] on button "Review" at bounding box center [219, 152] width 59 height 32
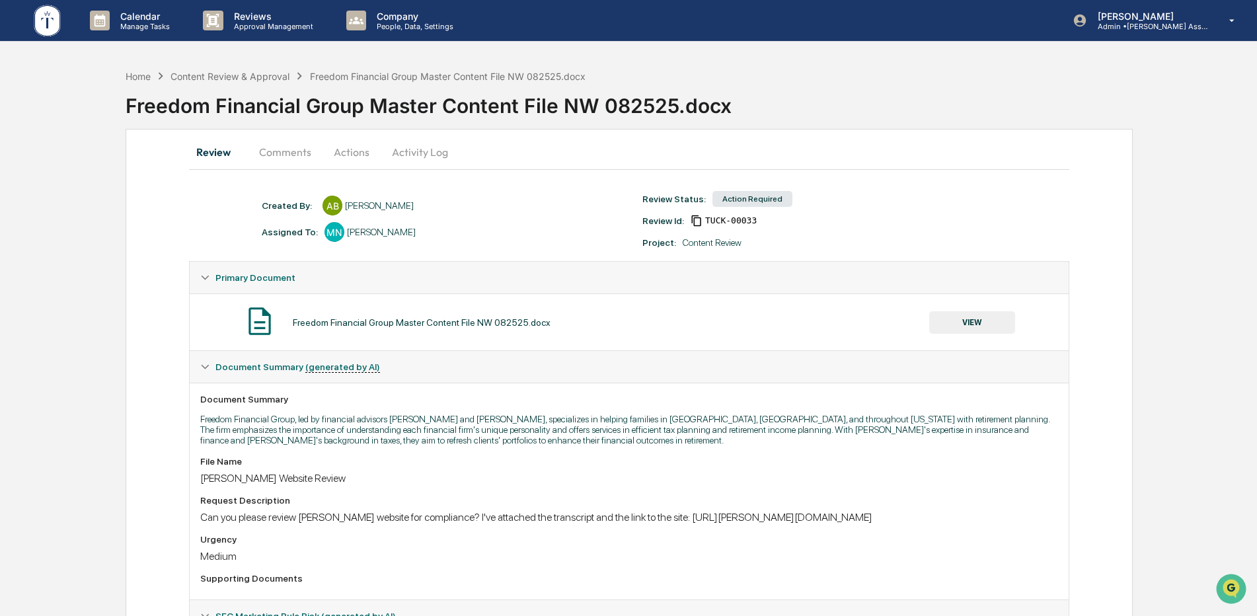
click at [285, 143] on button "Comments" at bounding box center [284, 152] width 73 height 32
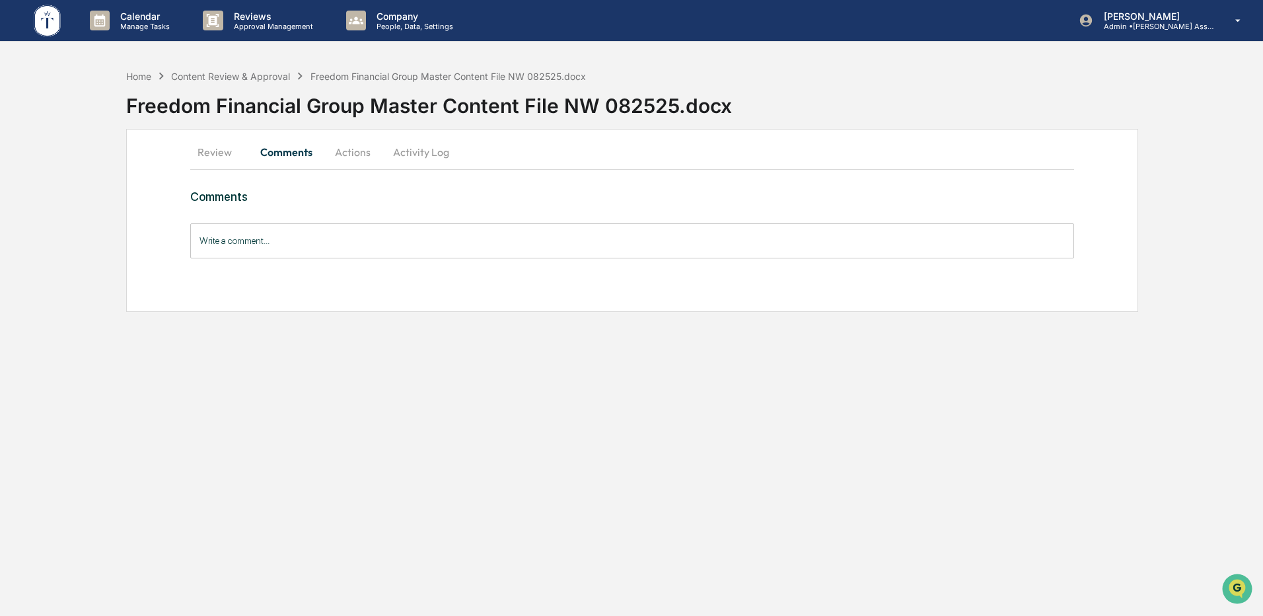
click at [348, 235] on input "Write a comment..." at bounding box center [632, 240] width 884 height 35
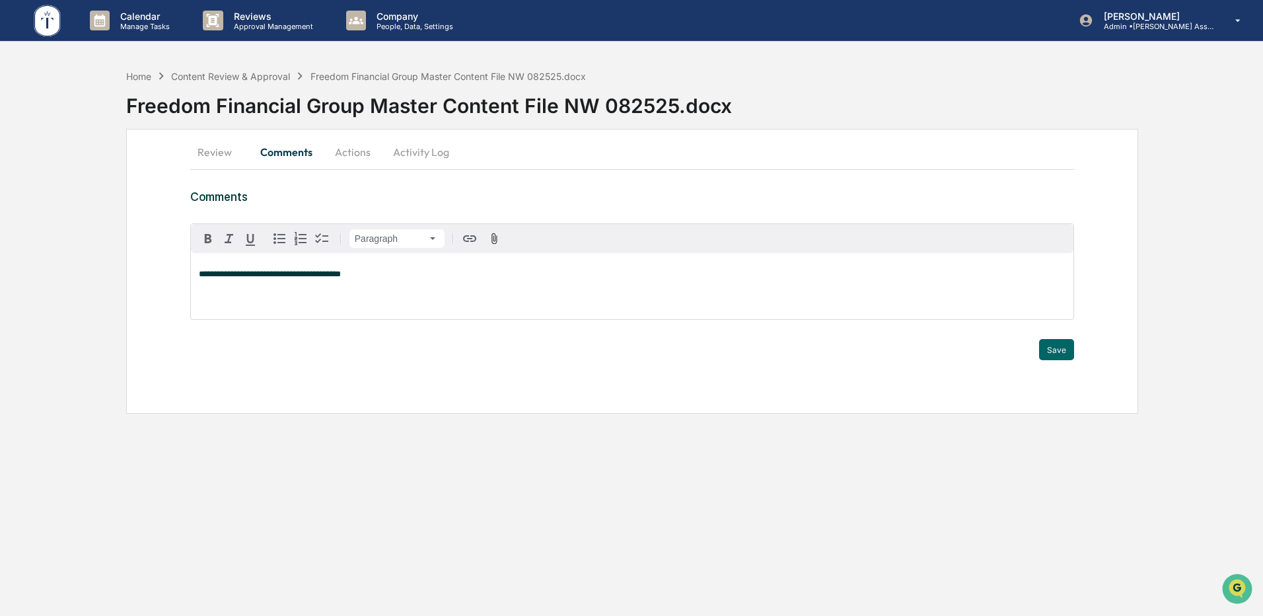
click at [1053, 336] on div "Trigger" at bounding box center [632, 332] width 884 height 13
click at [1055, 347] on button "Save" at bounding box center [1056, 349] width 35 height 21
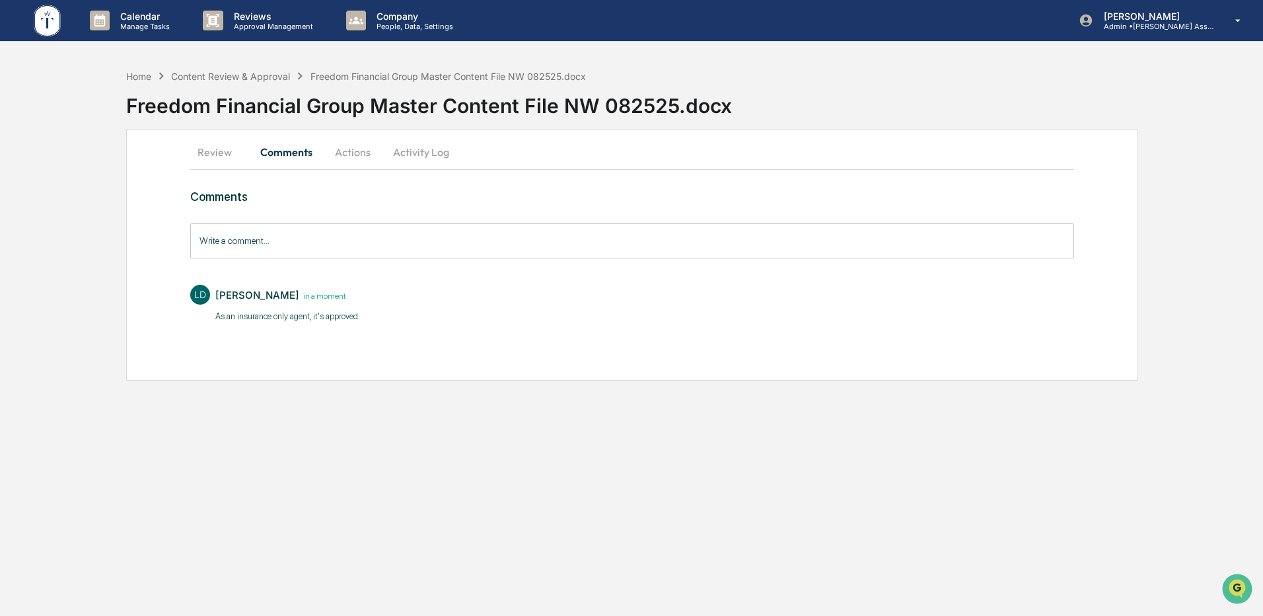
click at [360, 158] on button "Actions" at bounding box center [352, 152] width 59 height 32
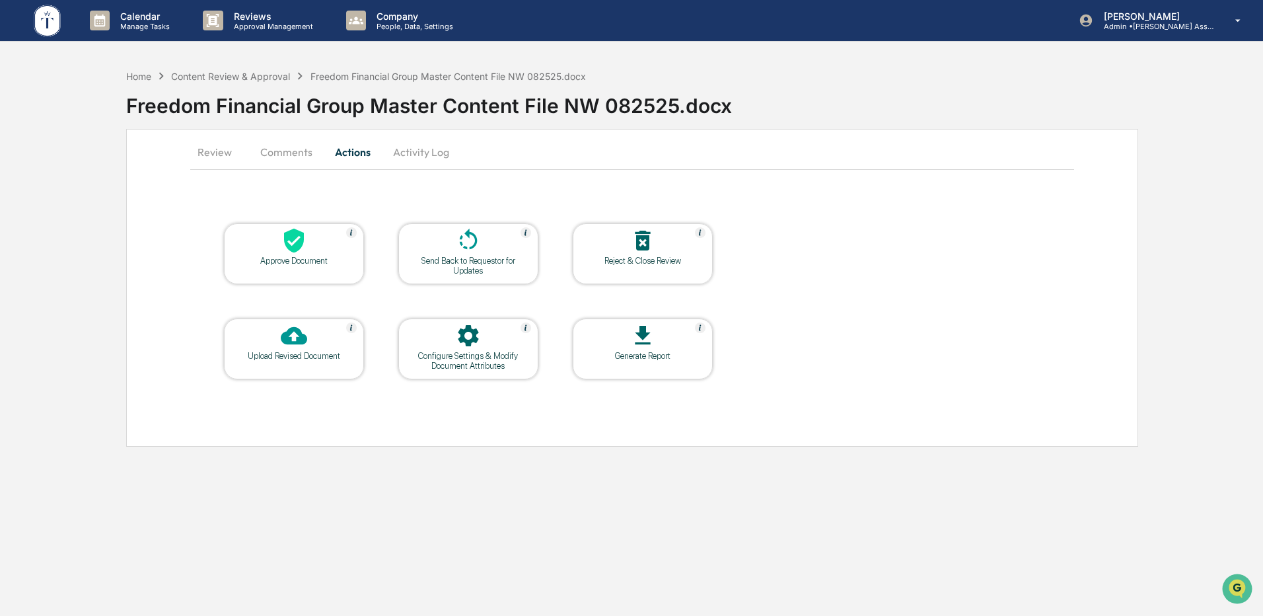
click at [334, 235] on div at bounding box center [294, 241] width 132 height 28
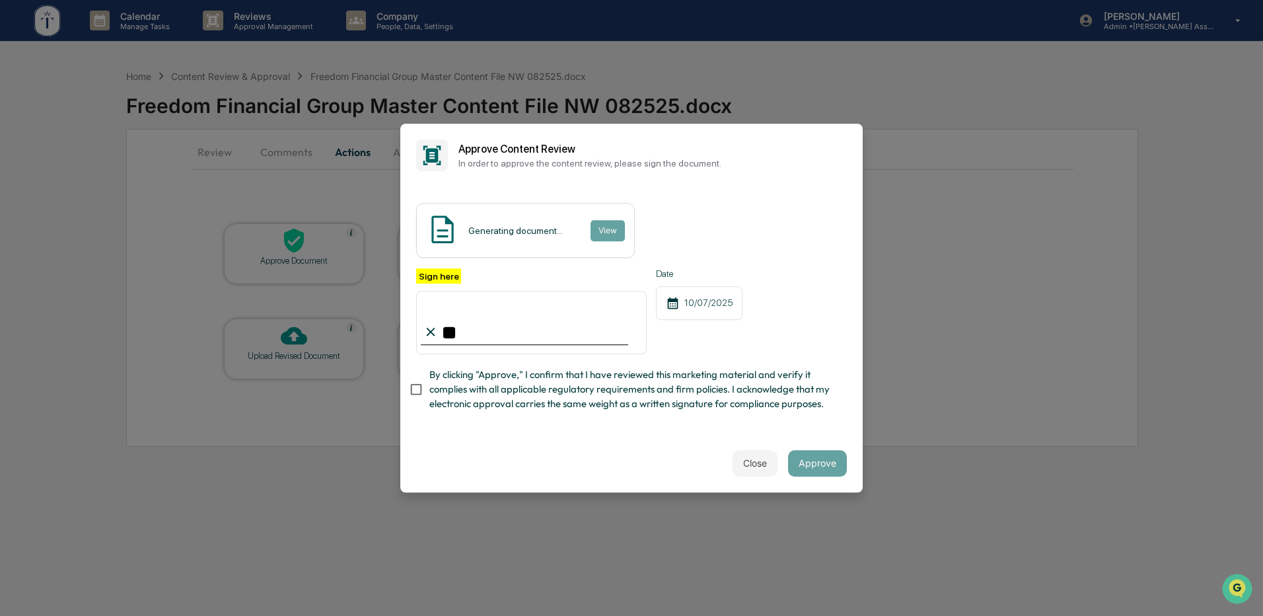
type input "**********"
click at [810, 469] on button "Approve" at bounding box center [817, 463] width 59 height 26
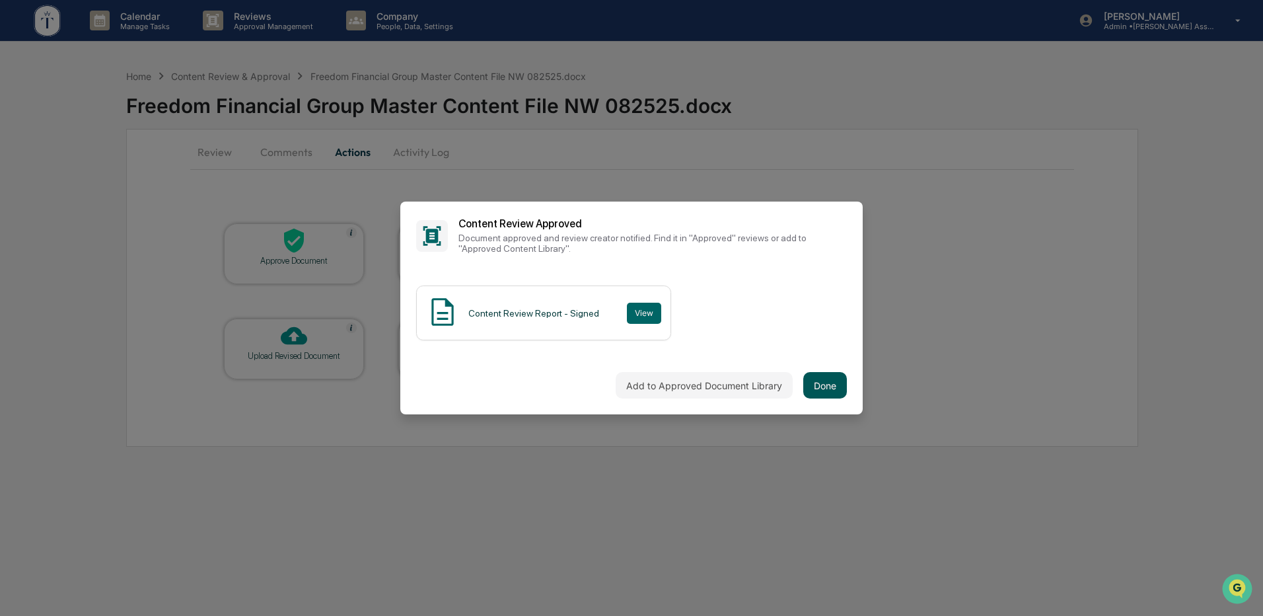
click at [811, 385] on button "Done" at bounding box center [825, 385] width 44 height 26
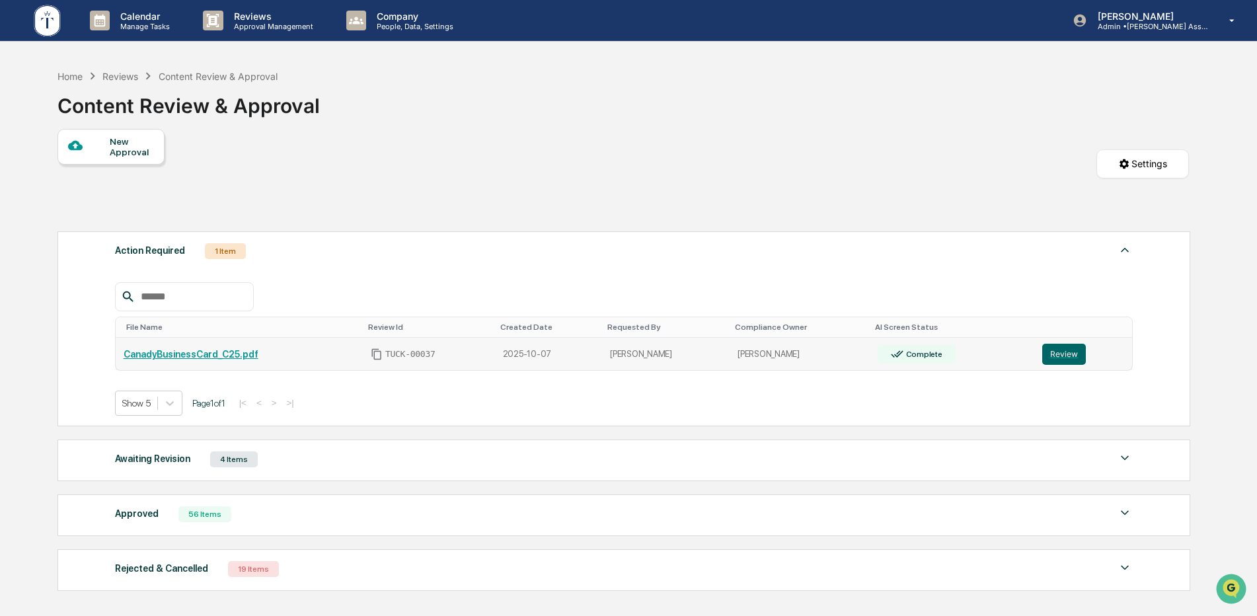
click at [225, 355] on link "CanadyBusinessCard_C25.pdf" at bounding box center [191, 354] width 135 height 11
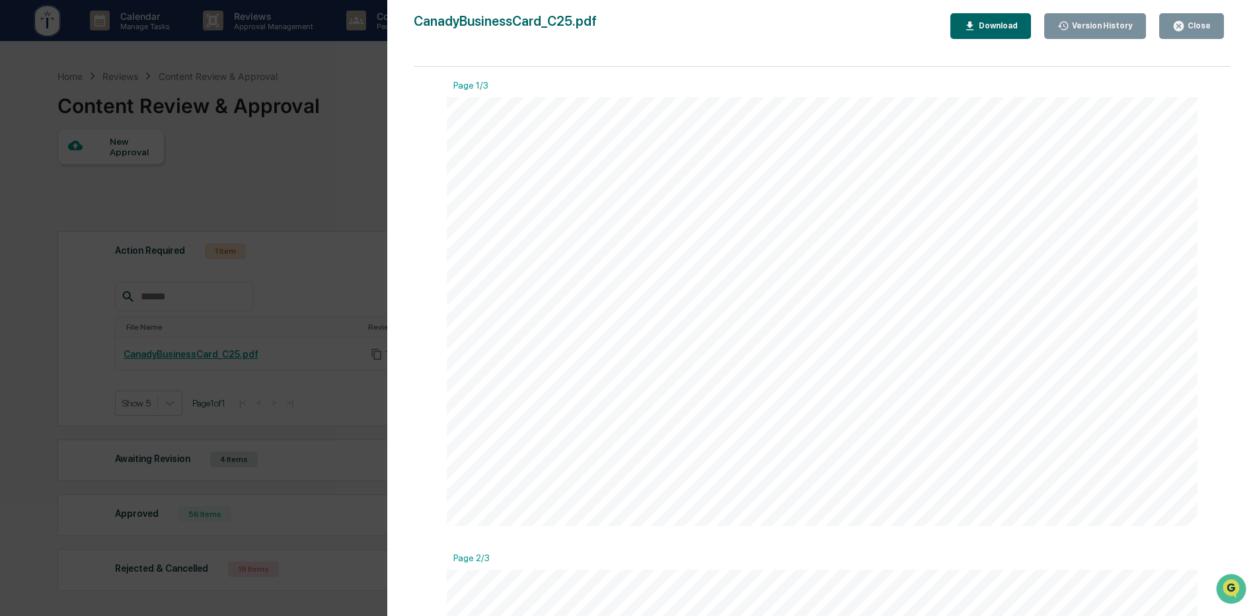
click at [1185, 21] on icon "button" at bounding box center [1178, 26] width 13 height 13
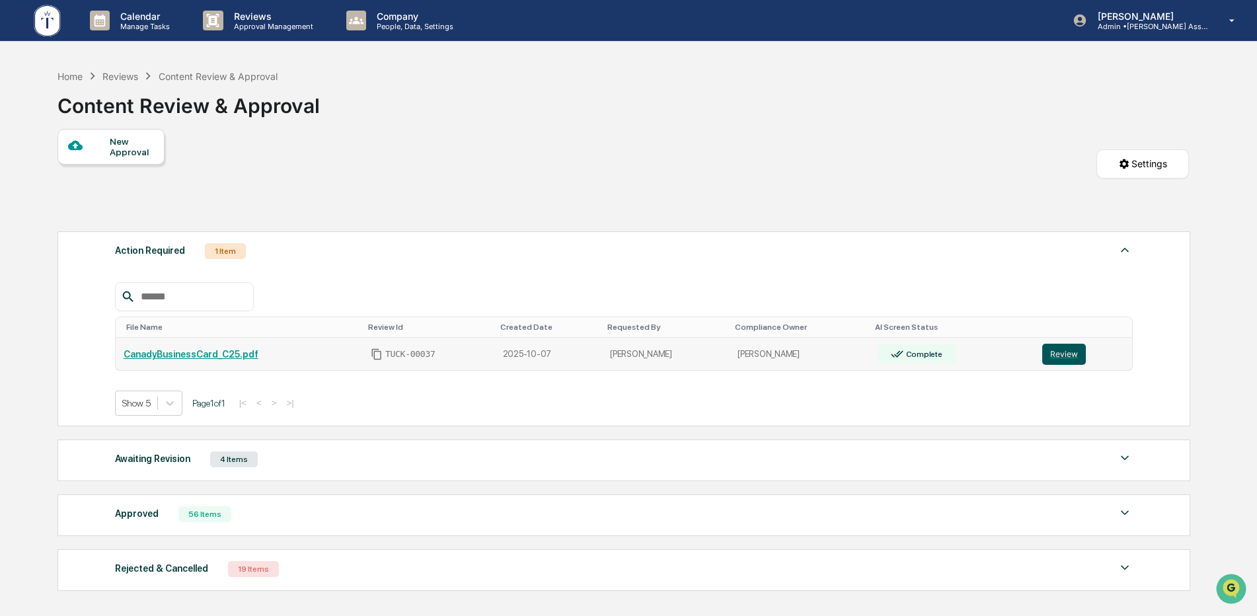
click at [1054, 348] on button "Review" at bounding box center [1064, 354] width 44 height 21
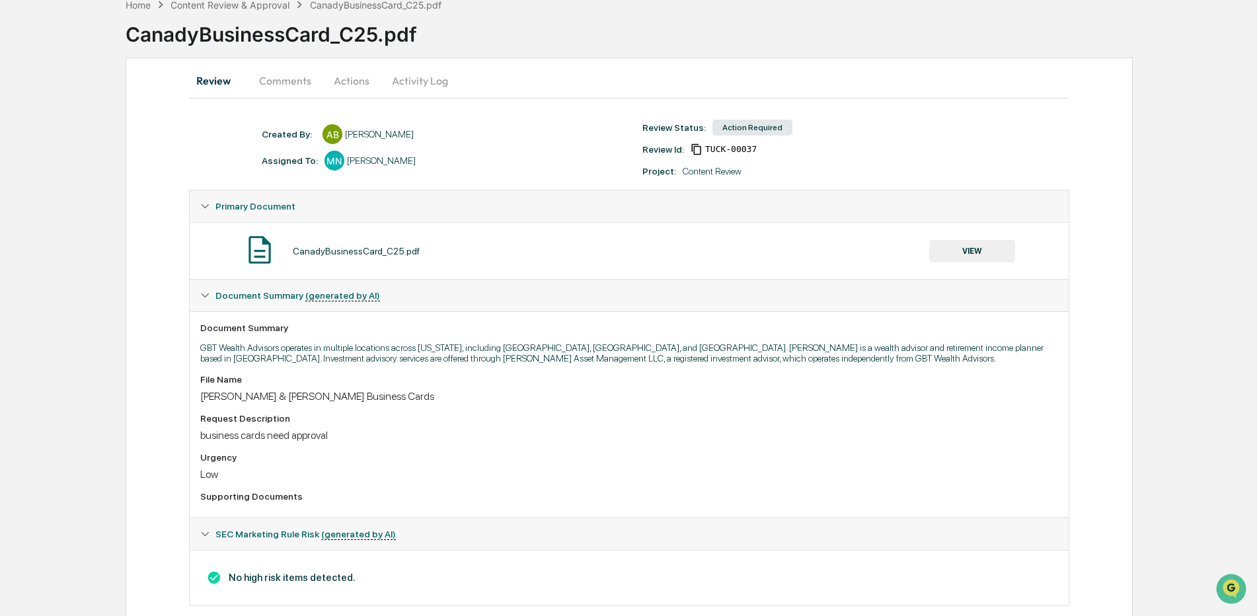
scroll to position [95, 0]
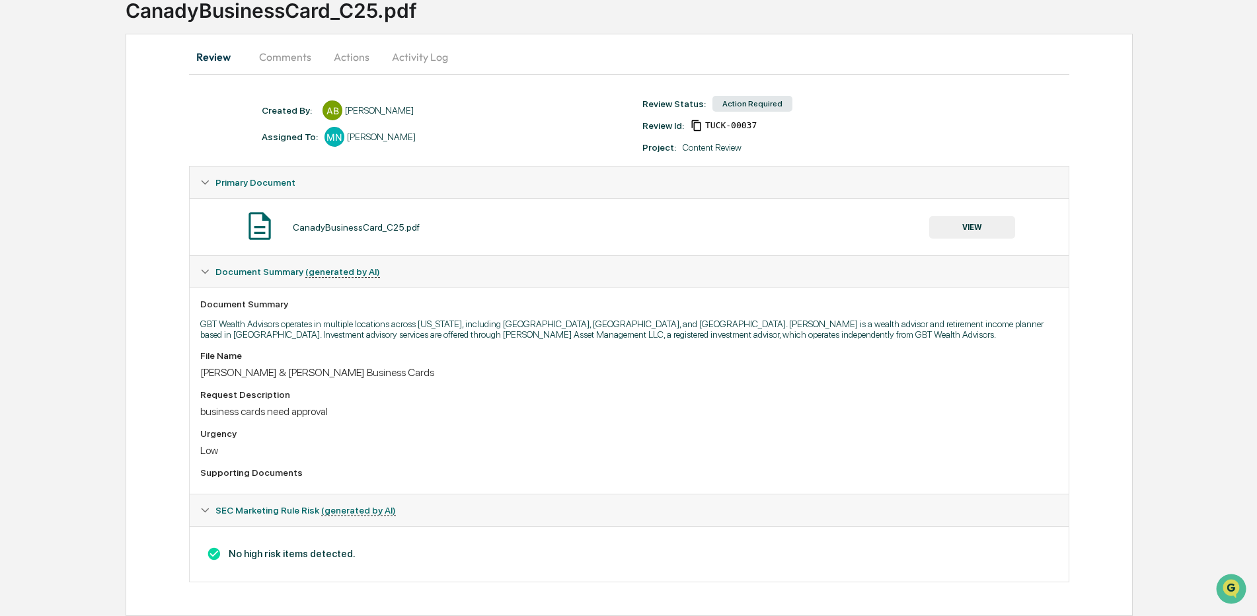
click at [362, 56] on button "Actions" at bounding box center [351, 57] width 59 height 32
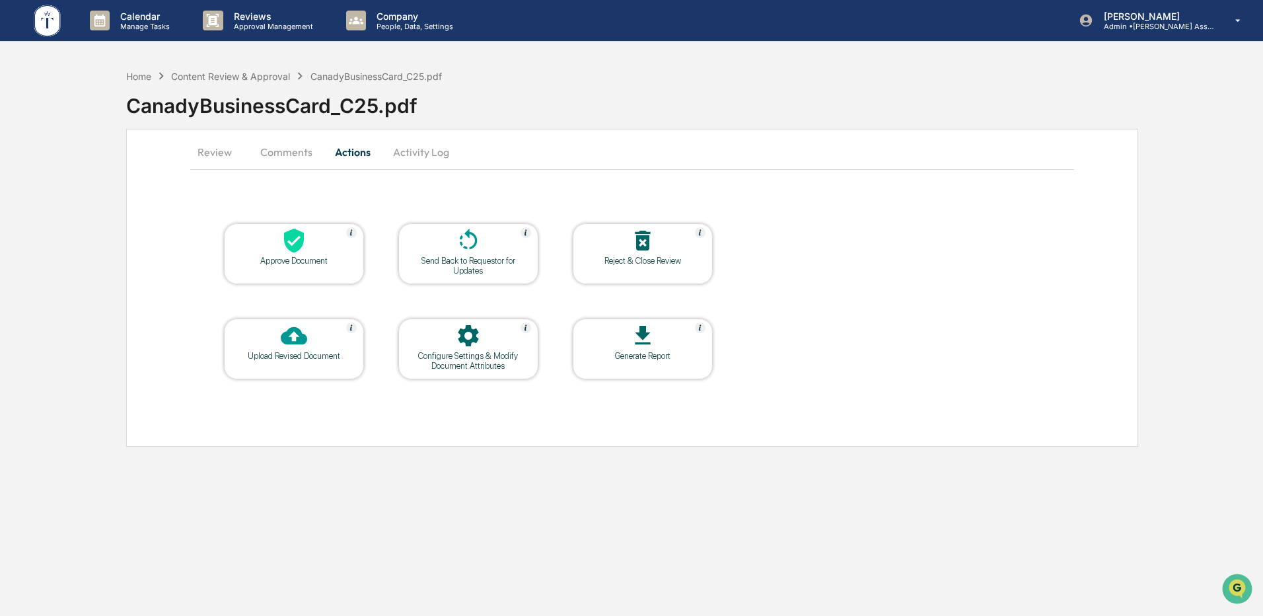
click at [288, 238] on icon at bounding box center [294, 241] width 20 height 24
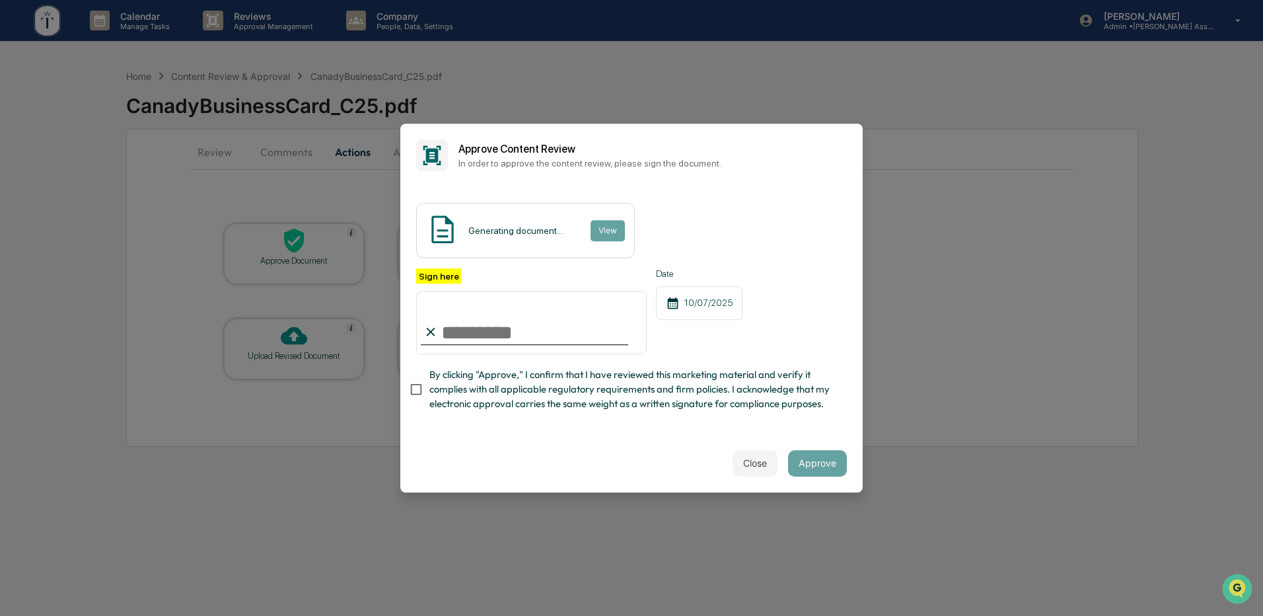
click at [469, 316] on input "Sign here" at bounding box center [531, 322] width 231 height 63
type input "**********"
click at [815, 467] on button "Approve" at bounding box center [817, 463] width 59 height 26
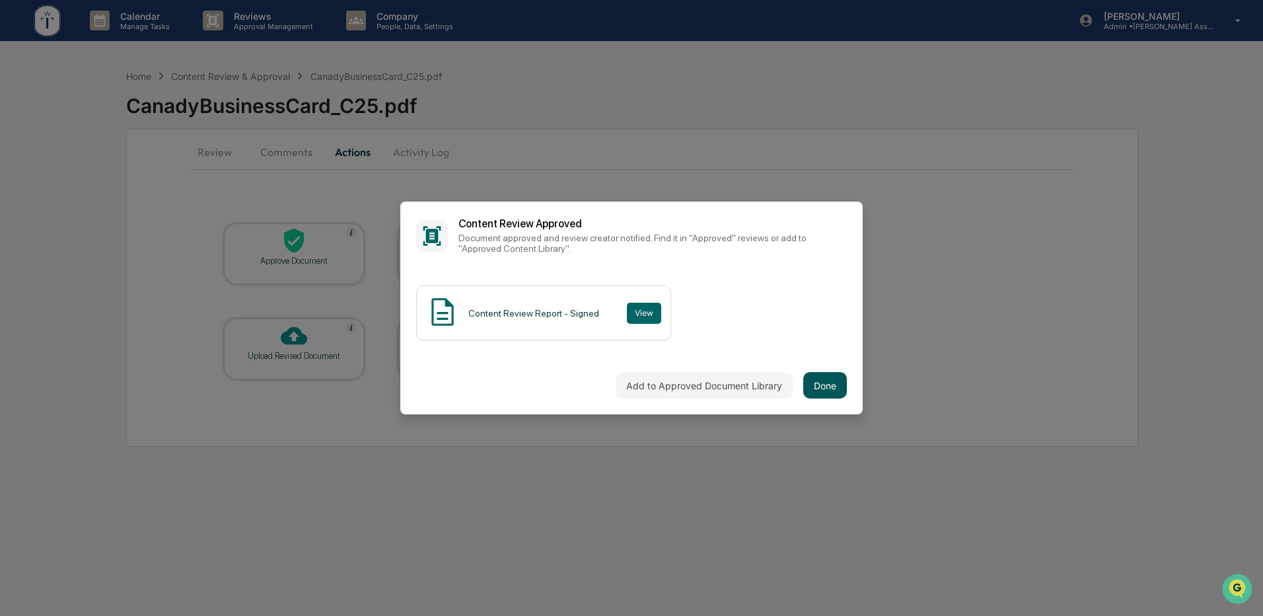
click at [806, 380] on button "Done" at bounding box center [825, 385] width 44 height 26
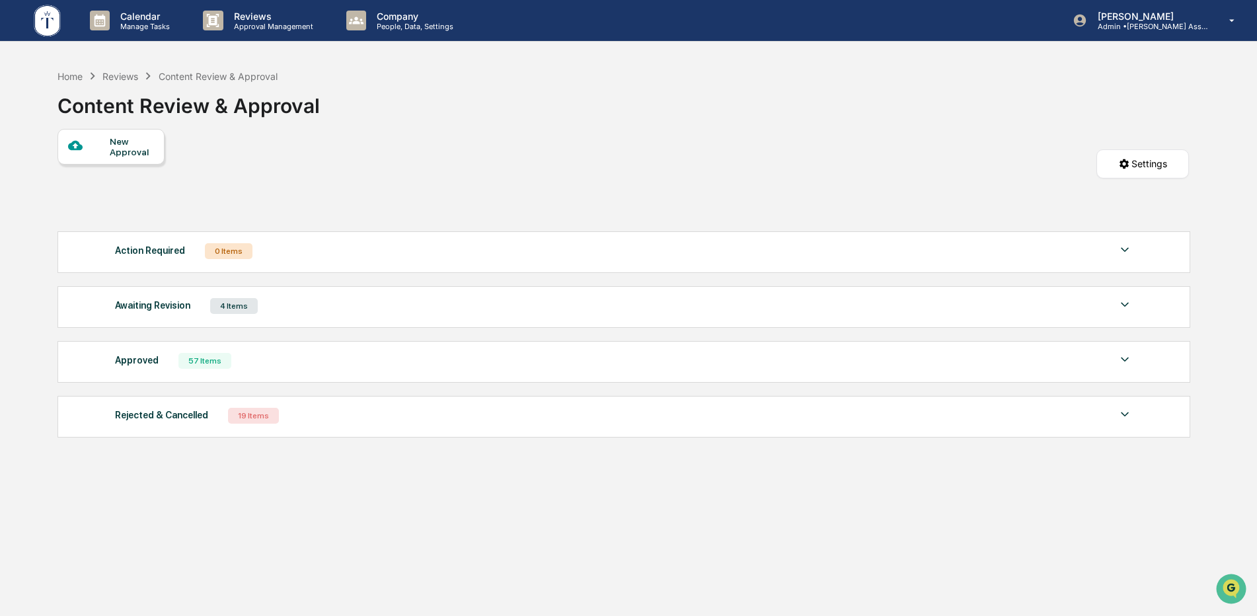
click at [180, 302] on div "Awaiting Revision" at bounding box center [152, 305] width 75 height 17
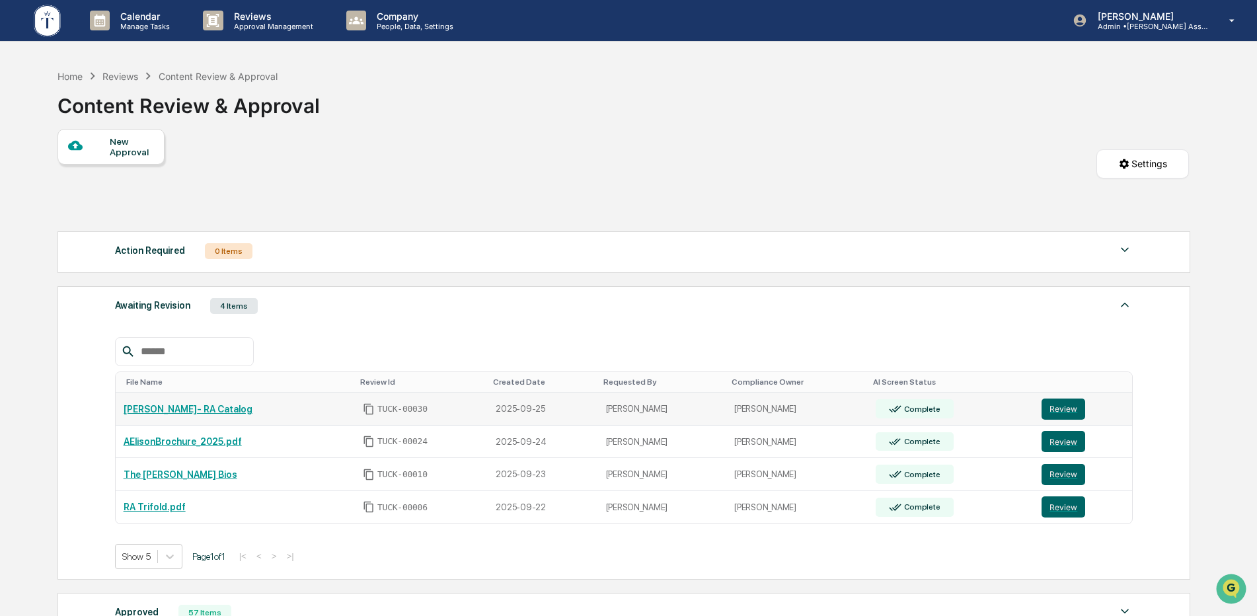
click at [188, 410] on link "[PERSON_NAME]- RA Catalog" at bounding box center [188, 409] width 129 height 11
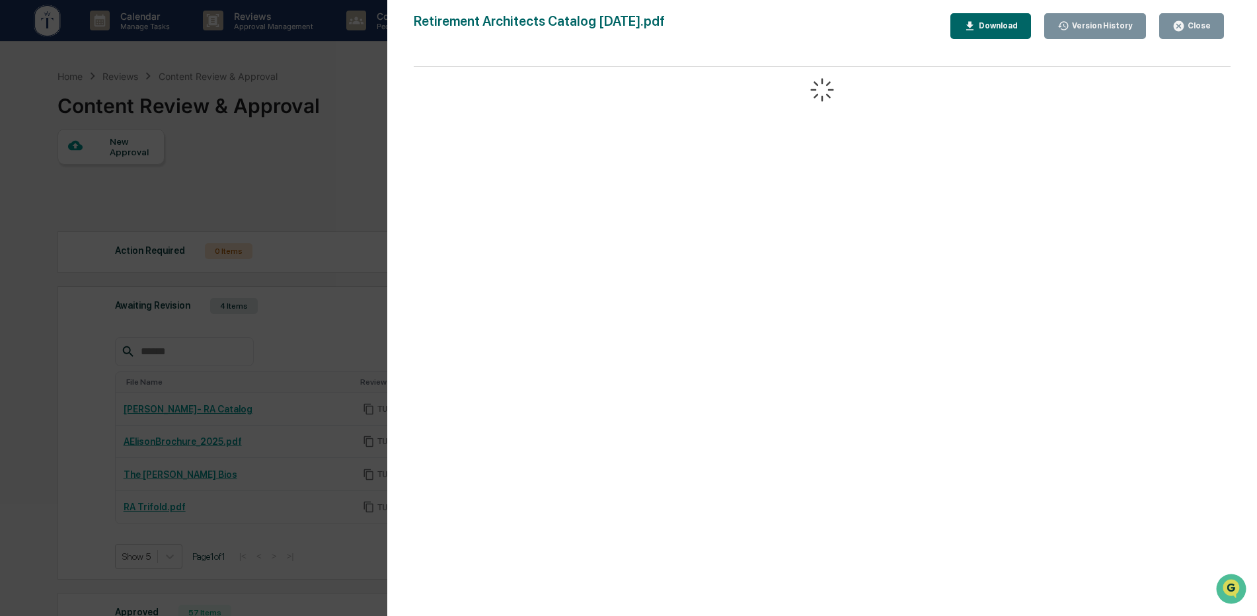
click at [1191, 28] on div "Close" at bounding box center [1198, 25] width 26 height 9
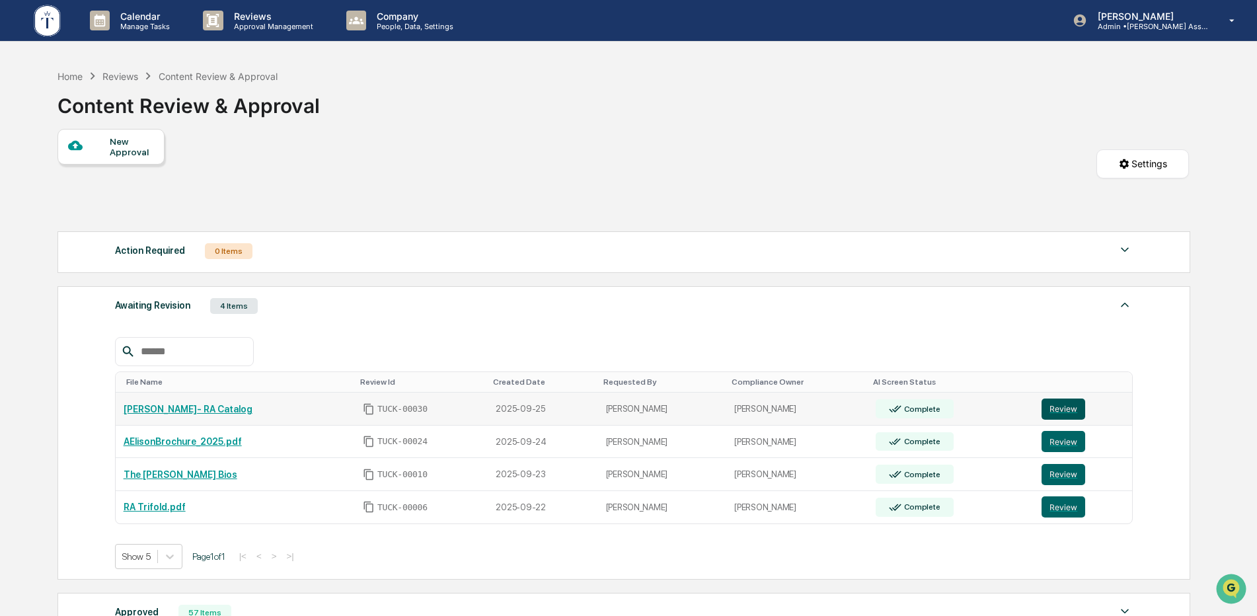
click at [1054, 409] on button "Review" at bounding box center [1063, 408] width 44 height 21
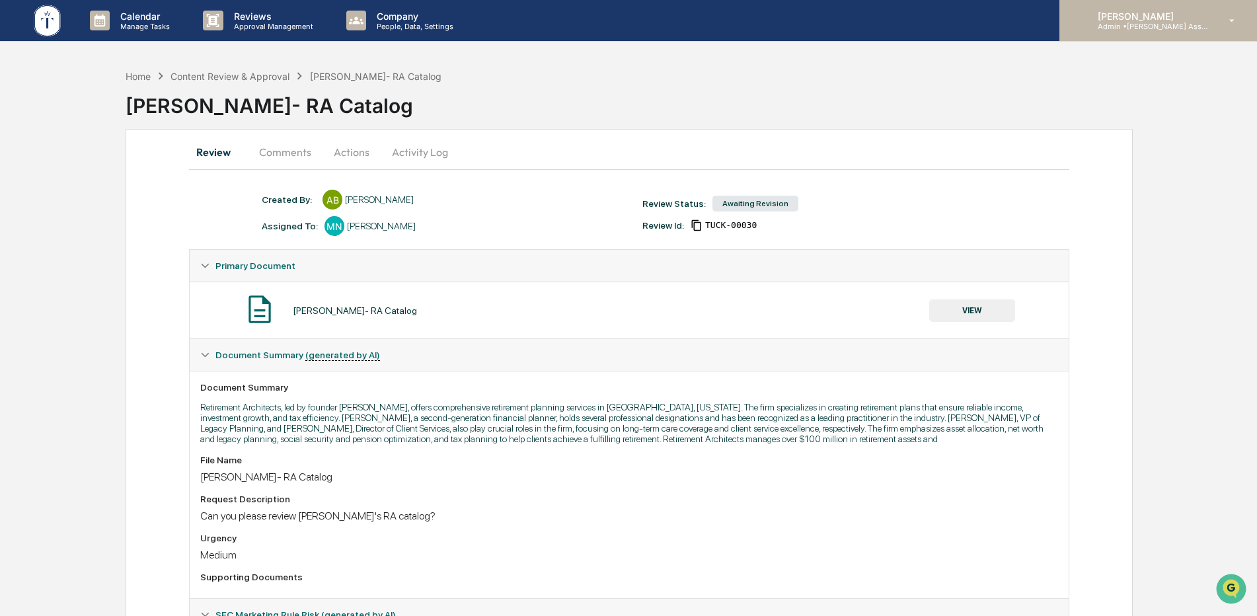
click at [1226, 14] on div "[PERSON_NAME] Admin • [PERSON_NAME] Asset Management LLC" at bounding box center [1158, 20] width 198 height 41
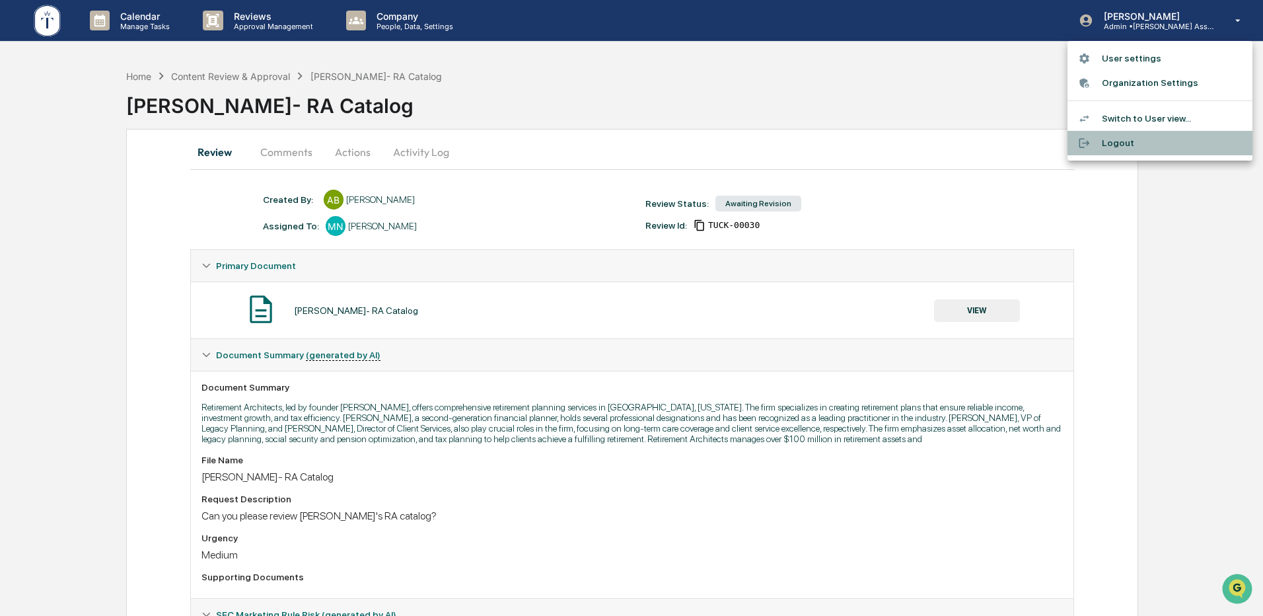
click at [1103, 144] on li "Logout" at bounding box center [1160, 143] width 185 height 24
